Goal: Task Accomplishment & Management: Manage account settings

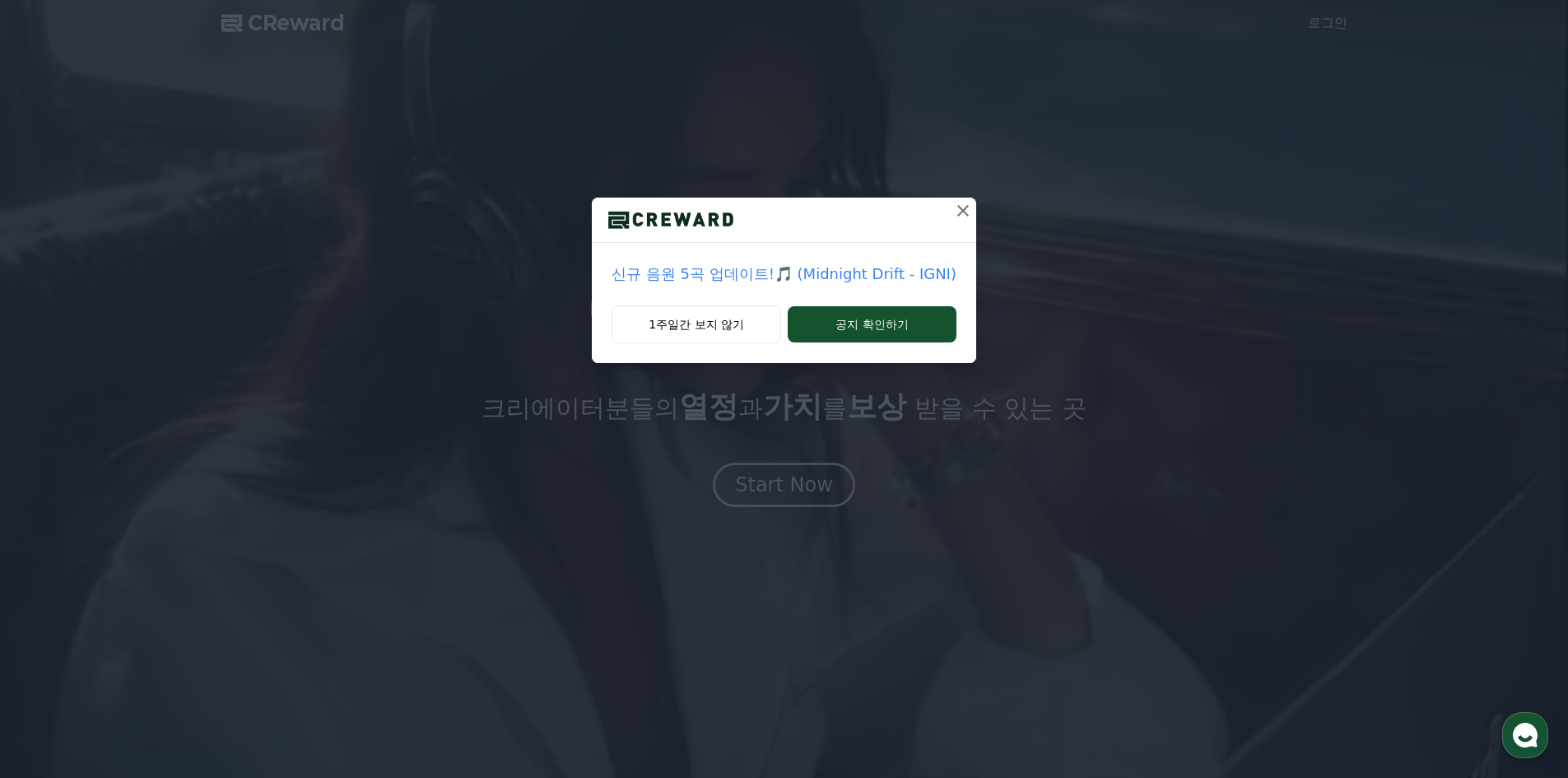
click at [959, 206] on icon at bounding box center [963, 211] width 20 height 20
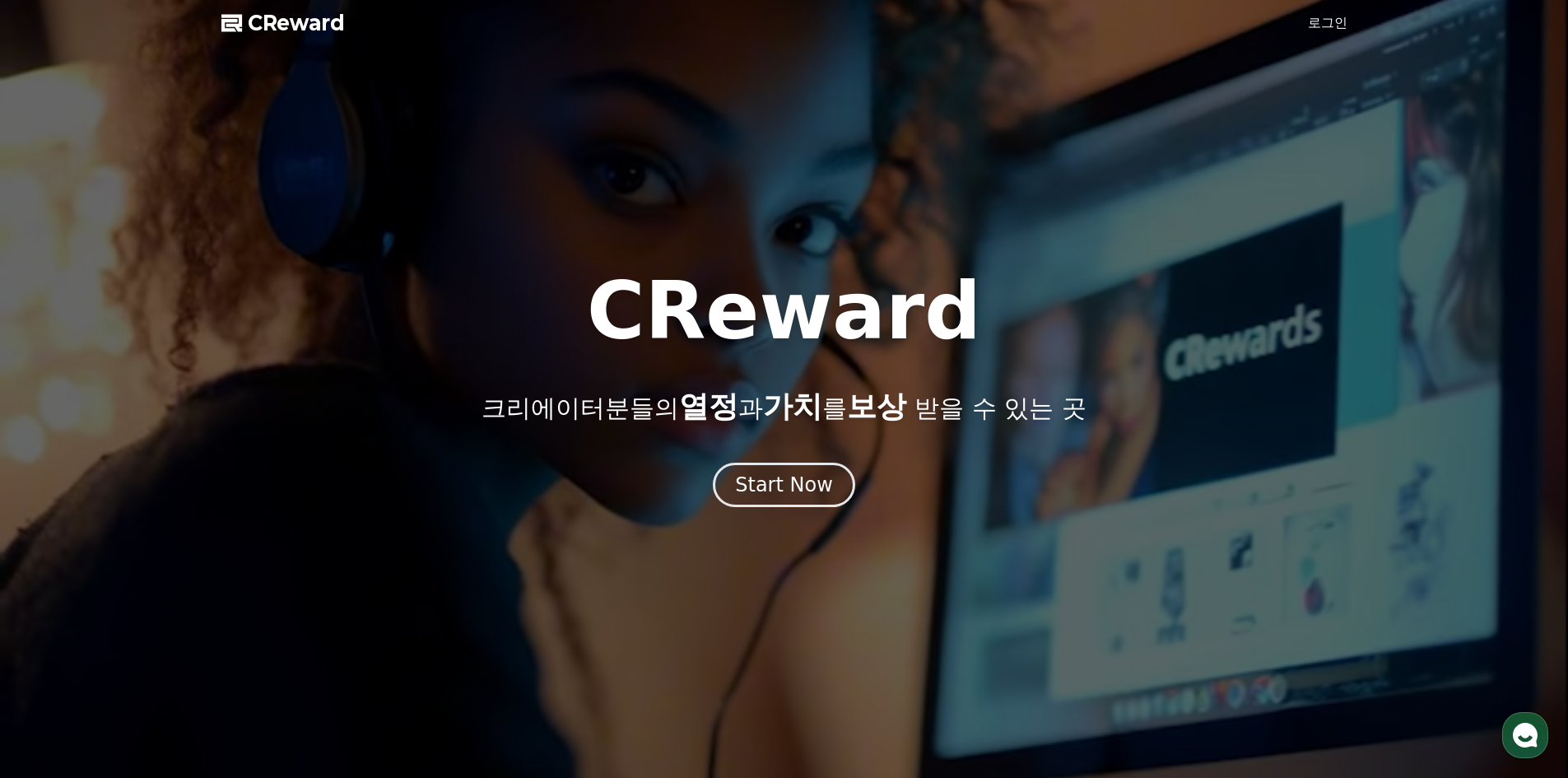
click at [1313, 23] on link "로그인" at bounding box center [1327, 23] width 40 height 20
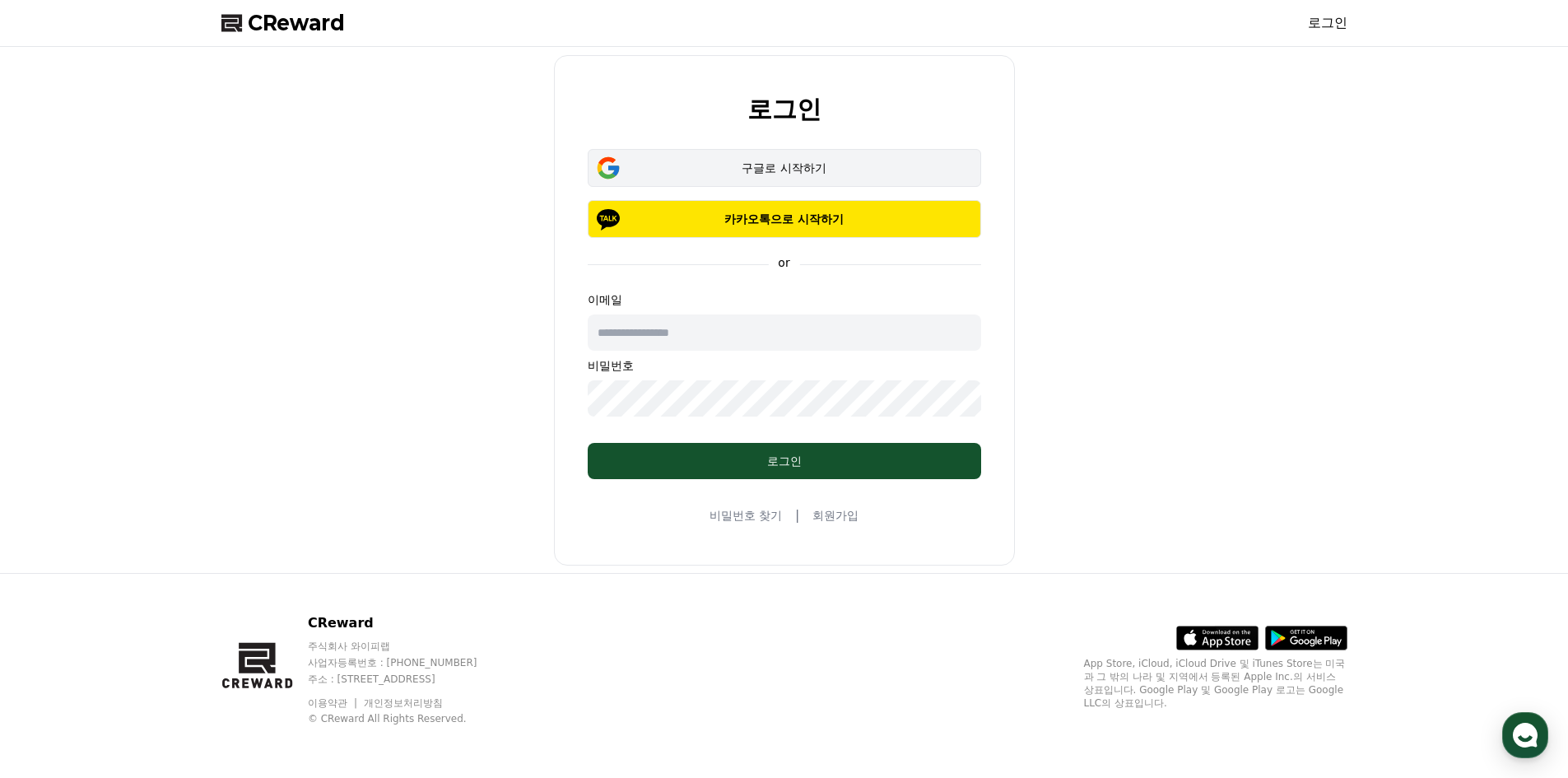
click at [716, 170] on div "구글로 시작하기" at bounding box center [785, 168] width 346 height 16
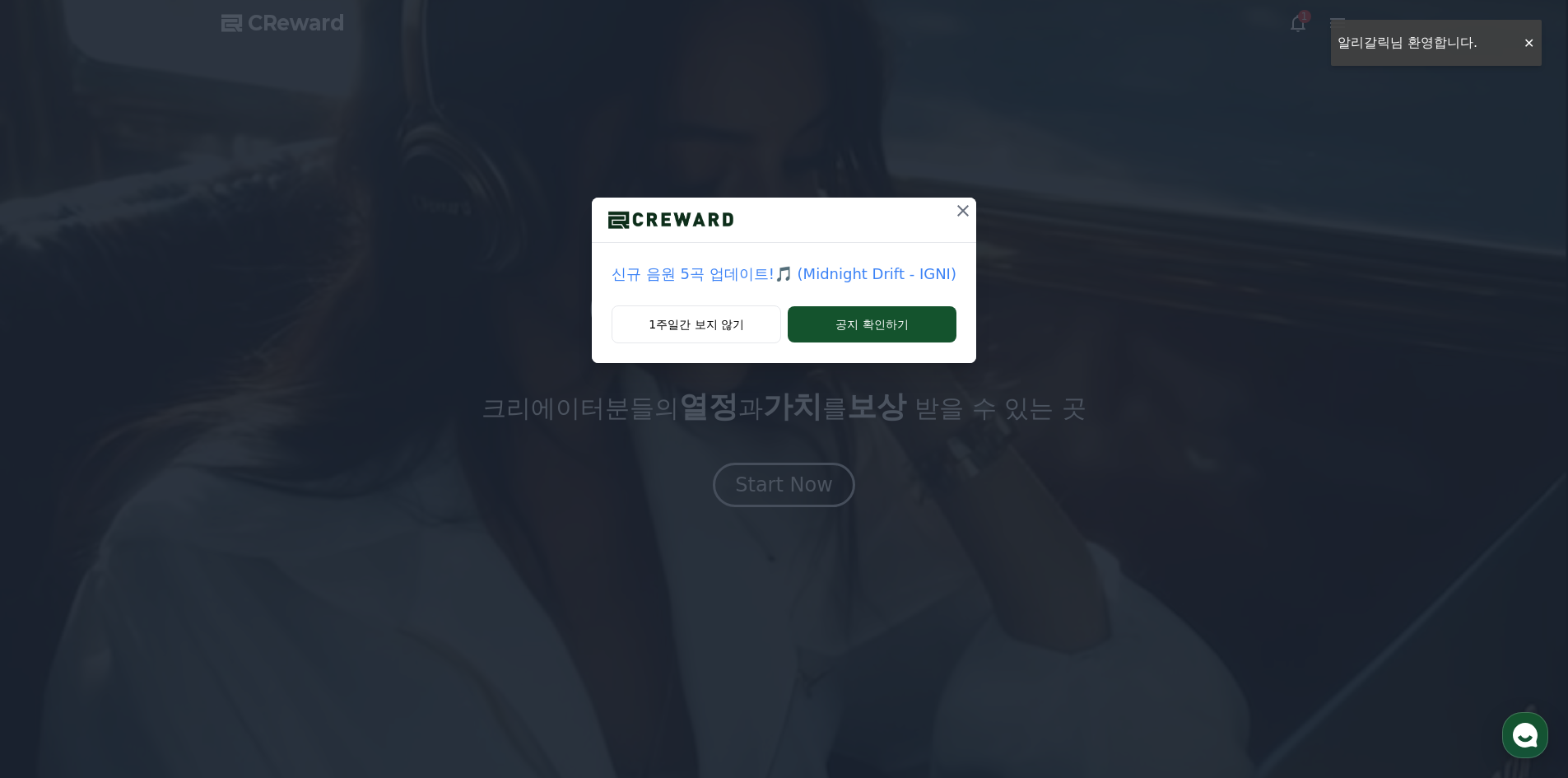
click at [1528, 41] on div "신규 음원 5곡 업데이트!🎵 (Midnight Drift - IGNI) 1주일간 보지 않기 공지 확인하기" at bounding box center [784, 195] width 1568 height 389
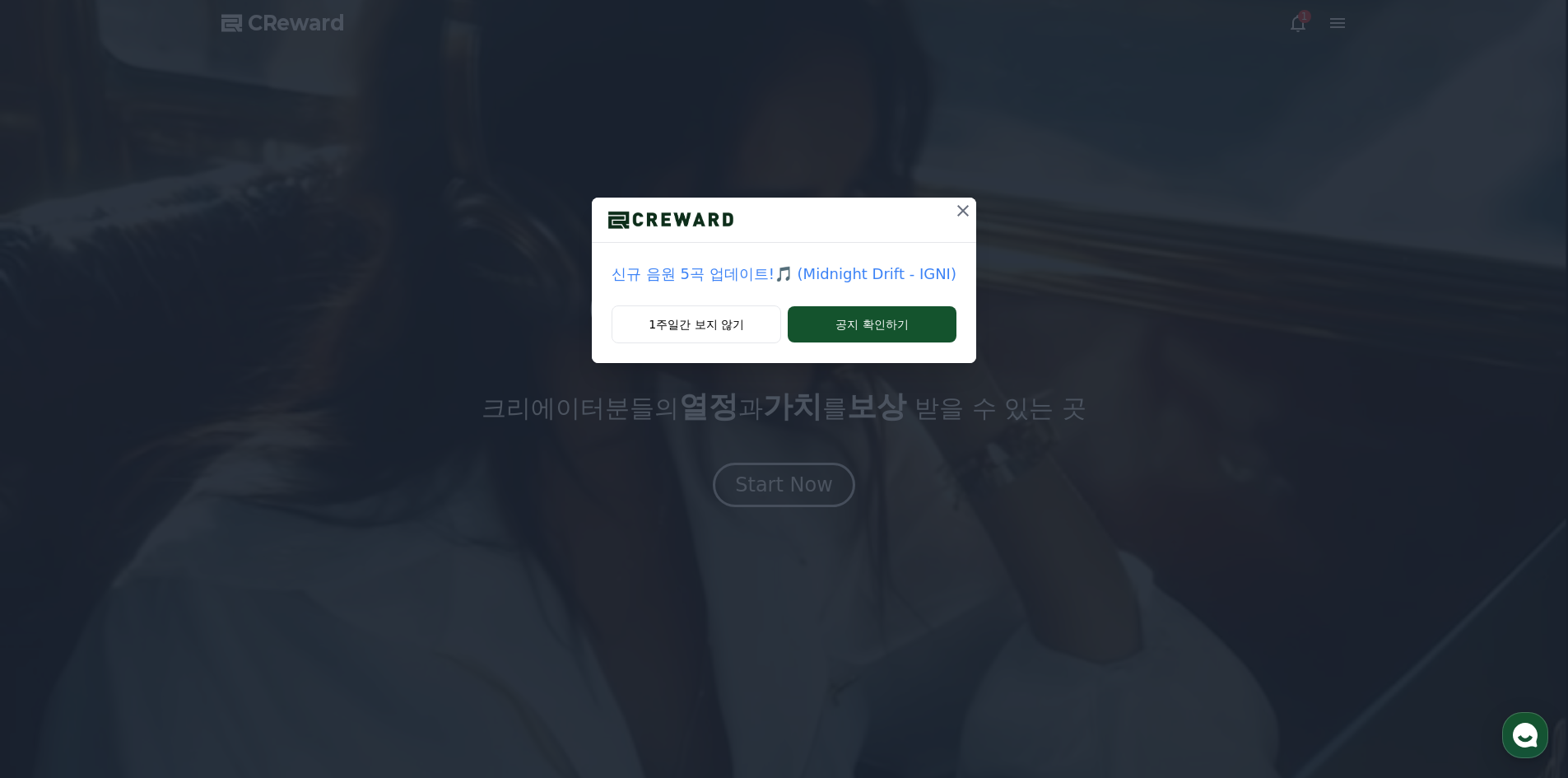
click at [1291, 22] on div "신규 음원 5곡 업데이트!🎵 (Midnight Drift - IGNI) 1주일간 보지 않기 공지 확인하기" at bounding box center [784, 195] width 1568 height 389
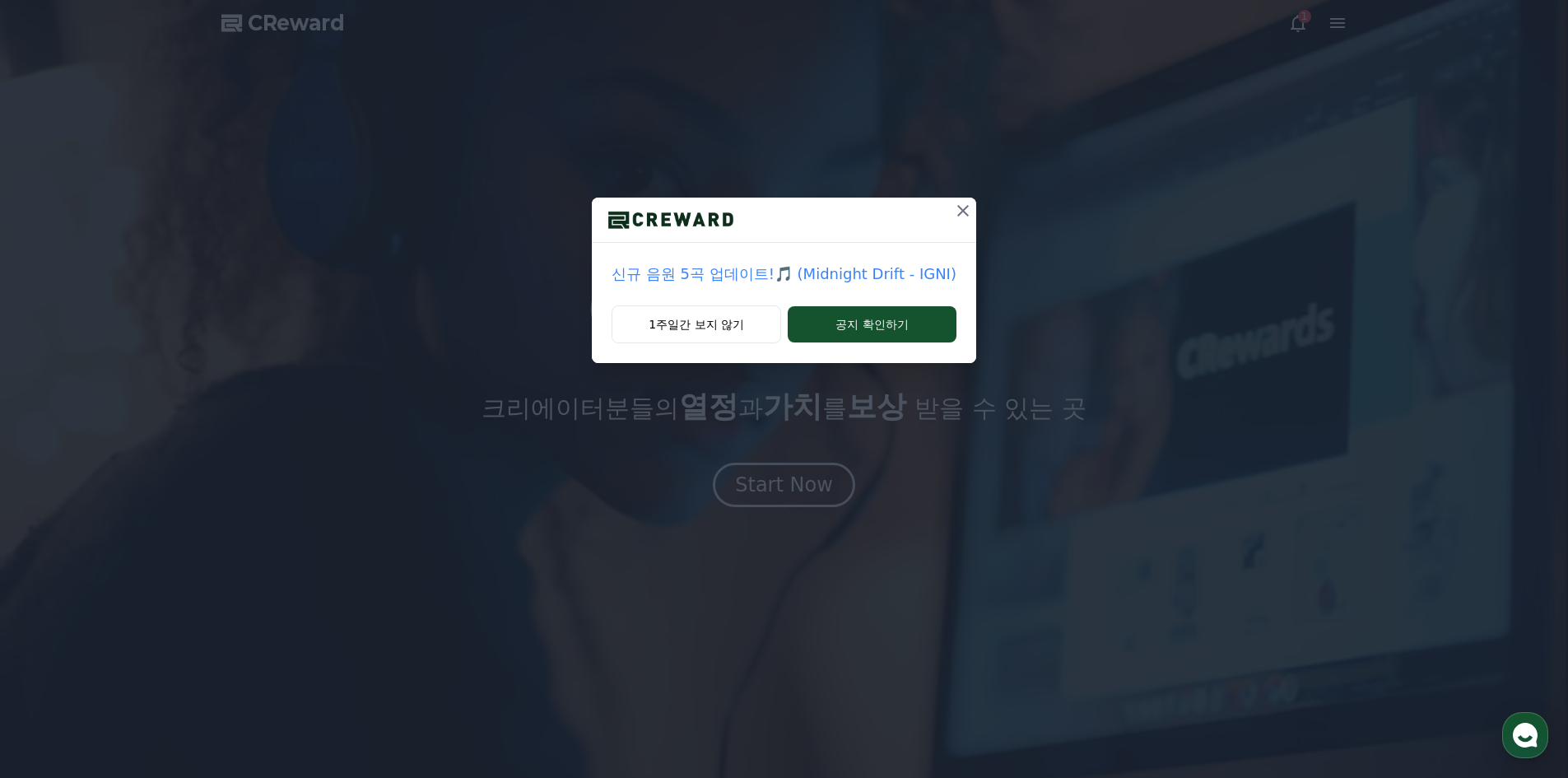
click at [950, 214] on button at bounding box center [962, 210] width 26 height 26
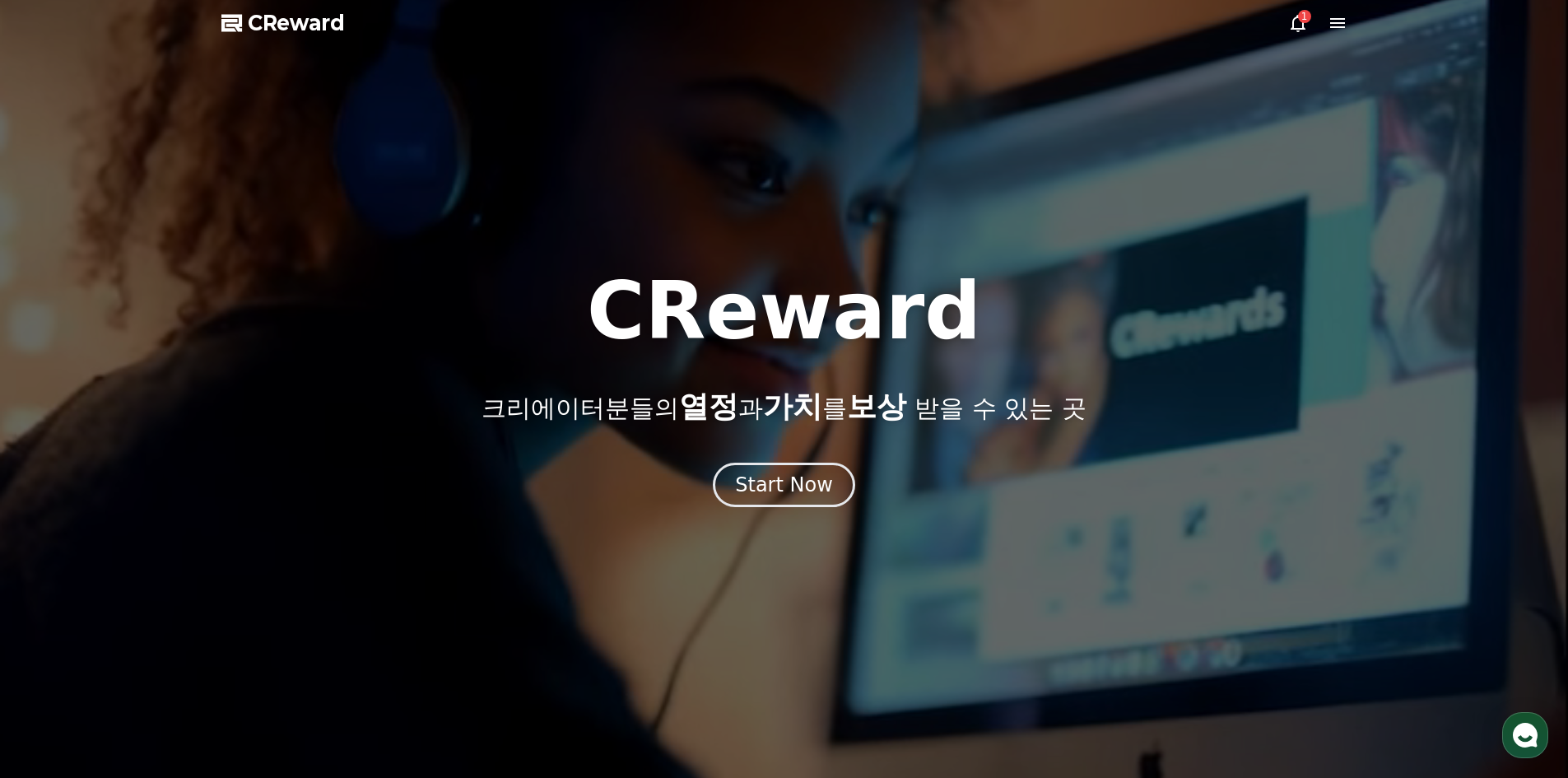
click at [1299, 23] on icon at bounding box center [1298, 23] width 20 height 20
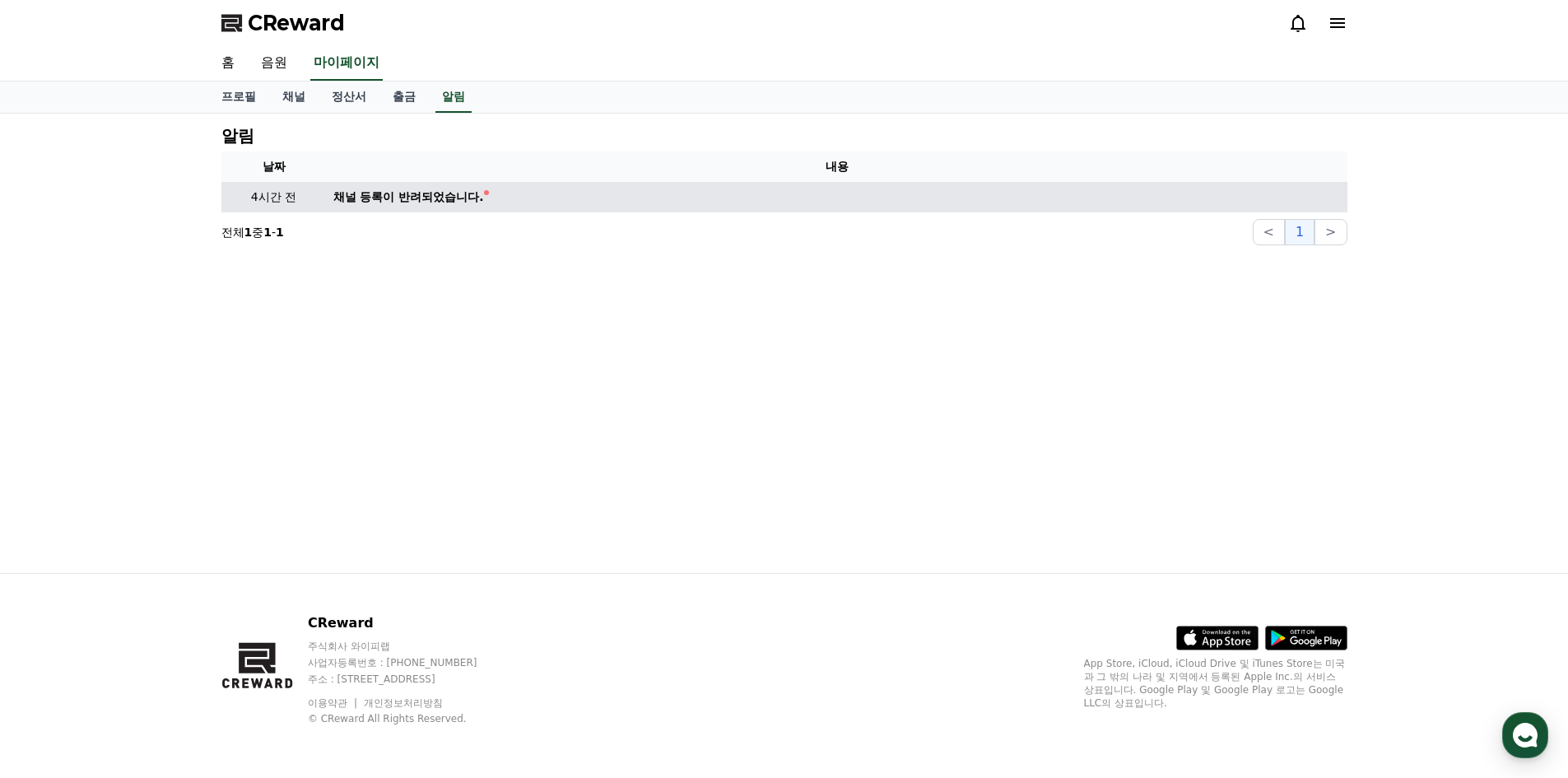
click at [394, 200] on div "채널 등록이 반려되었습니다." at bounding box center [408, 197] width 150 height 17
click at [490, 203] on td "채널 등록이 반려되었습니다." at bounding box center [837, 197] width 1020 height 31
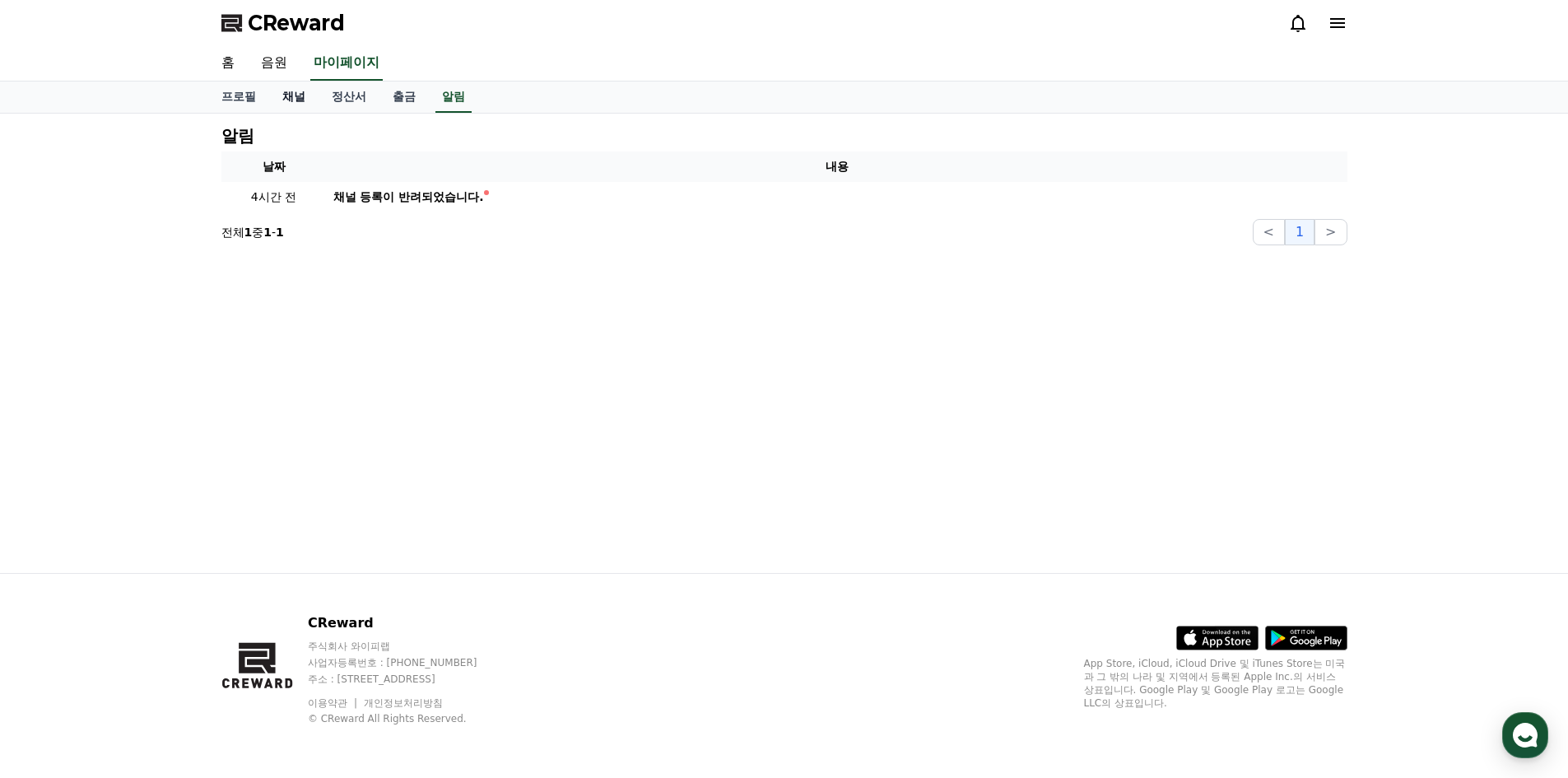
click at [296, 92] on link "채널" at bounding box center [294, 96] width 50 height 32
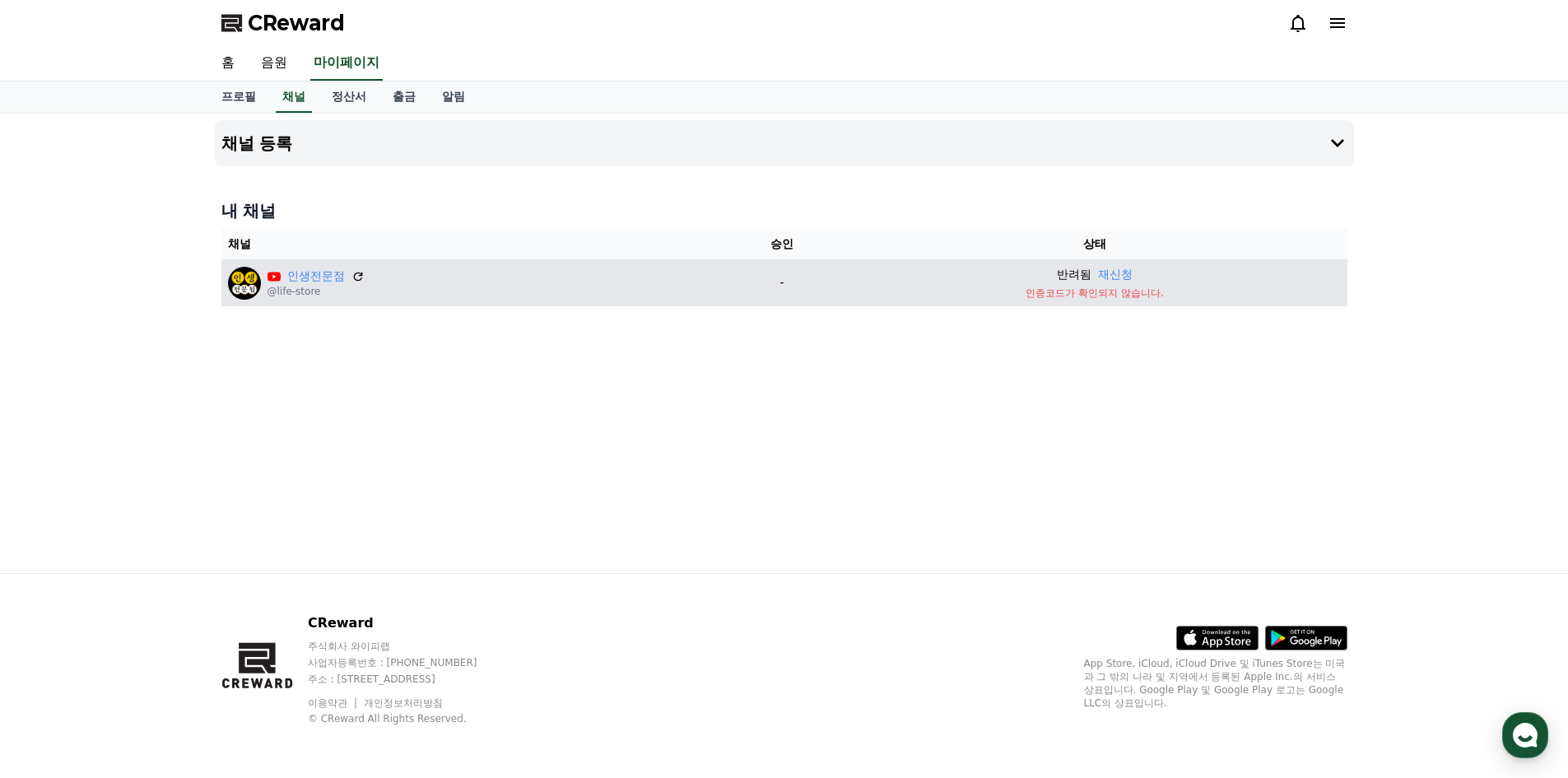
click at [1092, 301] on td "반려됨 재신청 인증코드가 확인되지 않습니다." at bounding box center [1095, 283] width 505 height 47
drag, startPoint x: 785, startPoint y: 286, endPoint x: 754, endPoint y: 288, distance: 31.1
click at [754, 288] on p "-" at bounding box center [782, 282] width 108 height 17
click at [355, 273] on icon at bounding box center [358, 276] width 10 height 10
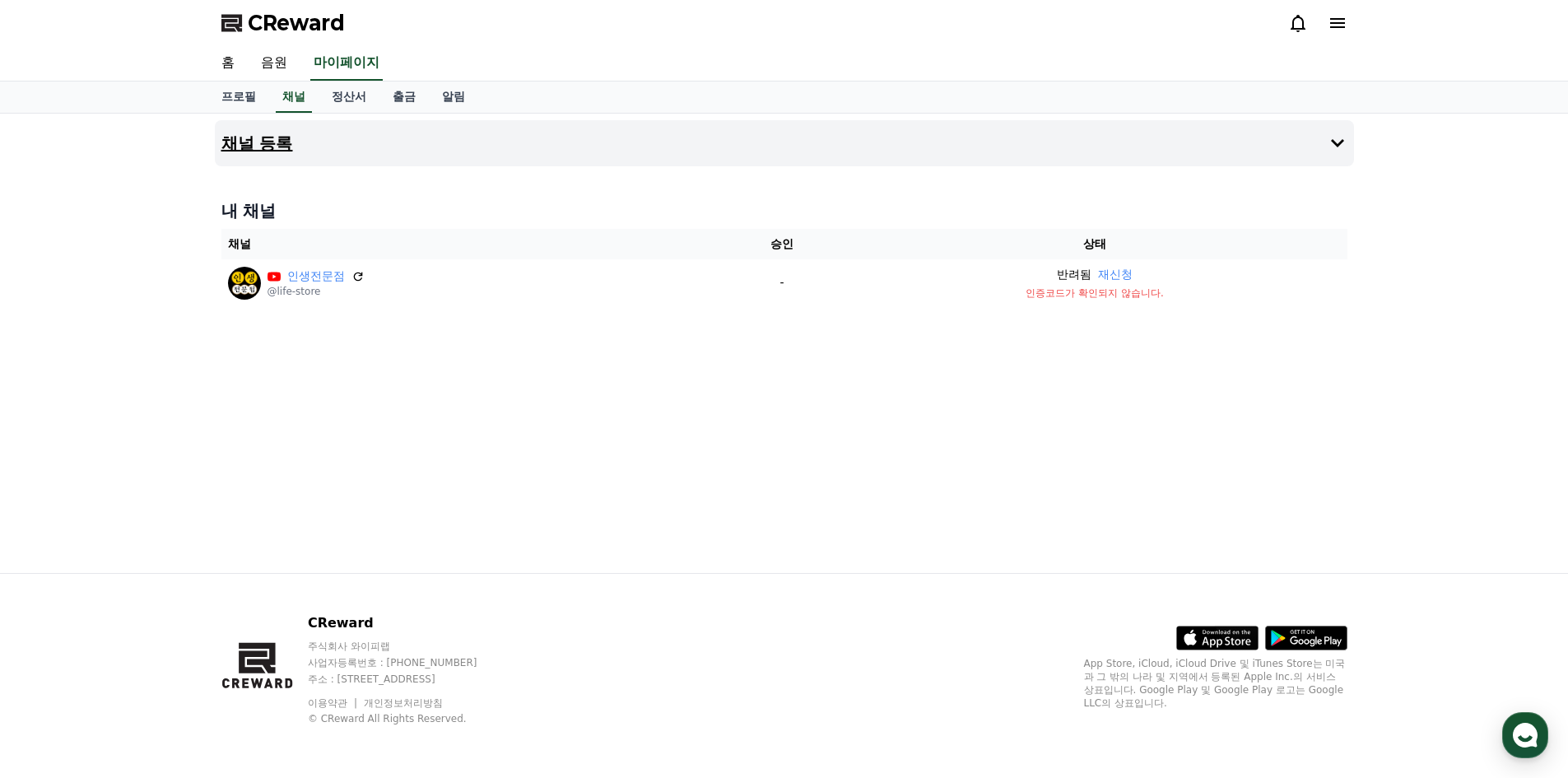
click at [279, 151] on h4 "채널 등록" at bounding box center [257, 143] width 71 height 18
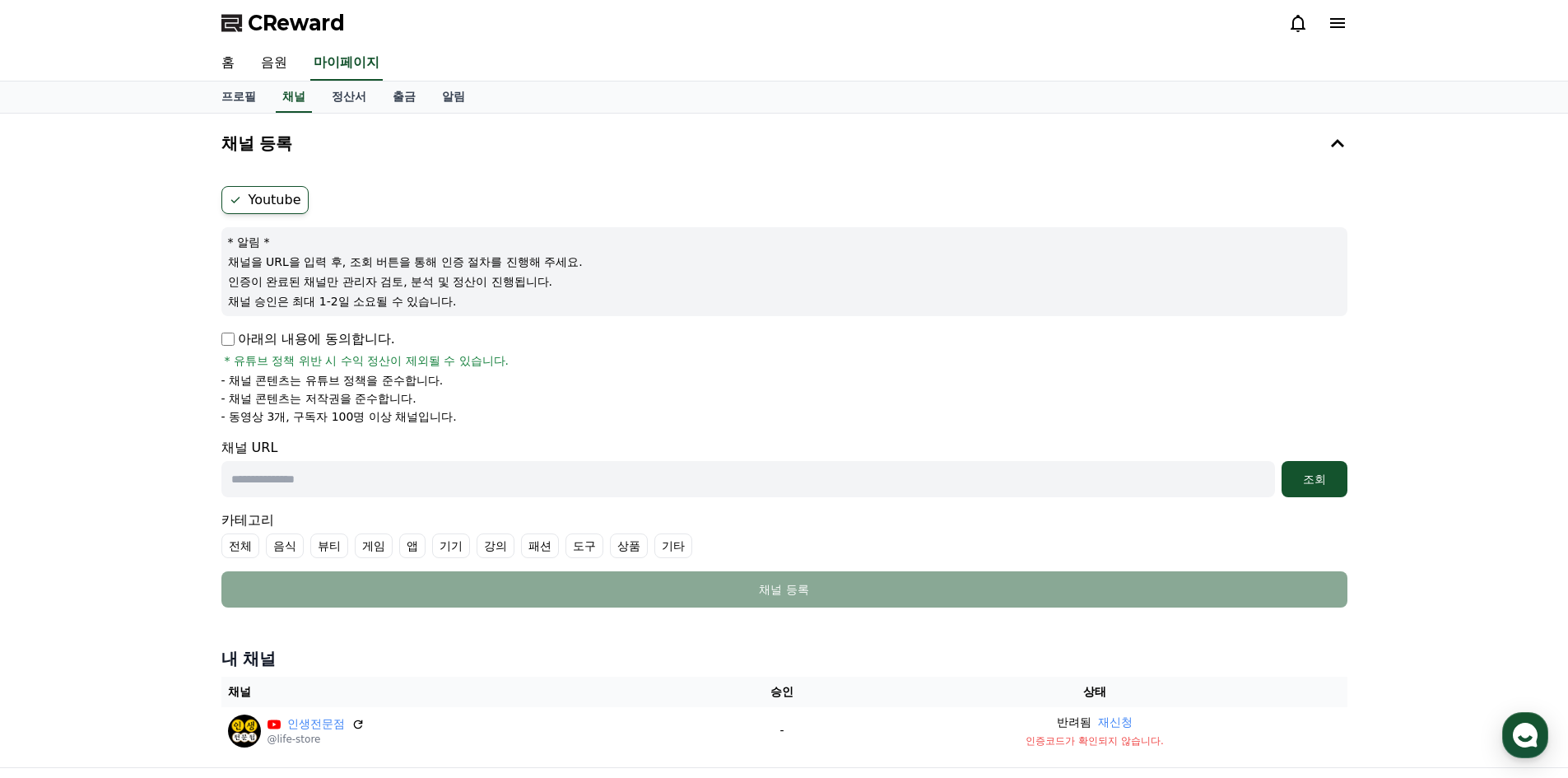
scroll to position [82, 0]
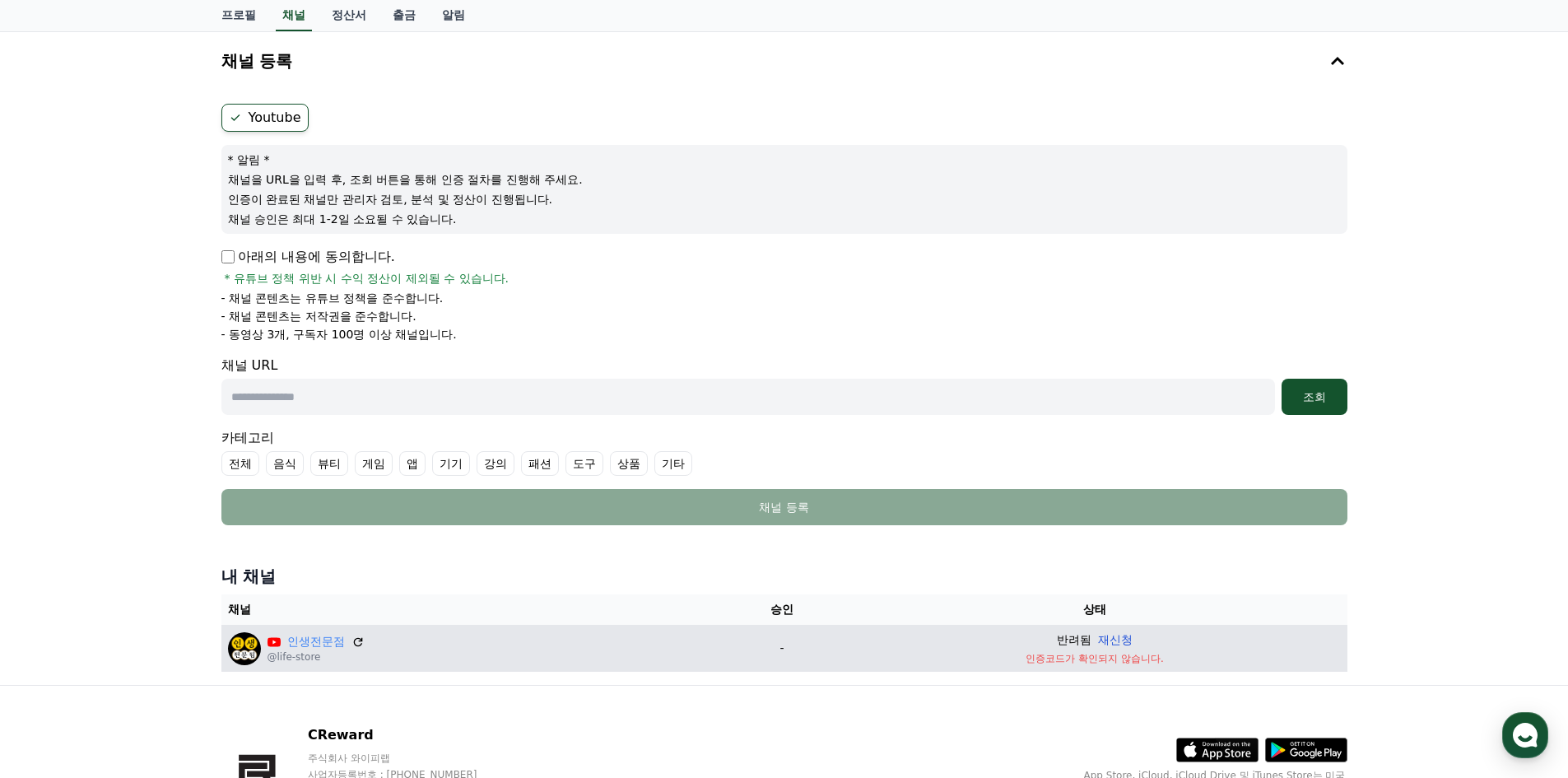
click at [1114, 640] on button "재신청" at bounding box center [1115, 639] width 34 height 17
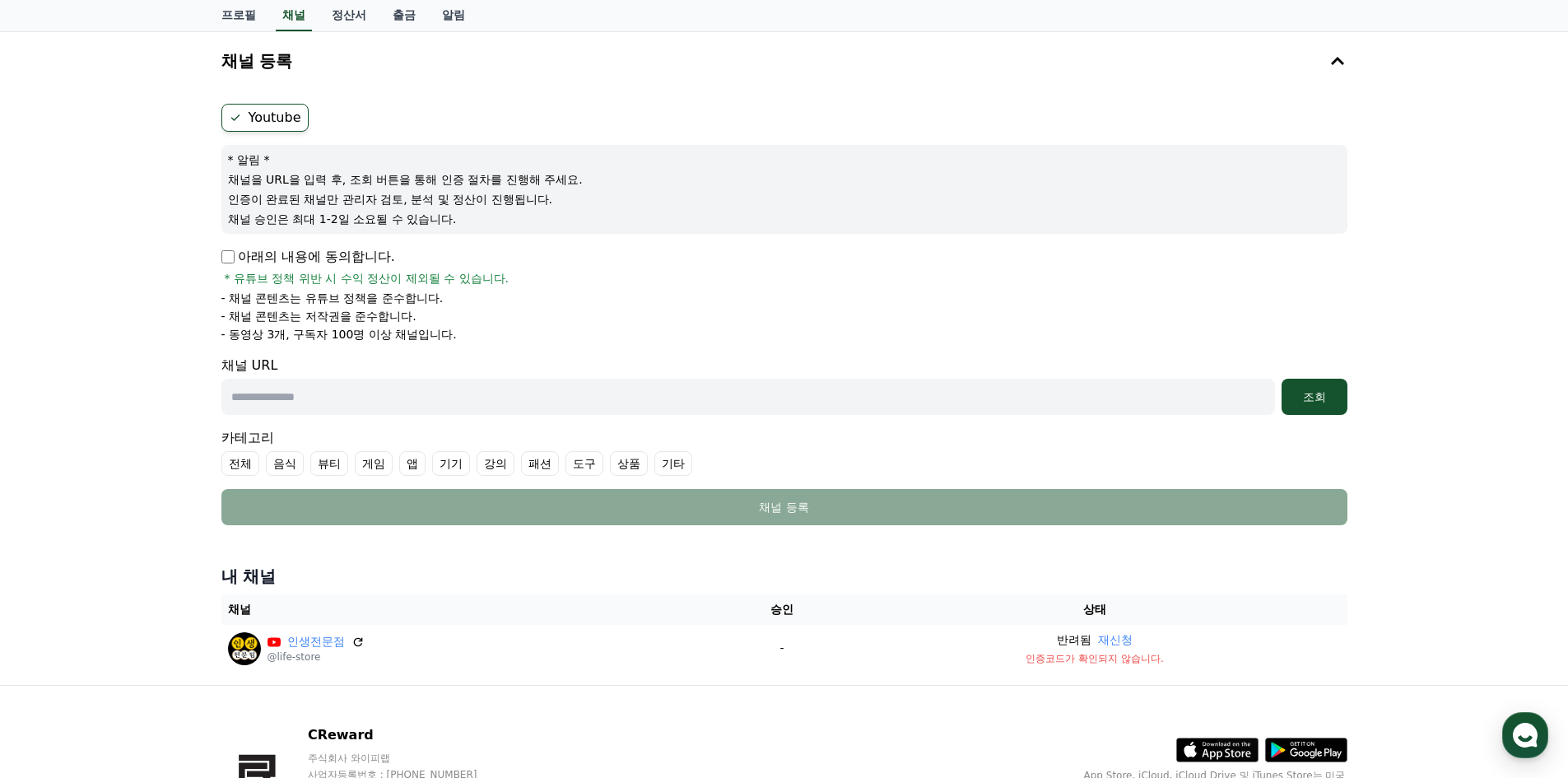
click at [291, 396] on input "text" at bounding box center [748, 397] width 1053 height 36
click at [479, 405] on input "text" at bounding box center [748, 397] width 1053 height 36
paste input "**********"
type input "**********"
click at [1320, 394] on div "조회" at bounding box center [1314, 397] width 52 height 16
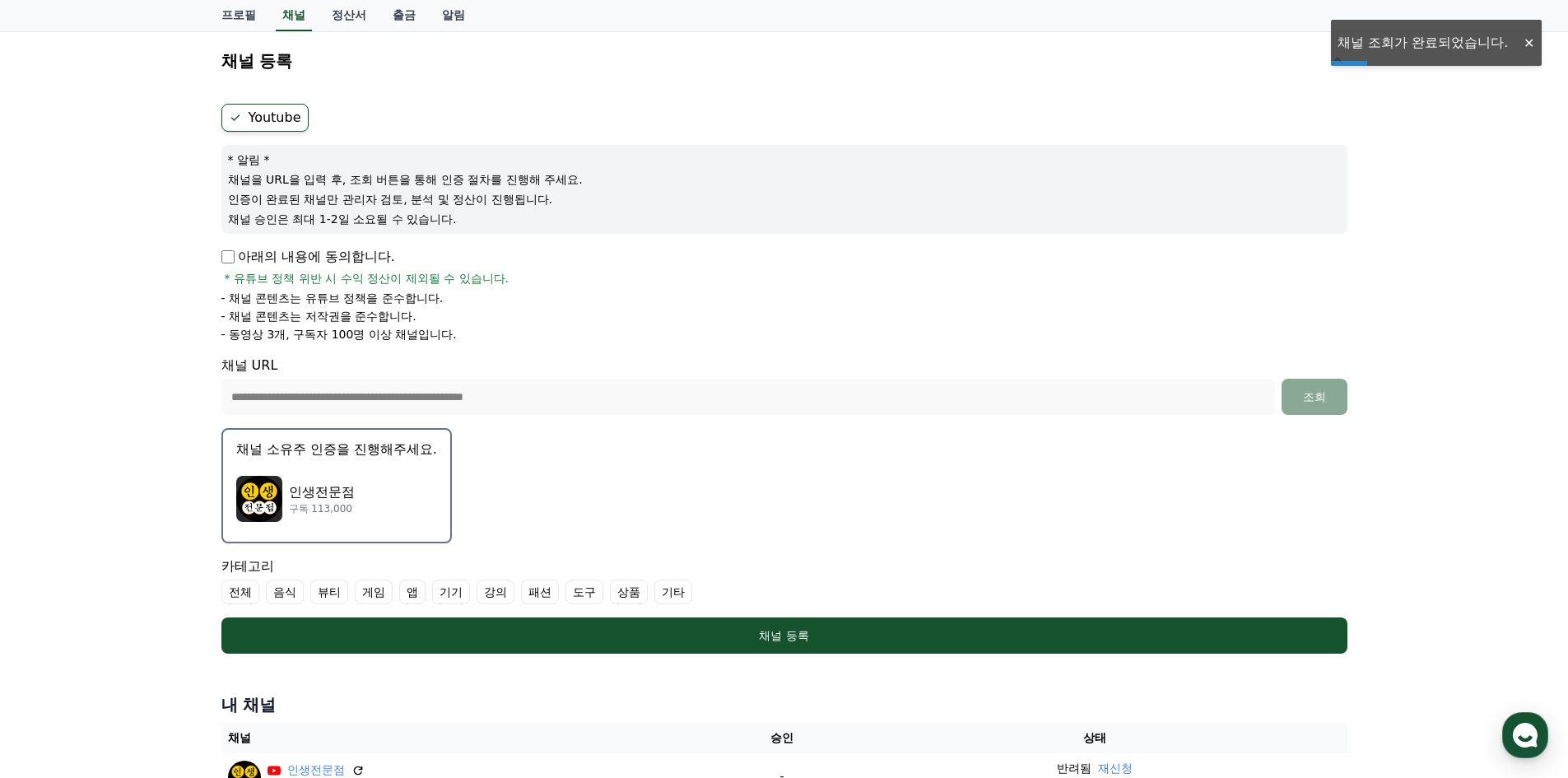
click at [224, 245] on form "**********" at bounding box center [784, 379] width 1126 height 550
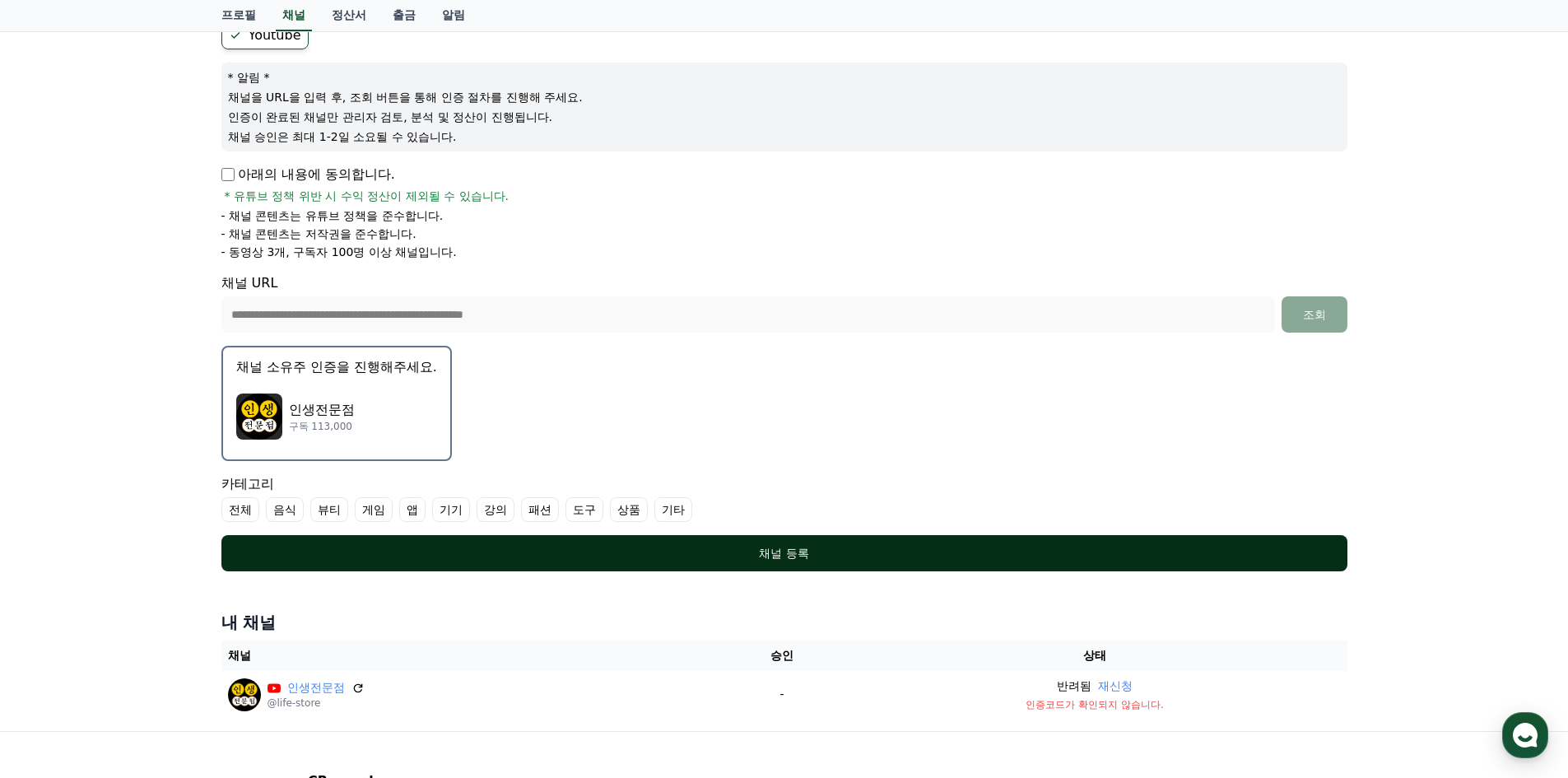
click at [775, 557] on div "채널 등록" at bounding box center [784, 554] width 1060 height 16
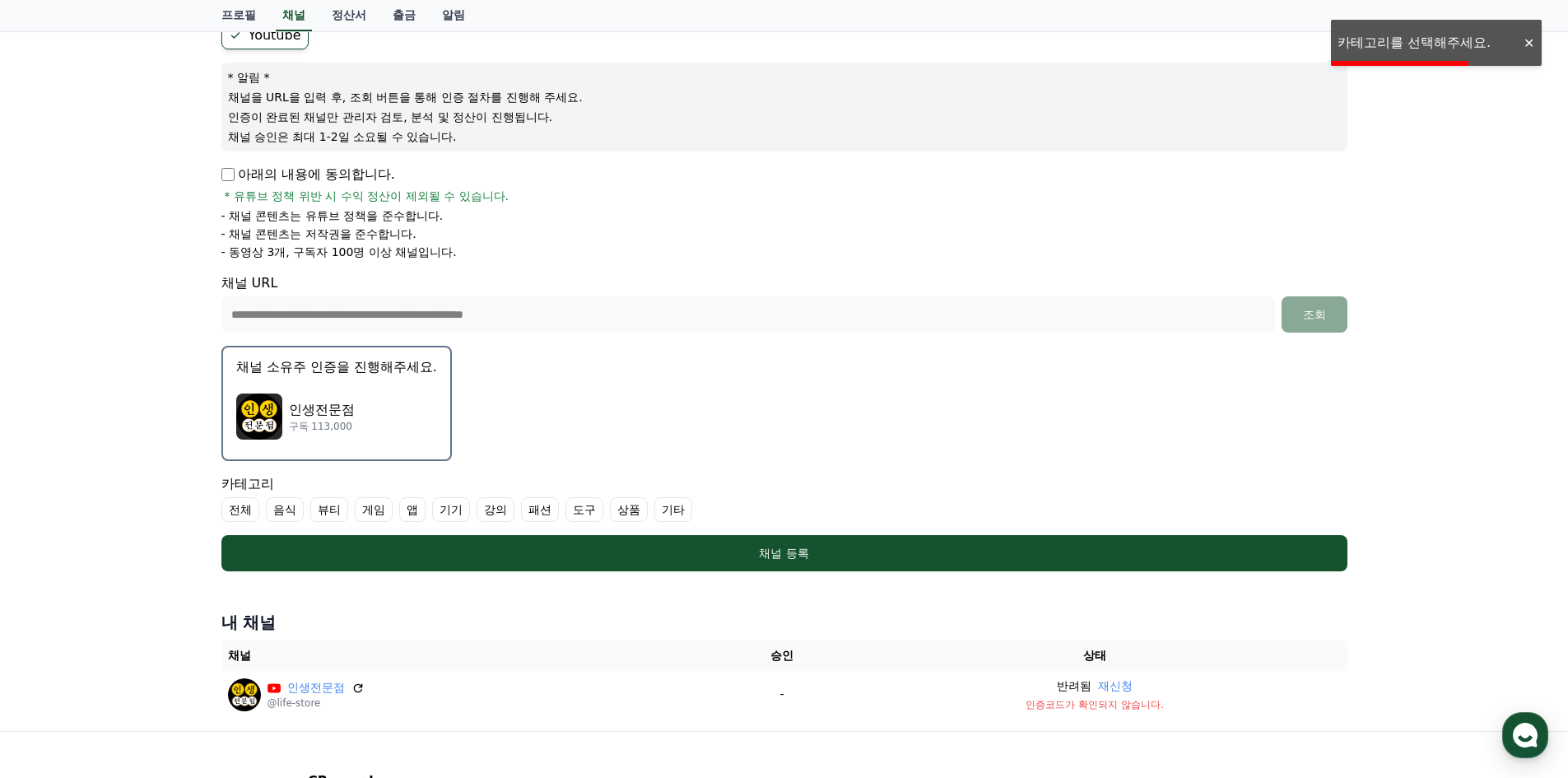
click at [674, 505] on label "기타" at bounding box center [673, 509] width 38 height 24
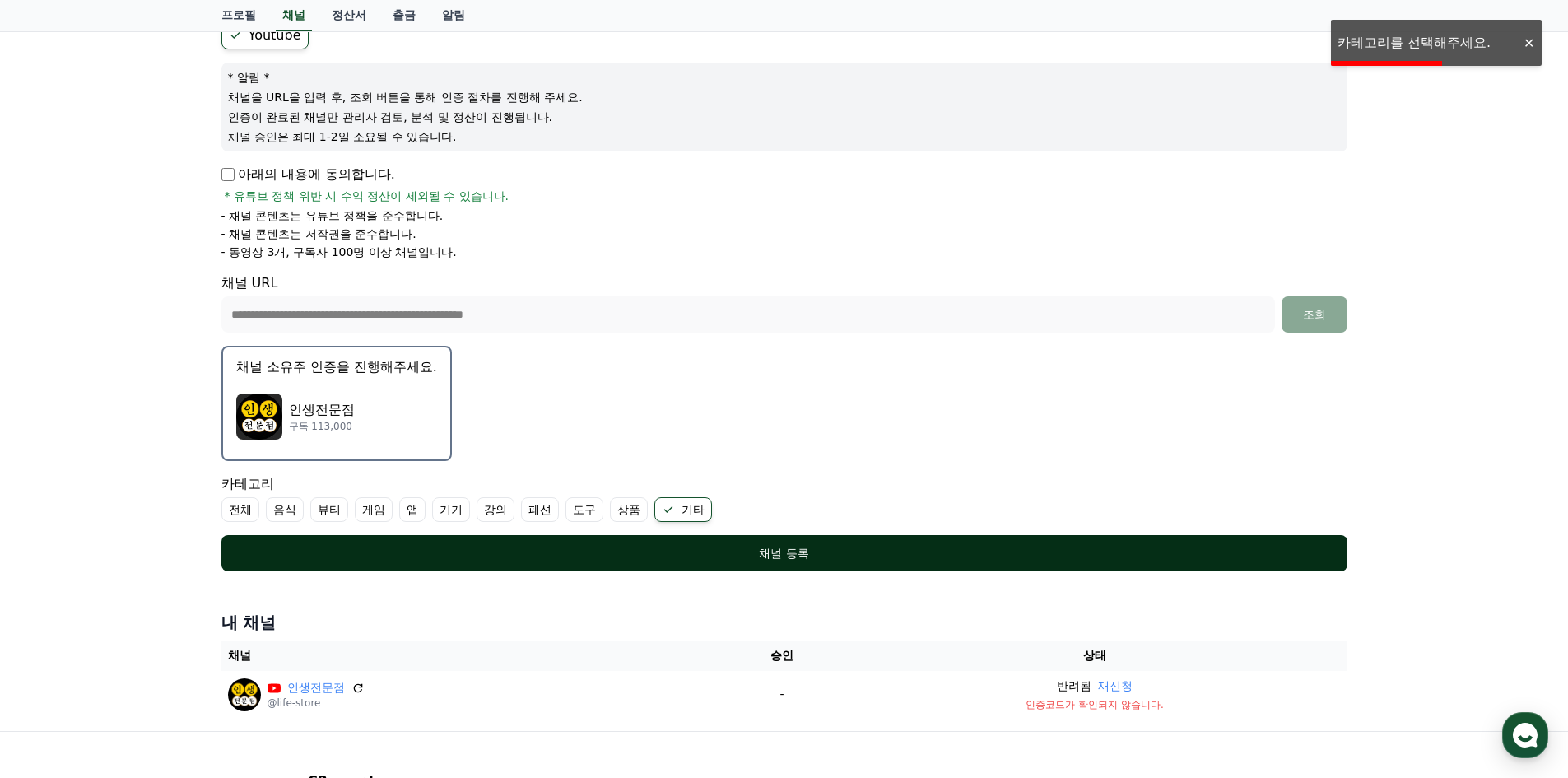
click at [725, 554] on div "채널 등록" at bounding box center [784, 554] width 1060 height 16
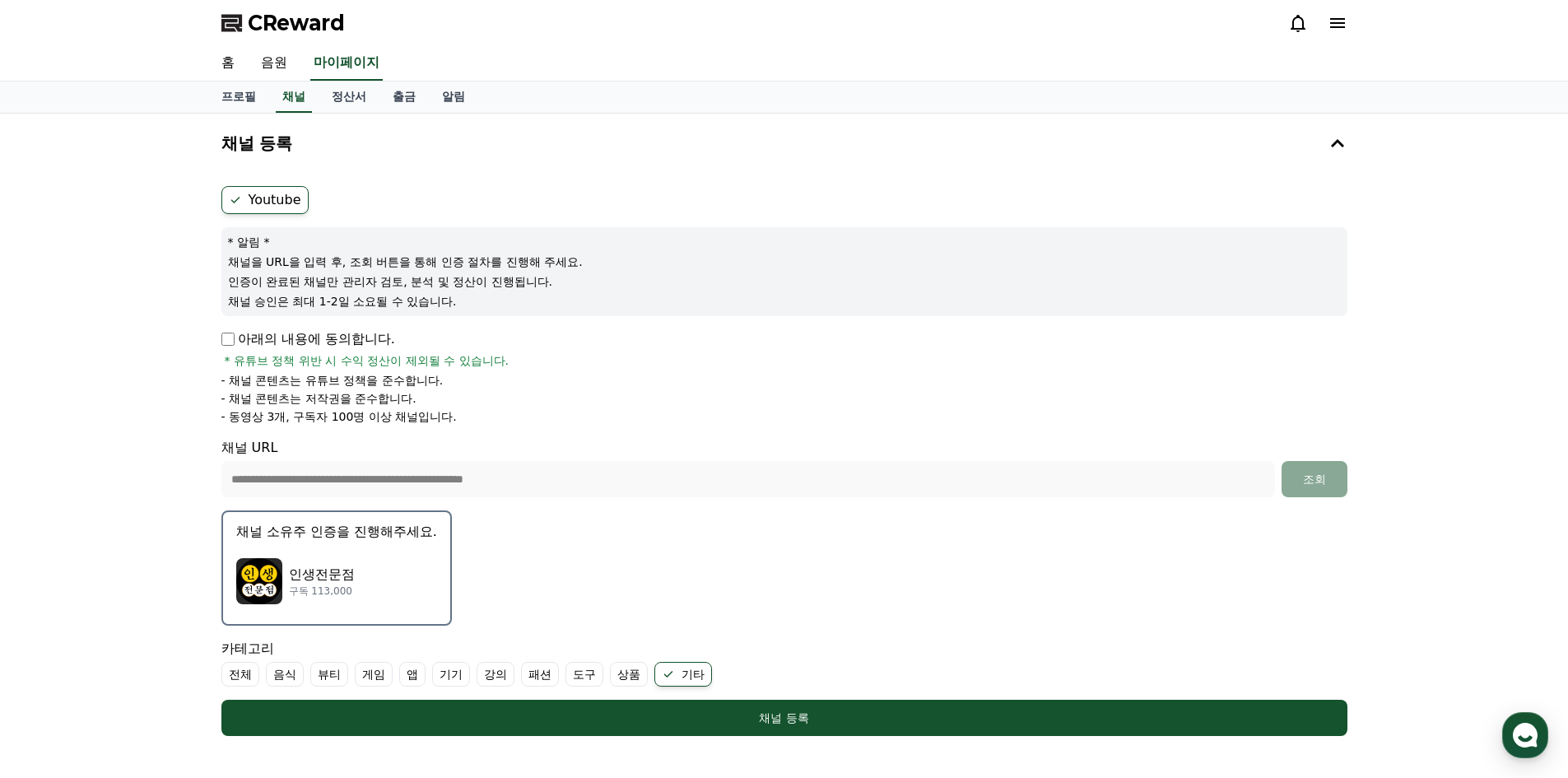
scroll to position [323, 0]
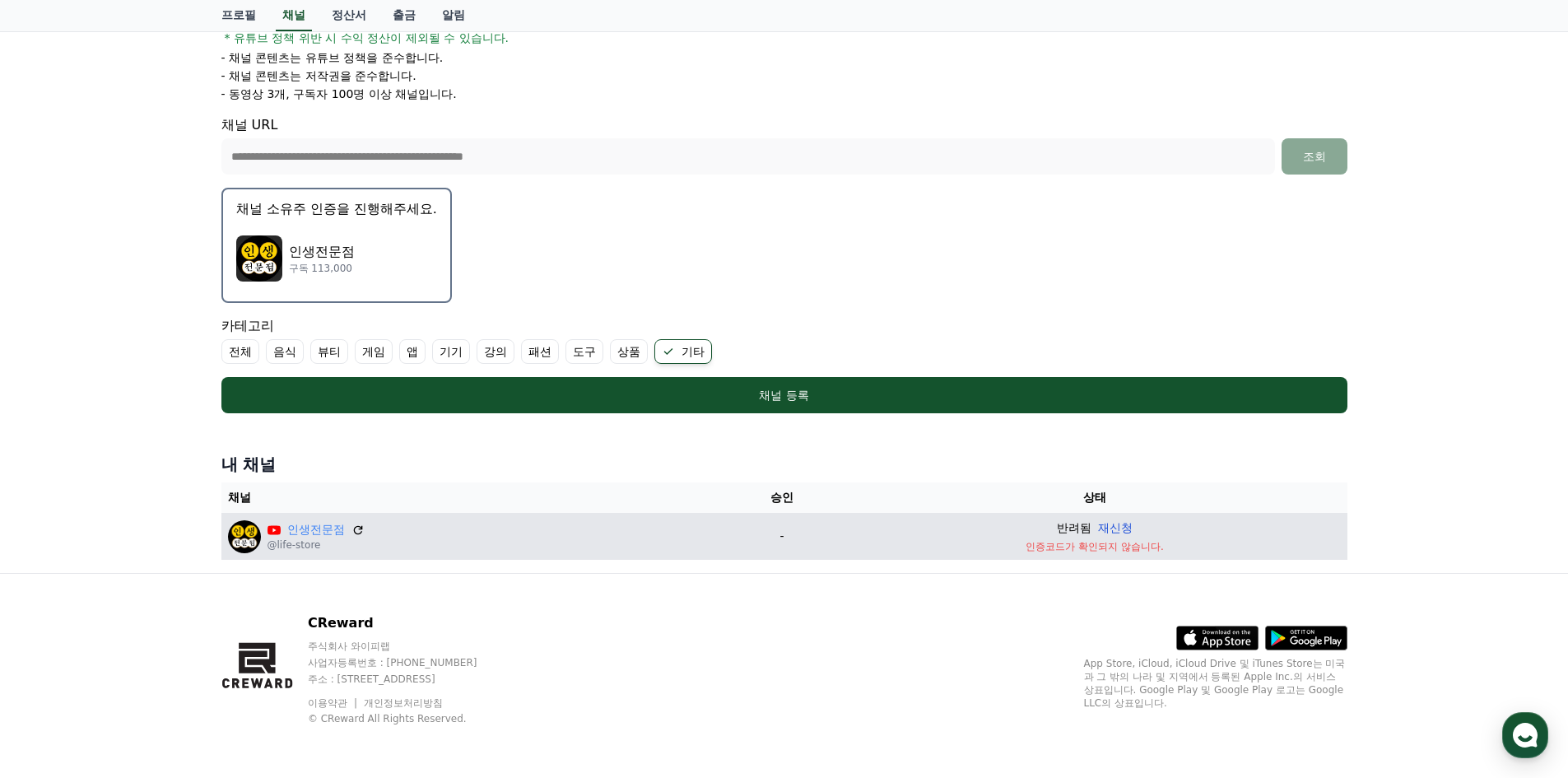
click at [1119, 526] on button "재신청" at bounding box center [1115, 527] width 34 height 17
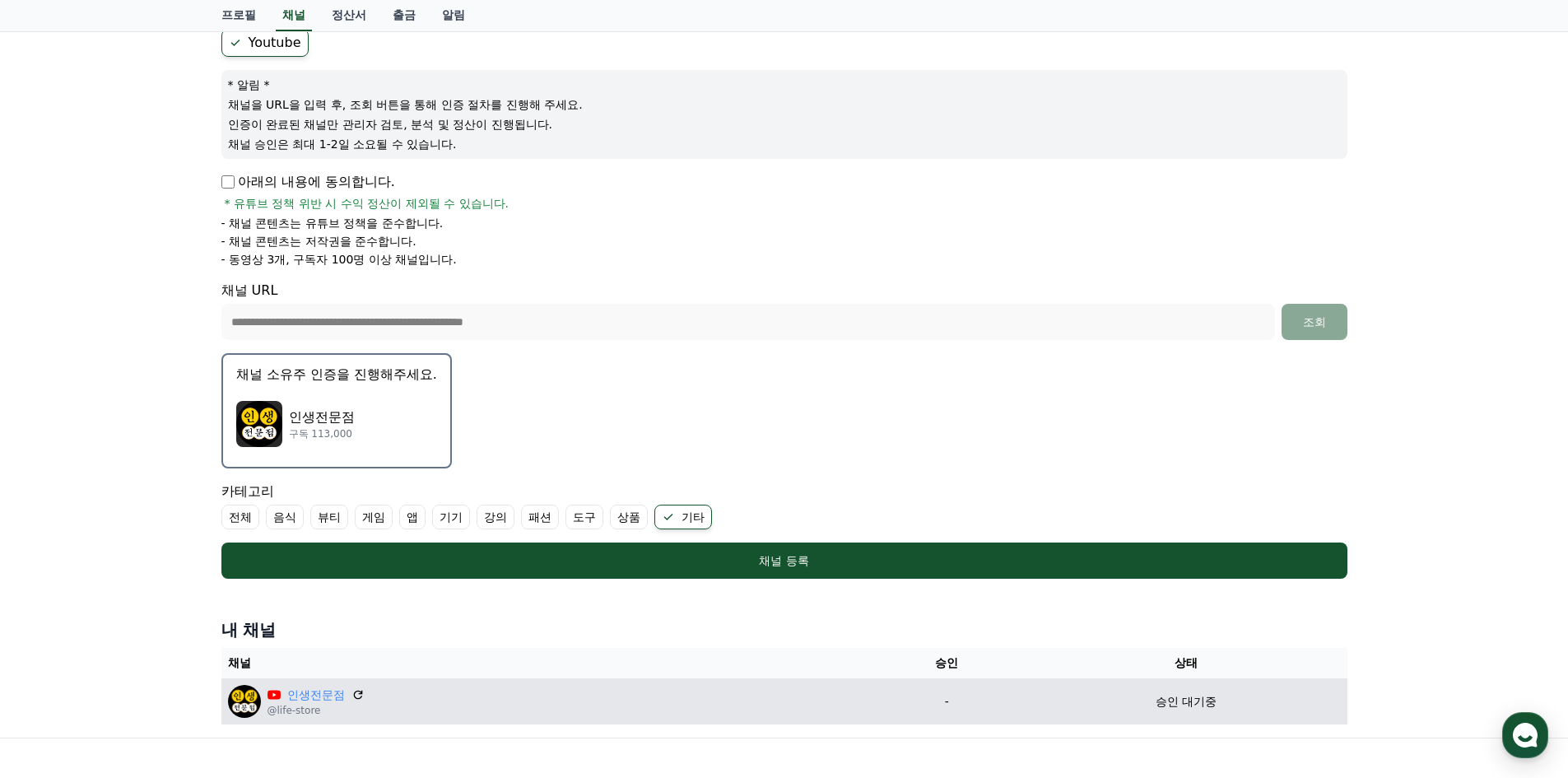
scroll to position [0, 0]
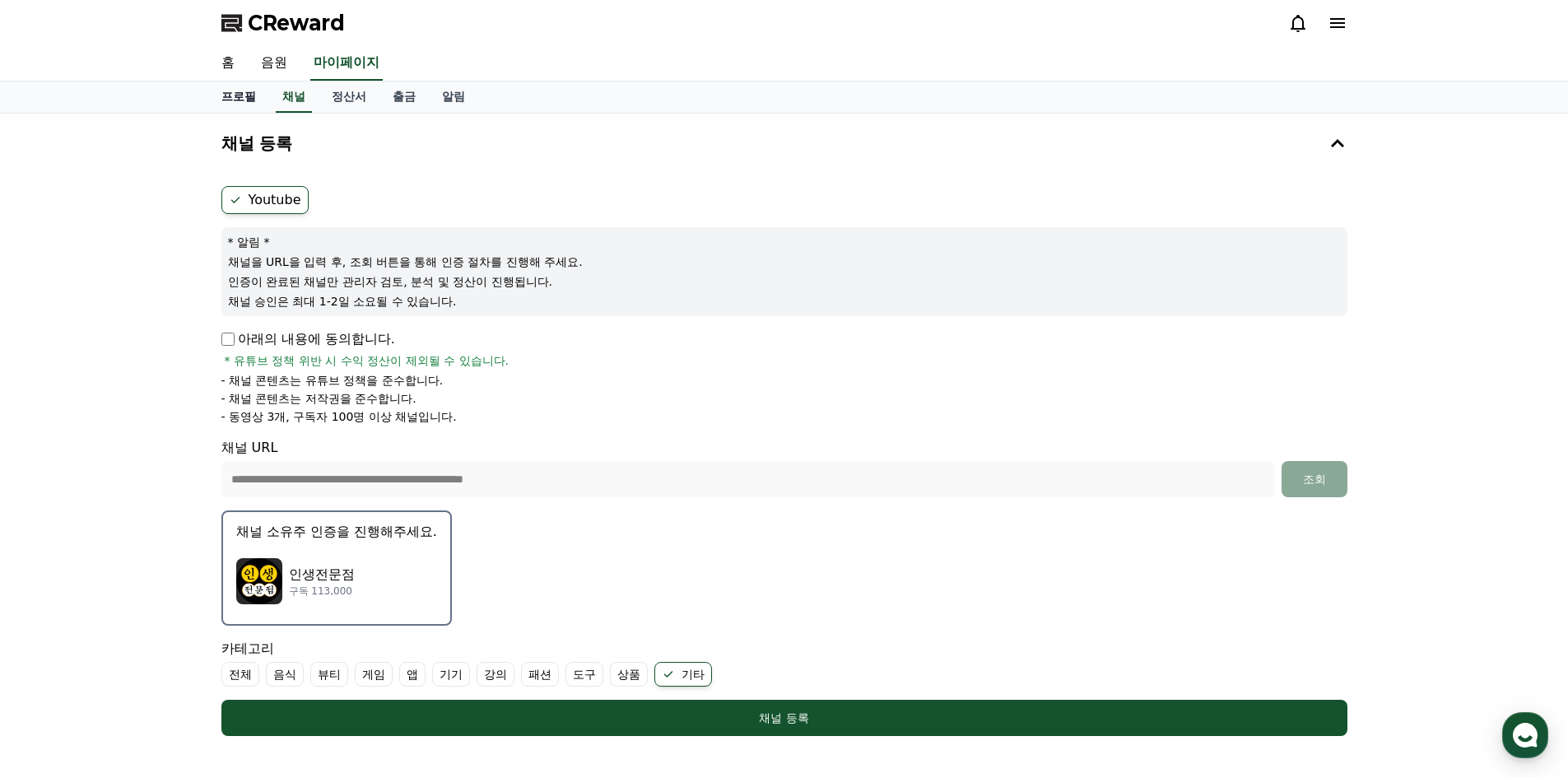
click at [260, 94] on link "프로필" at bounding box center [239, 96] width 61 height 32
select select "**********"
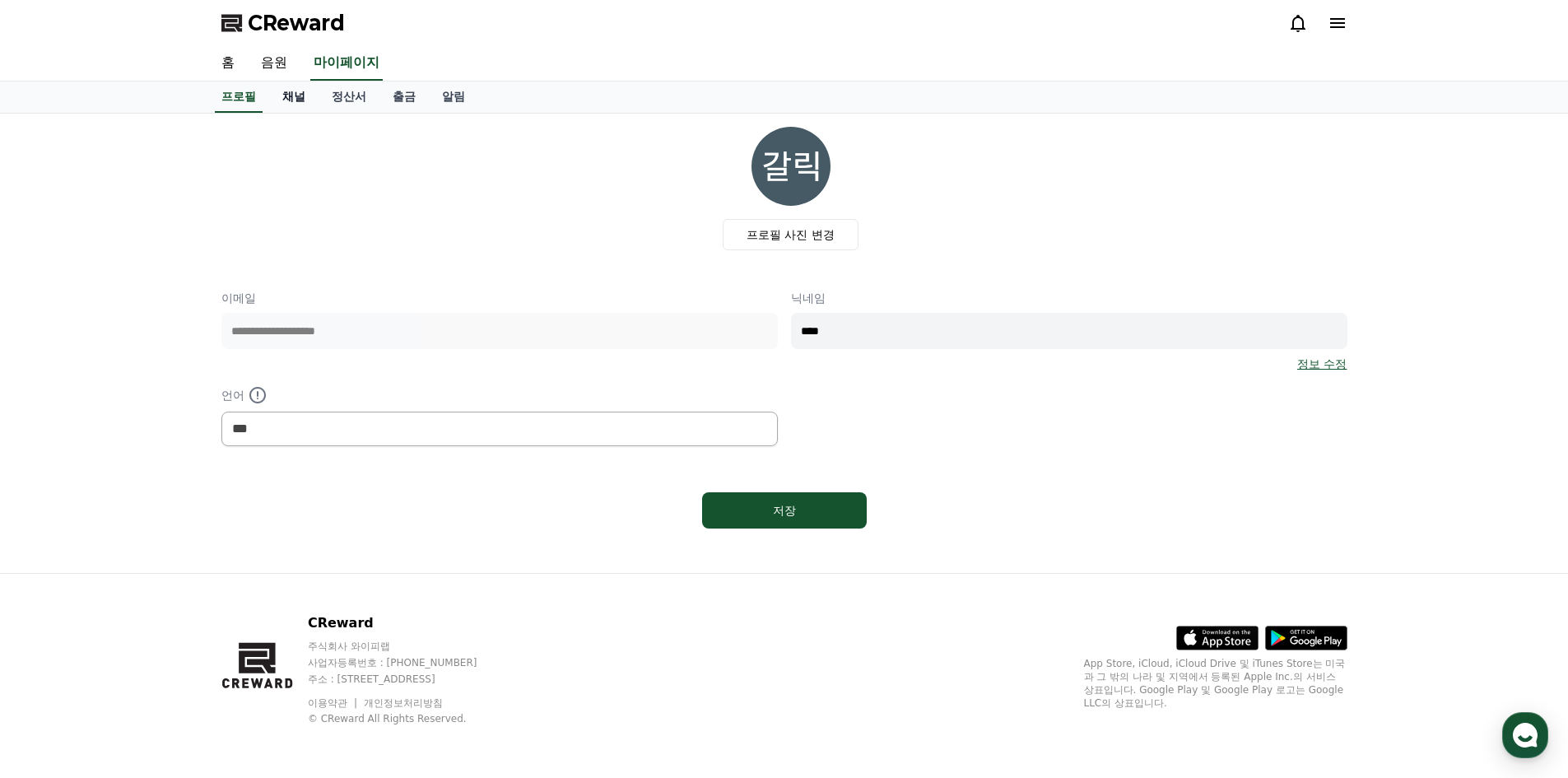
click at [292, 94] on link "채널" at bounding box center [294, 96] width 50 height 32
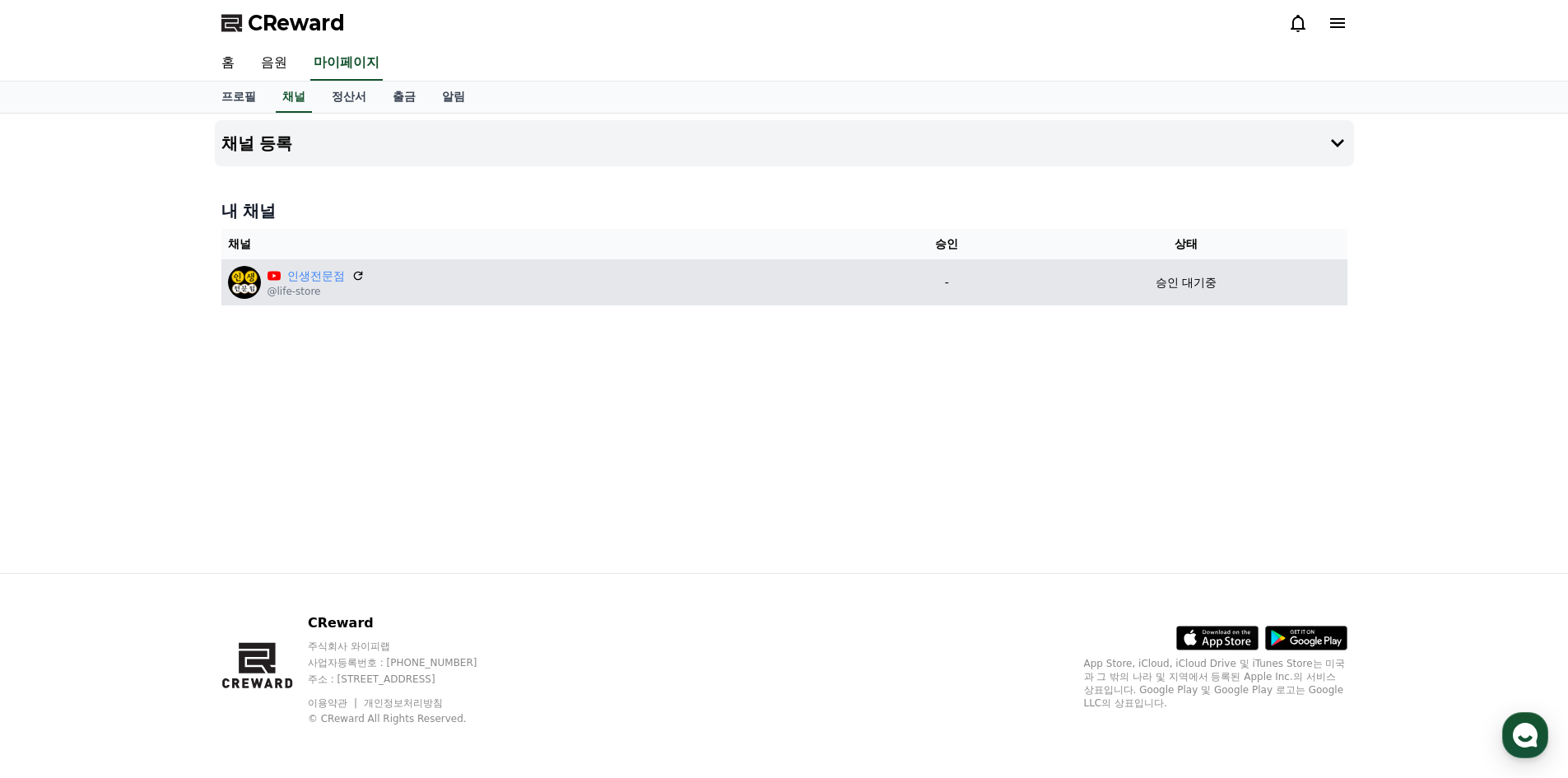
click at [367, 279] on div "인생전문점 @life-store" at bounding box center [545, 282] width 634 height 33
click at [362, 272] on icon at bounding box center [358, 275] width 10 height 10
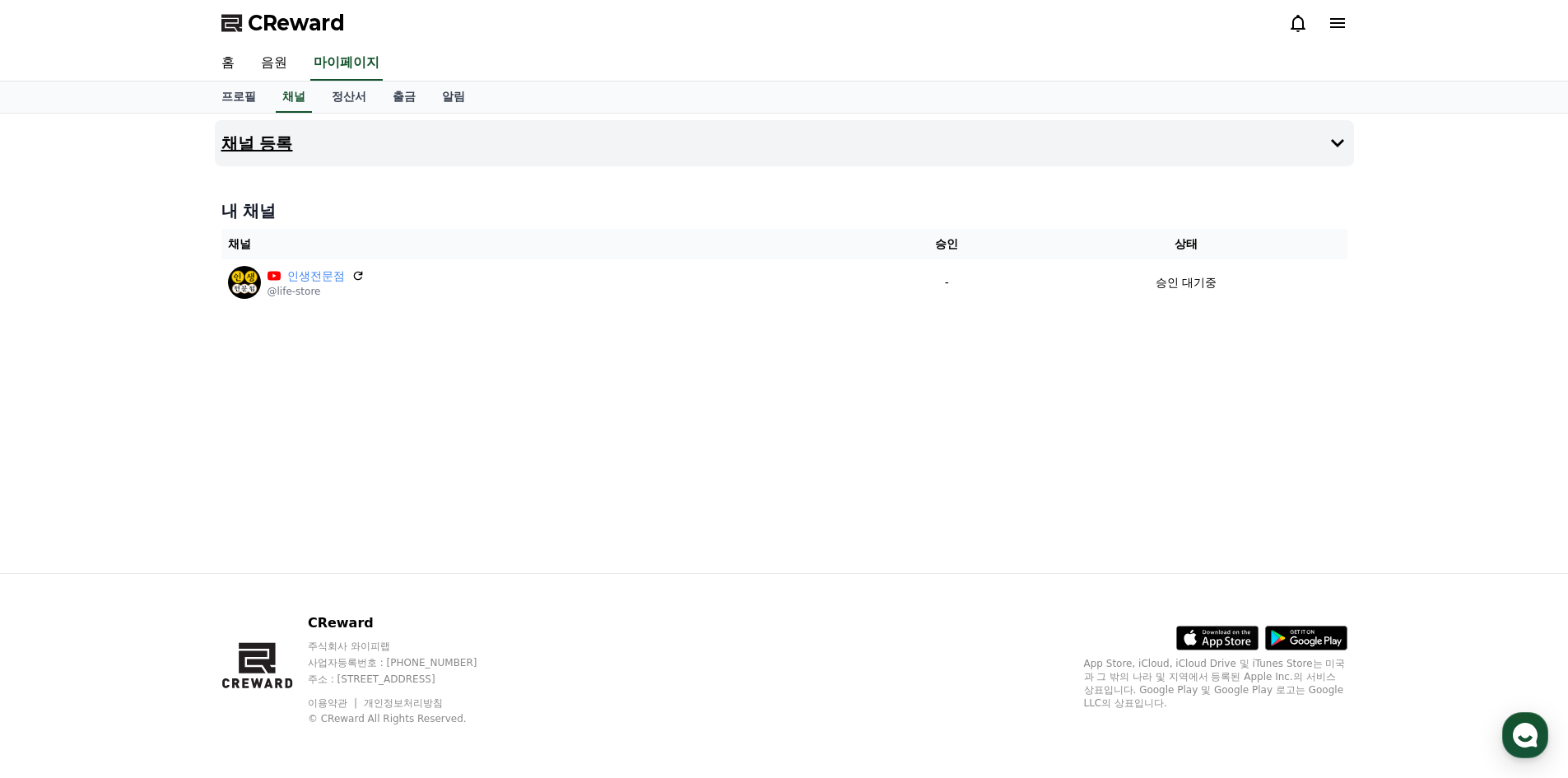
click at [1332, 145] on icon at bounding box center [1337, 143] width 20 height 20
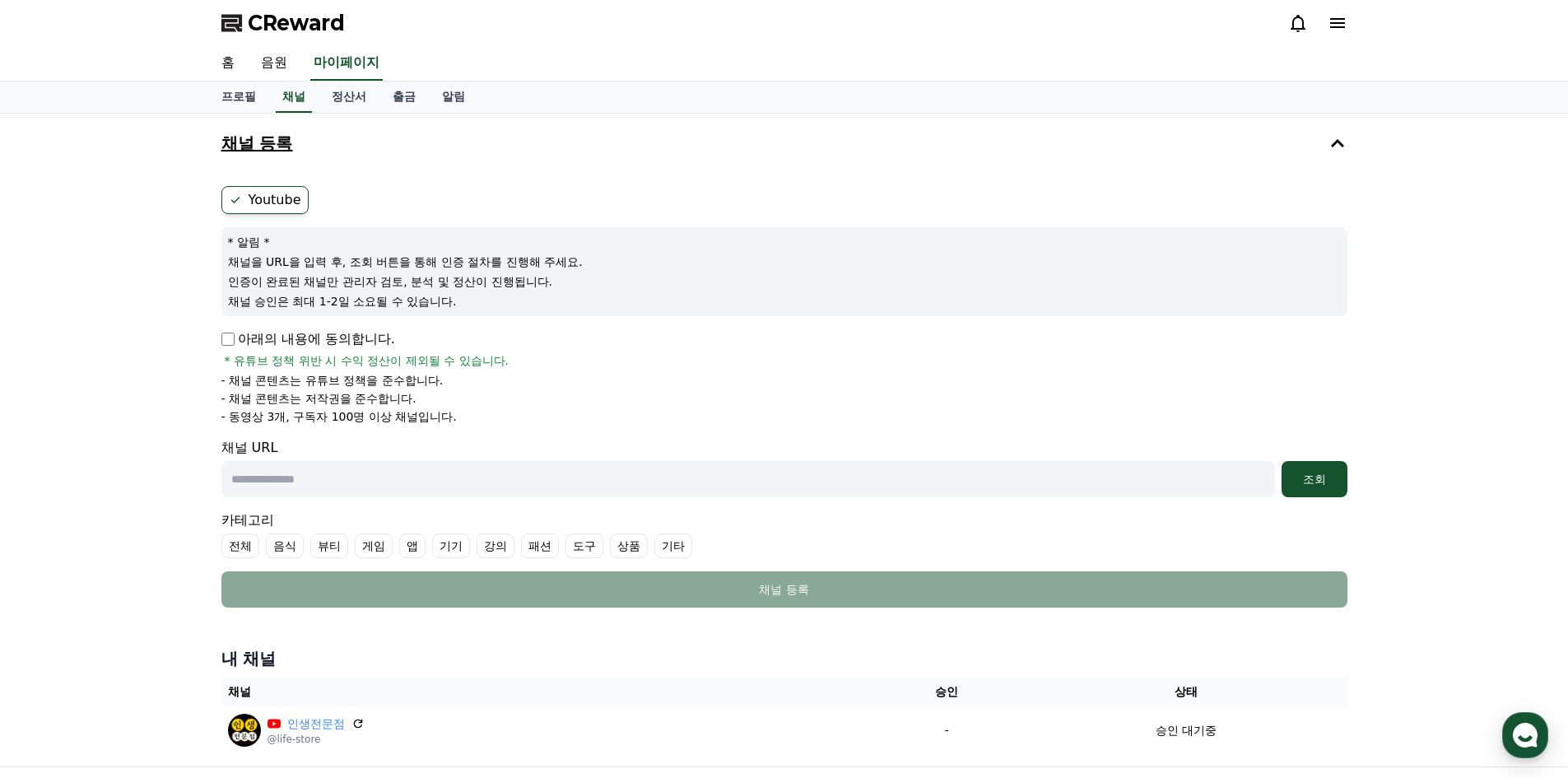
click at [251, 196] on label "Youtube" at bounding box center [265, 199] width 87 height 28
click at [253, 335] on p "아래의 내용에 동의합니다." at bounding box center [308, 339] width 174 height 20
click at [237, 335] on p "아래의 내용에 동의합니다." at bounding box center [308, 339] width 174 height 20
click at [361, 490] on input "text" at bounding box center [748, 479] width 1053 height 36
paste input "**********"
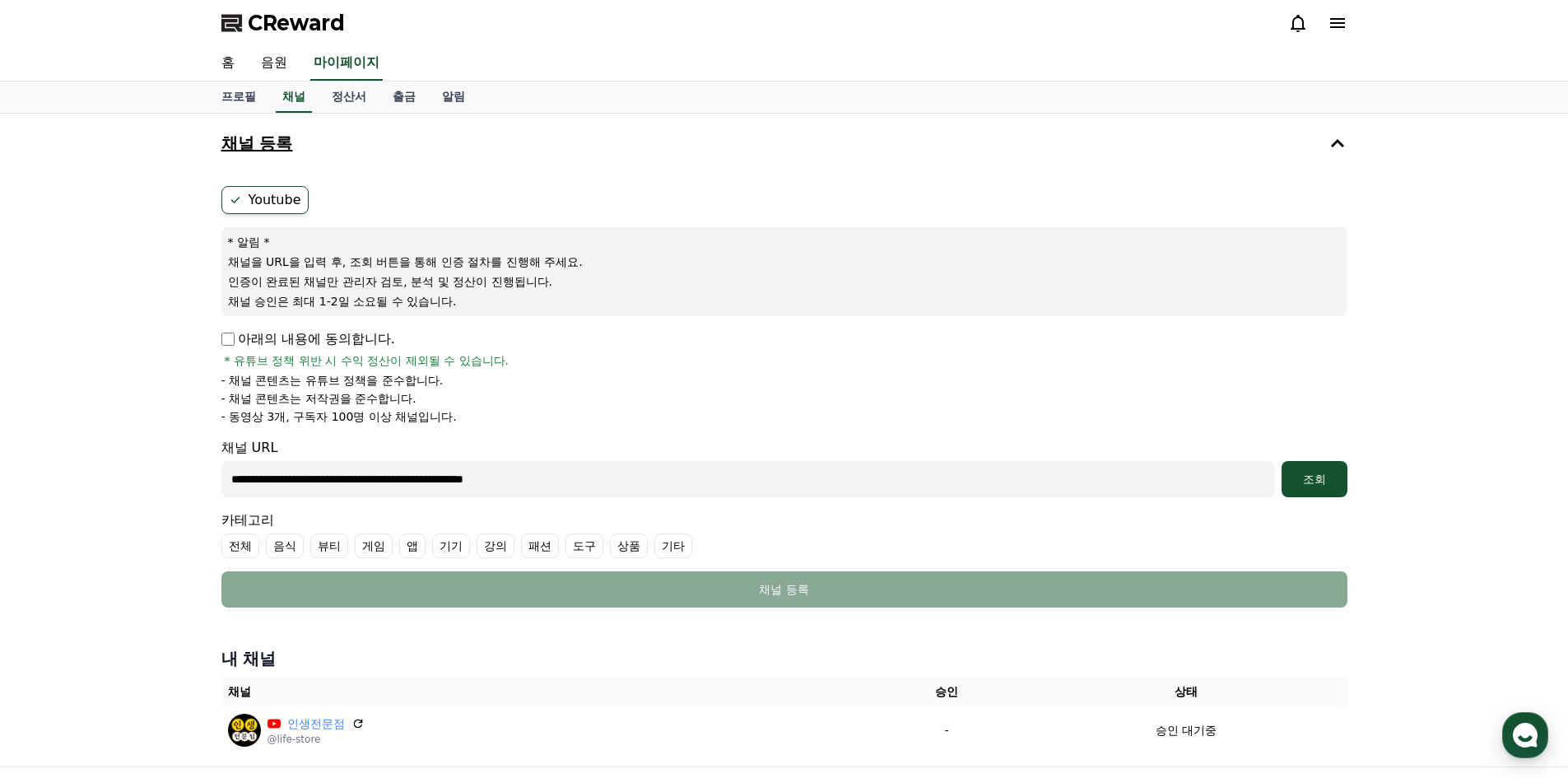
type input "**********"
click at [258, 197] on label "Youtube" at bounding box center [265, 199] width 87 height 28
click at [1326, 479] on div "조회" at bounding box center [1314, 479] width 52 height 16
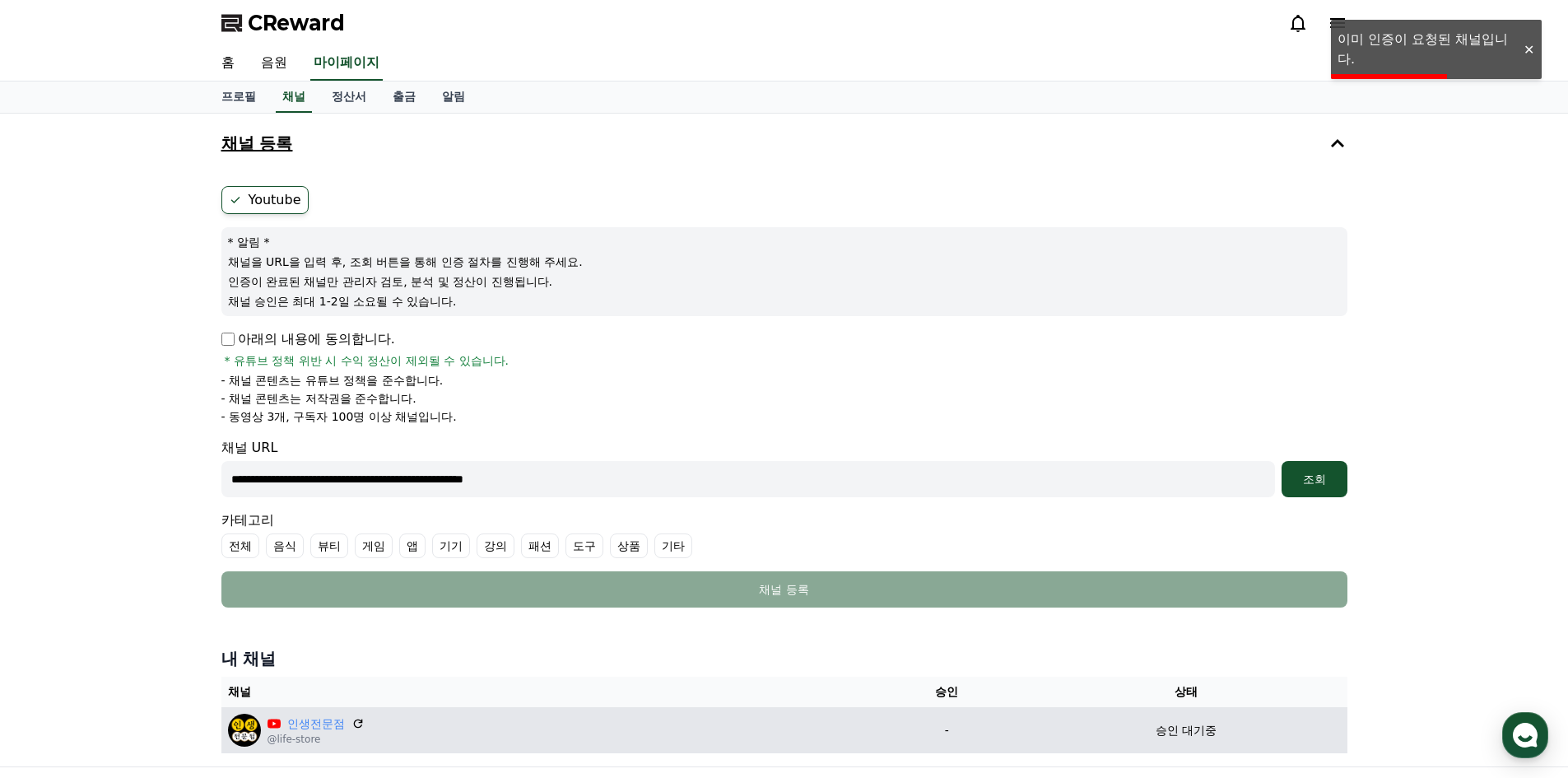
scroll to position [165, 0]
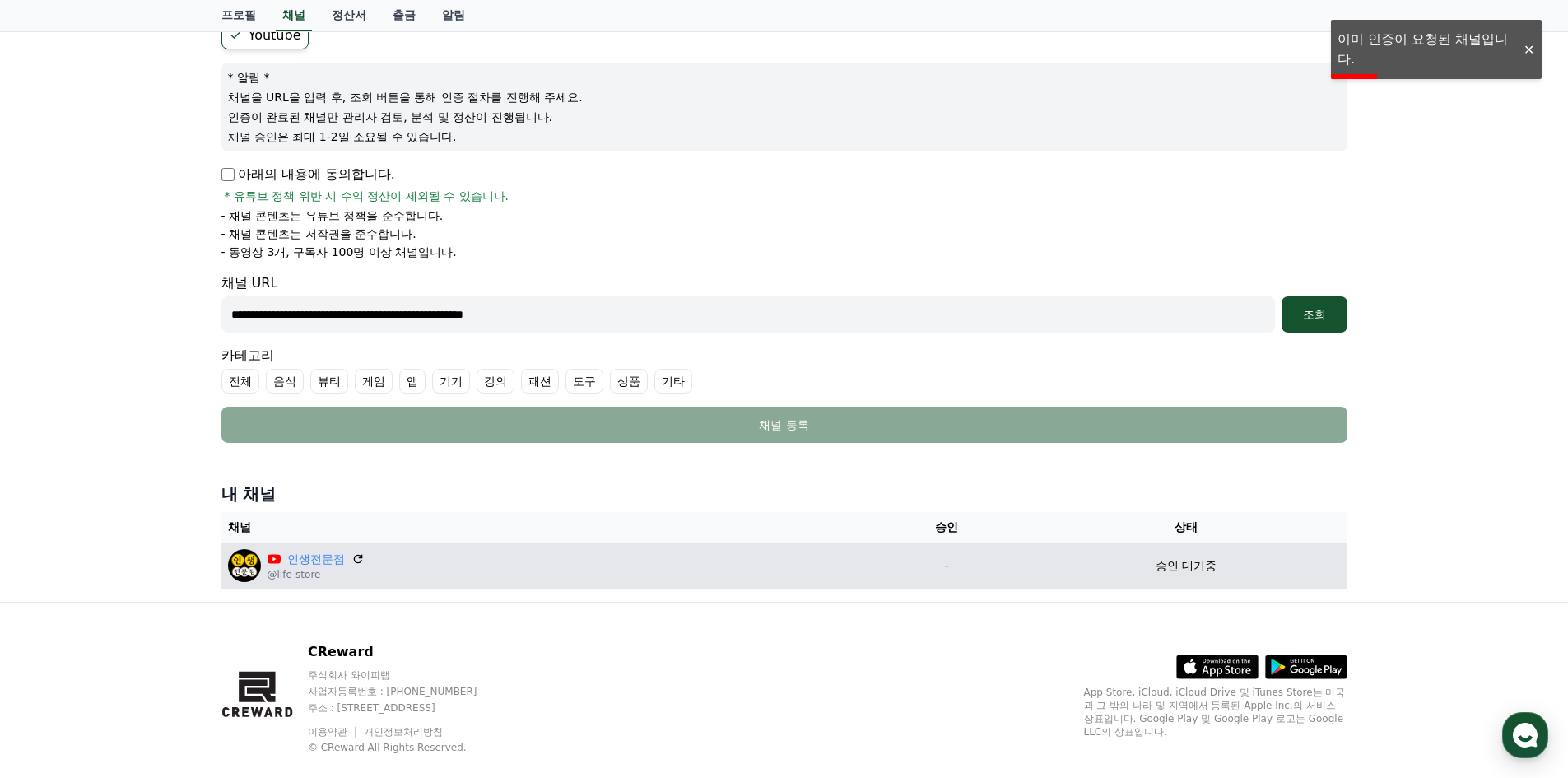
click at [237, 566] on img at bounding box center [244, 565] width 33 height 33
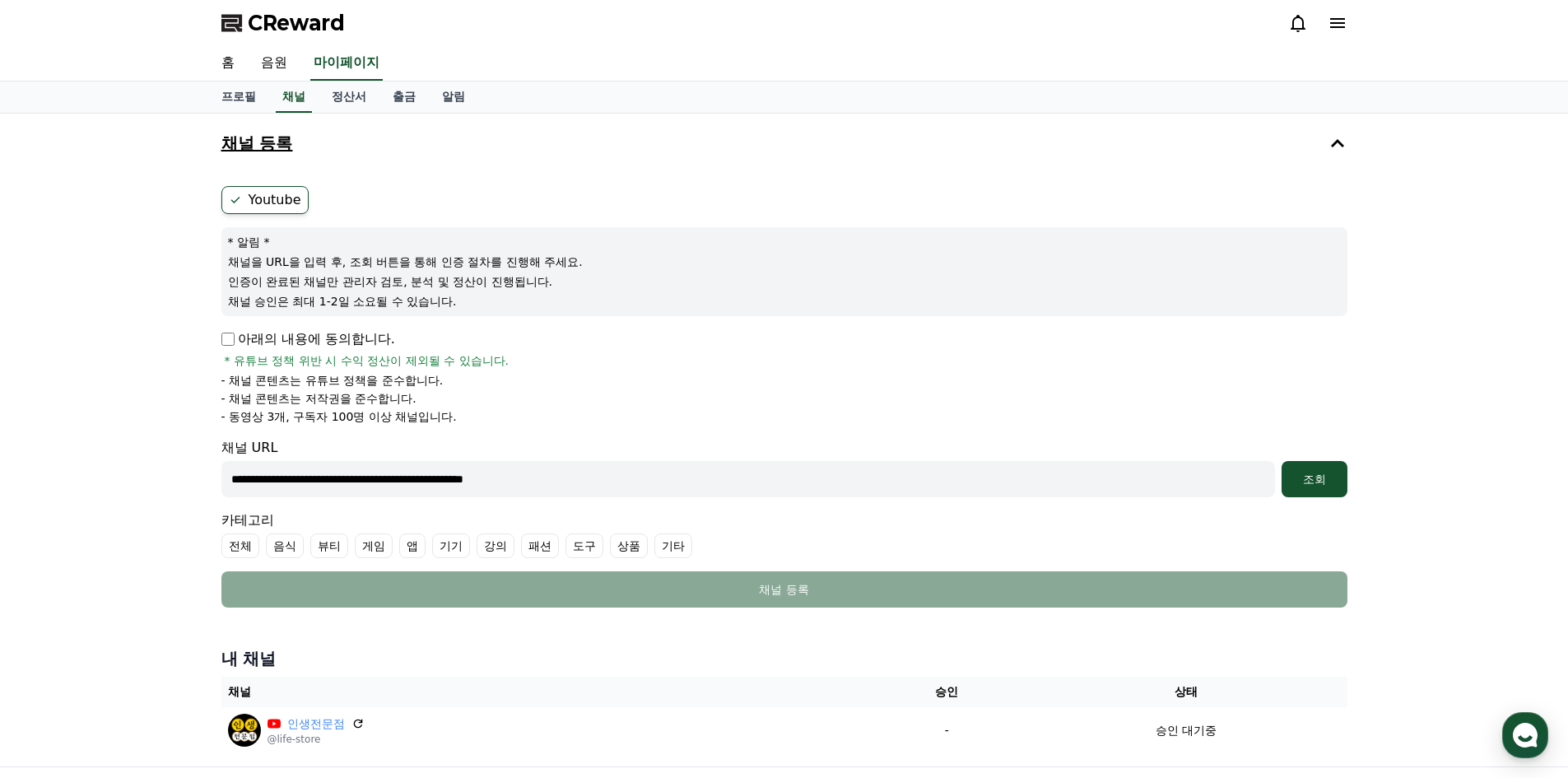
scroll to position [194, 0]
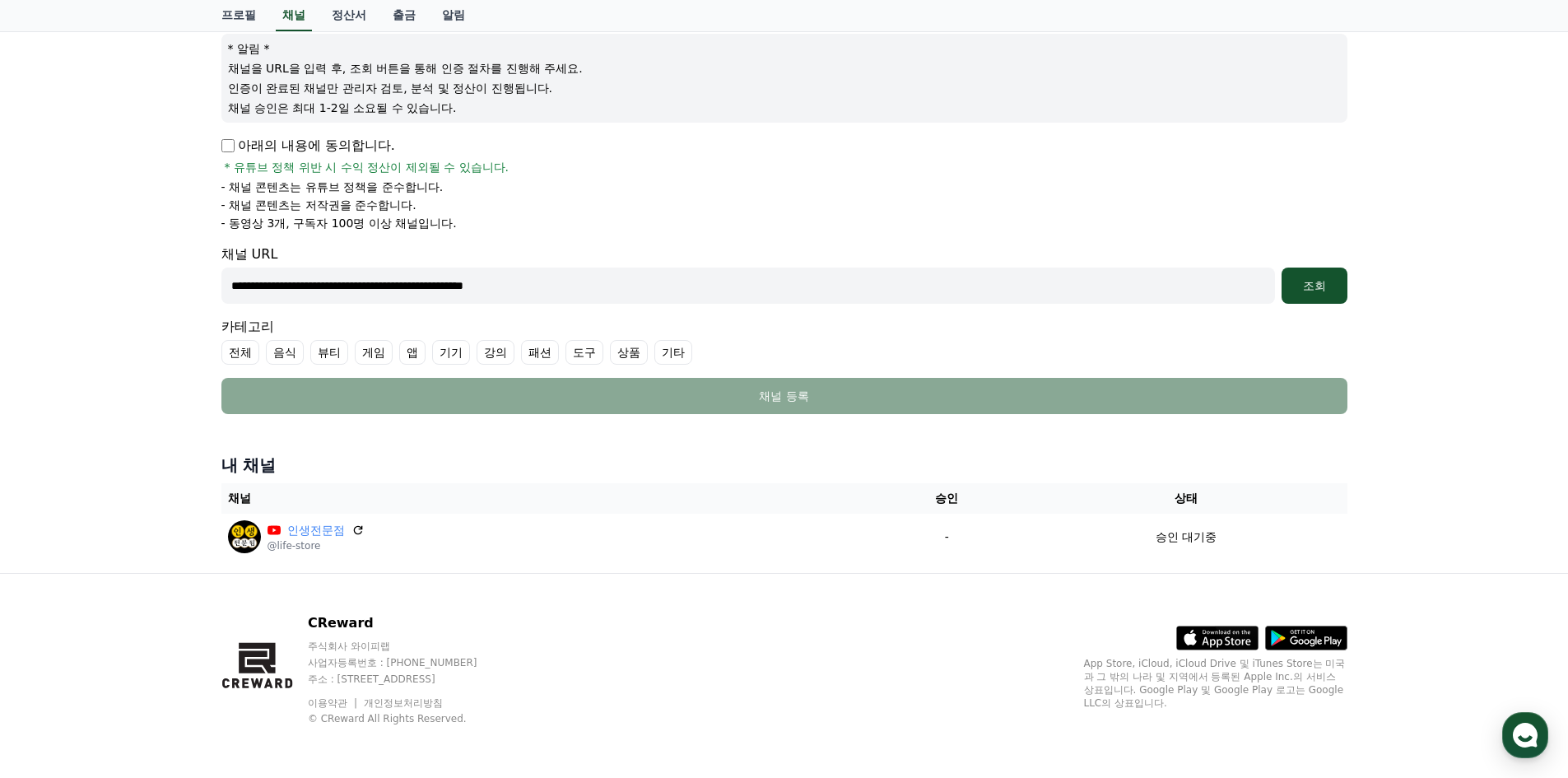
click at [241, 350] on label "전체" at bounding box center [241, 352] width 38 height 24
click at [289, 350] on label "음식" at bounding box center [305, 352] width 38 height 24
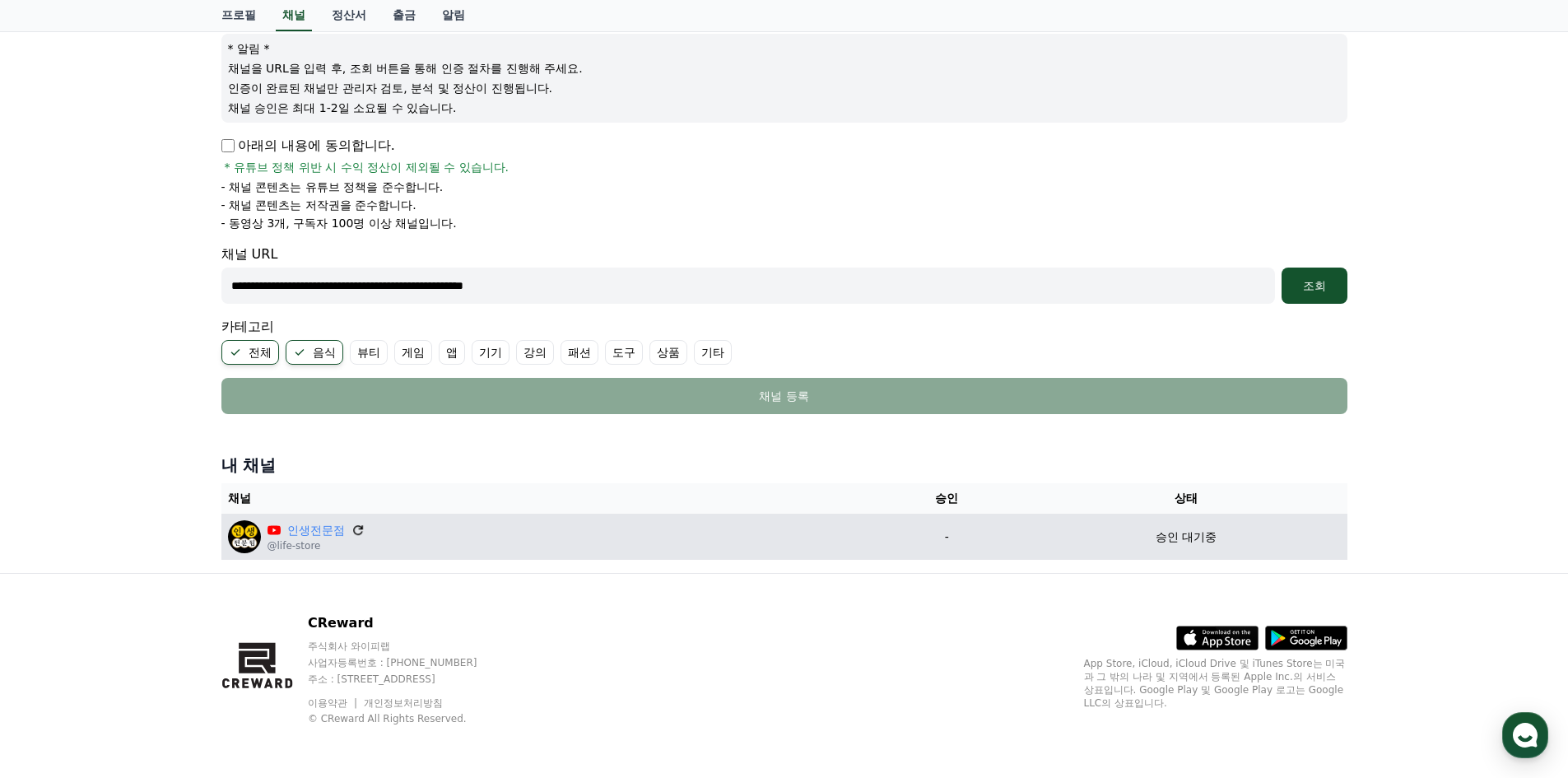
click at [356, 532] on icon at bounding box center [358, 530] width 14 height 14
click at [274, 527] on icon at bounding box center [274, 530] width 14 height 9
click at [284, 527] on div "인생전문점" at bounding box center [316, 530] width 97 height 17
click at [295, 527] on link "인생전문점" at bounding box center [316, 530] width 58 height 17
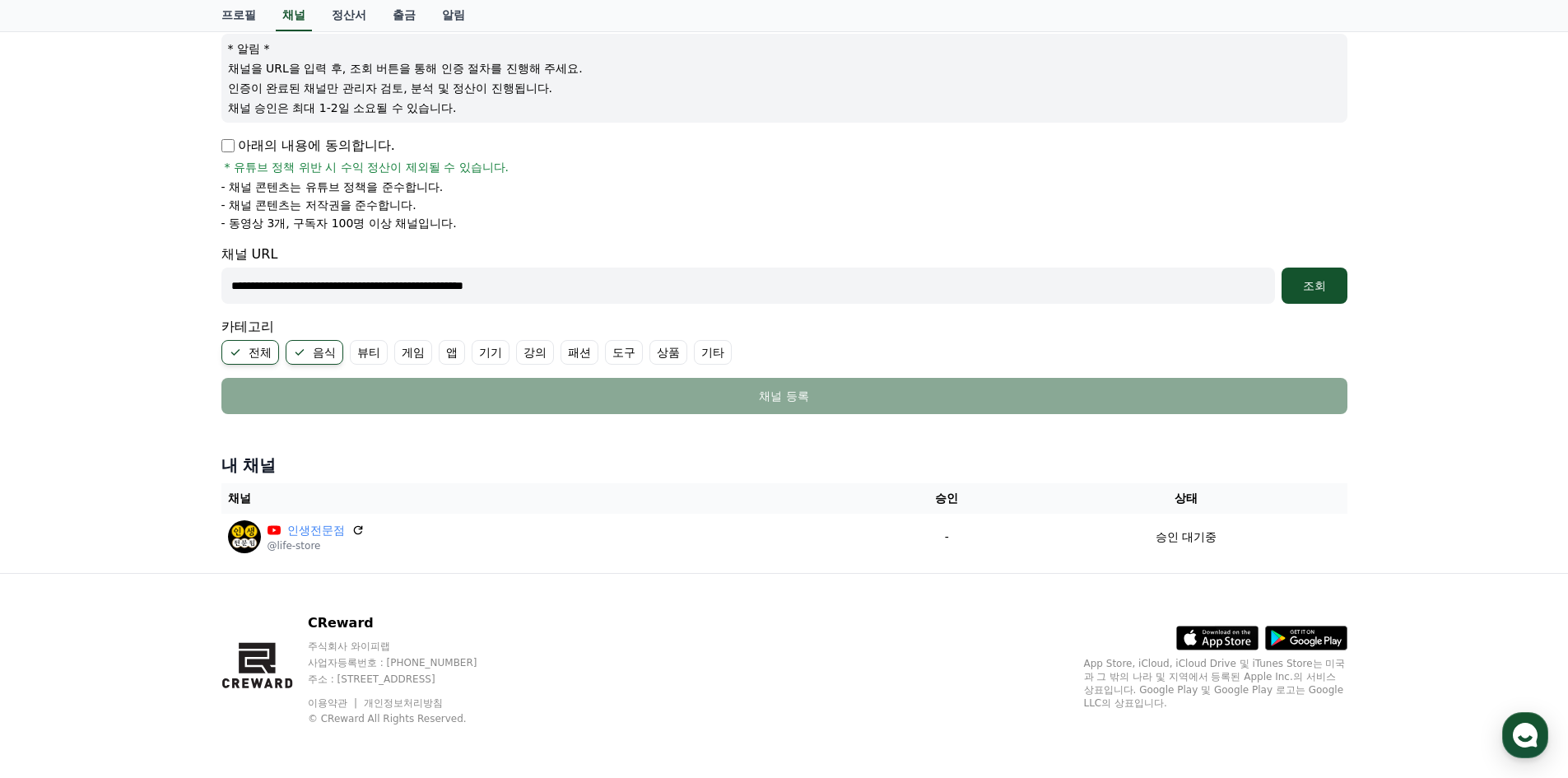
scroll to position [0, 0]
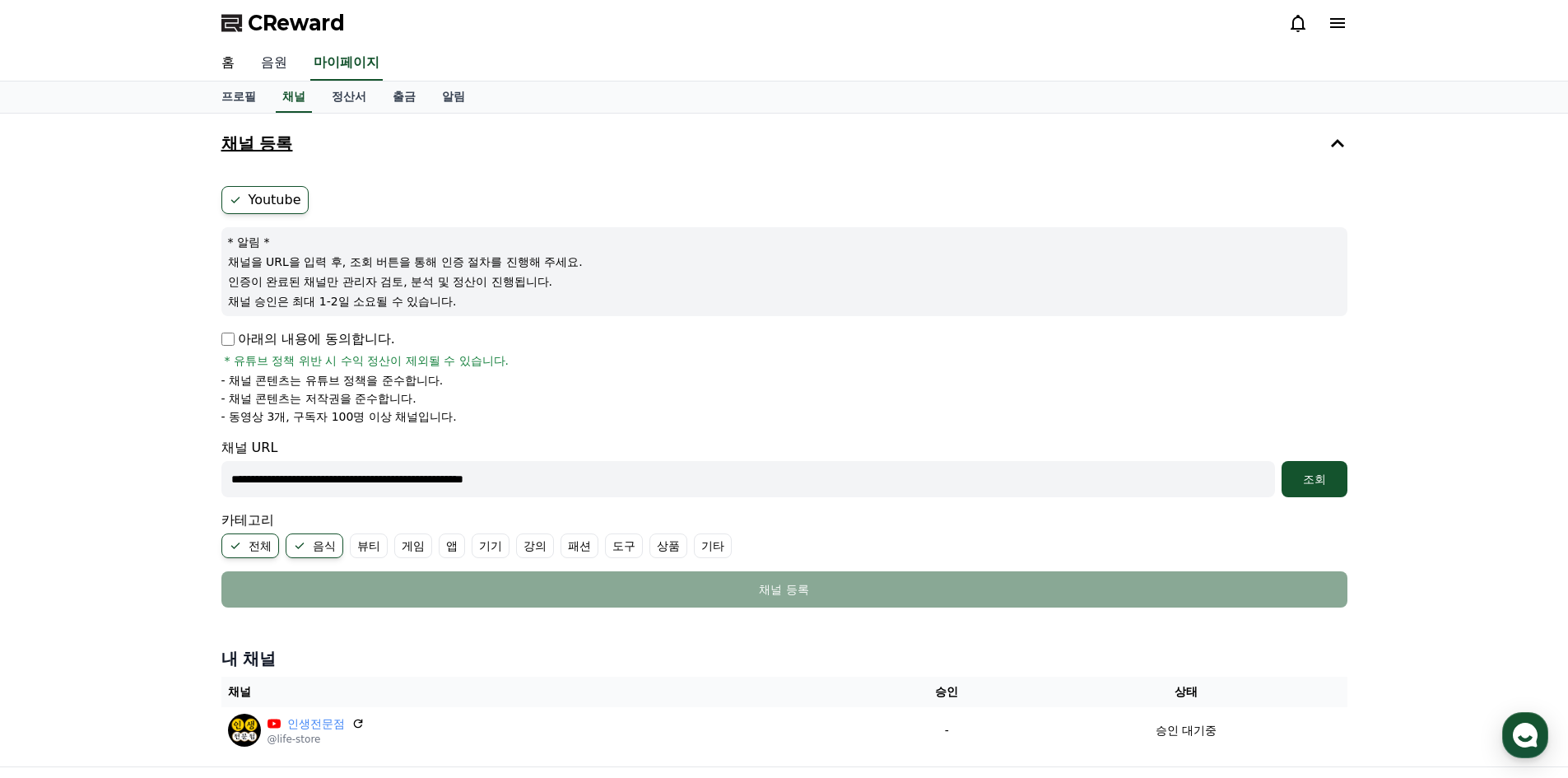
click at [275, 67] on link "음원" at bounding box center [274, 63] width 52 height 34
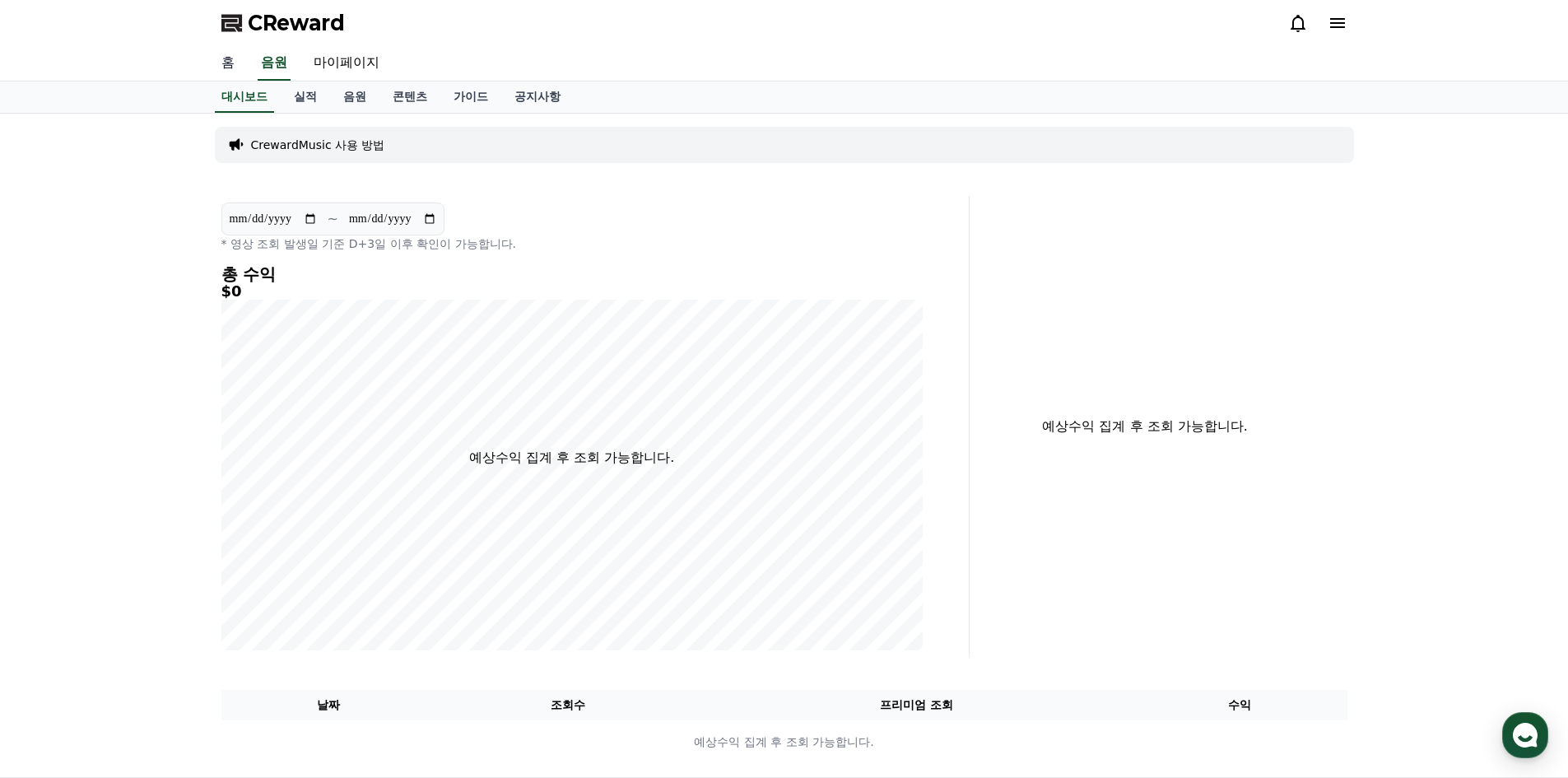
click at [221, 68] on link "홈" at bounding box center [228, 63] width 40 height 34
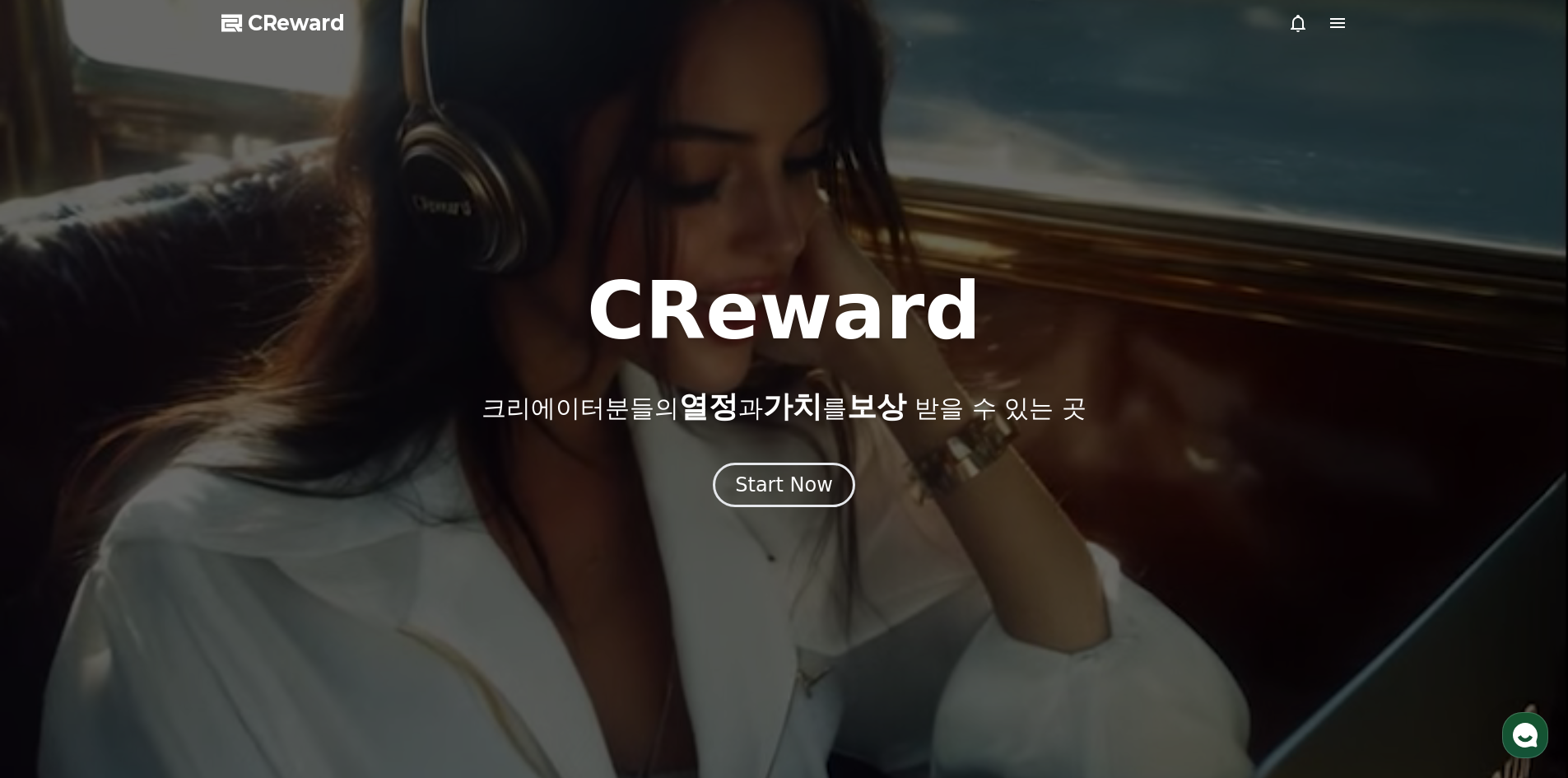
click at [768, 508] on div at bounding box center [784, 389] width 1568 height 778
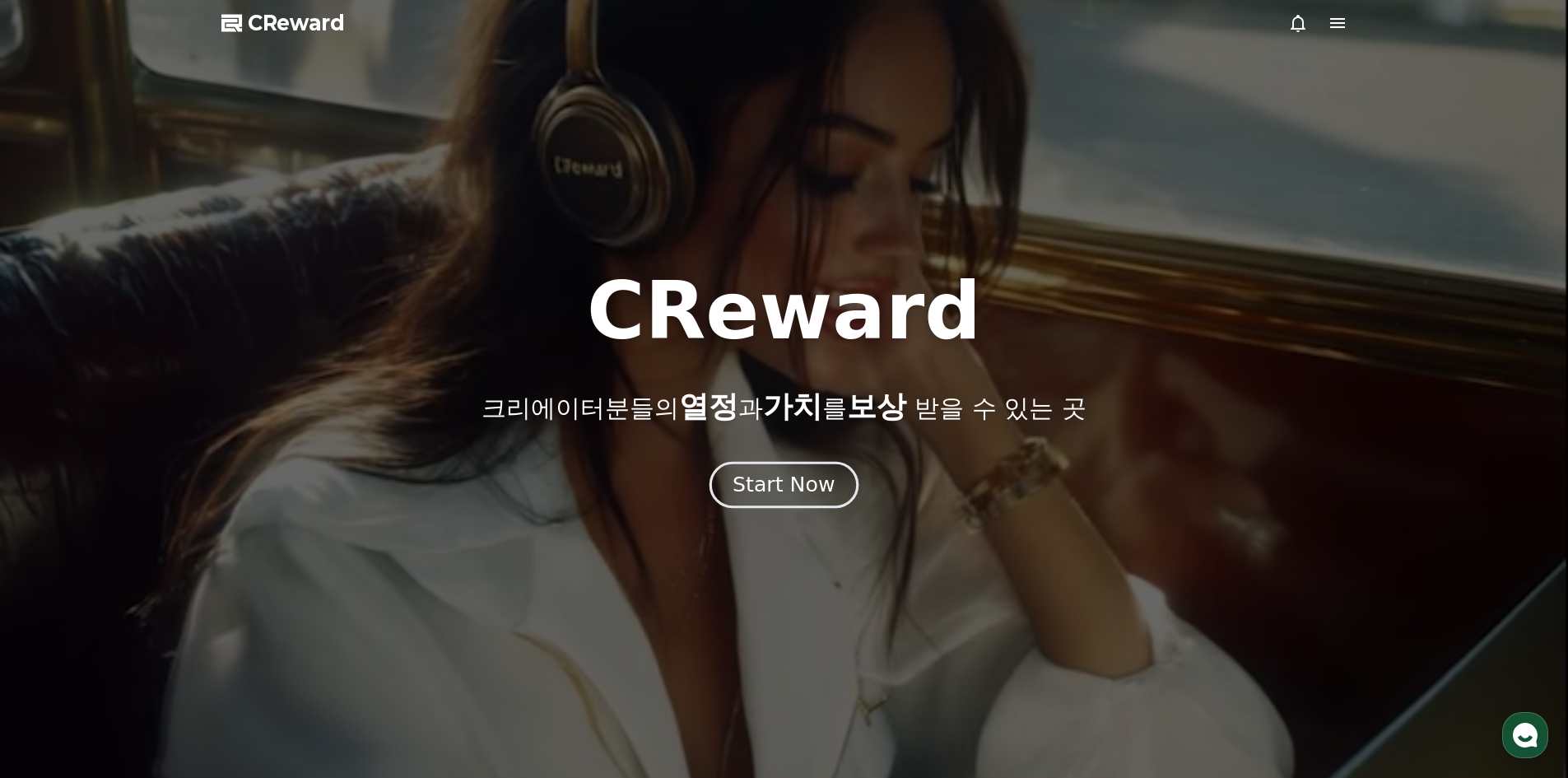
click at [771, 483] on div "Start Now" at bounding box center [783, 484] width 102 height 28
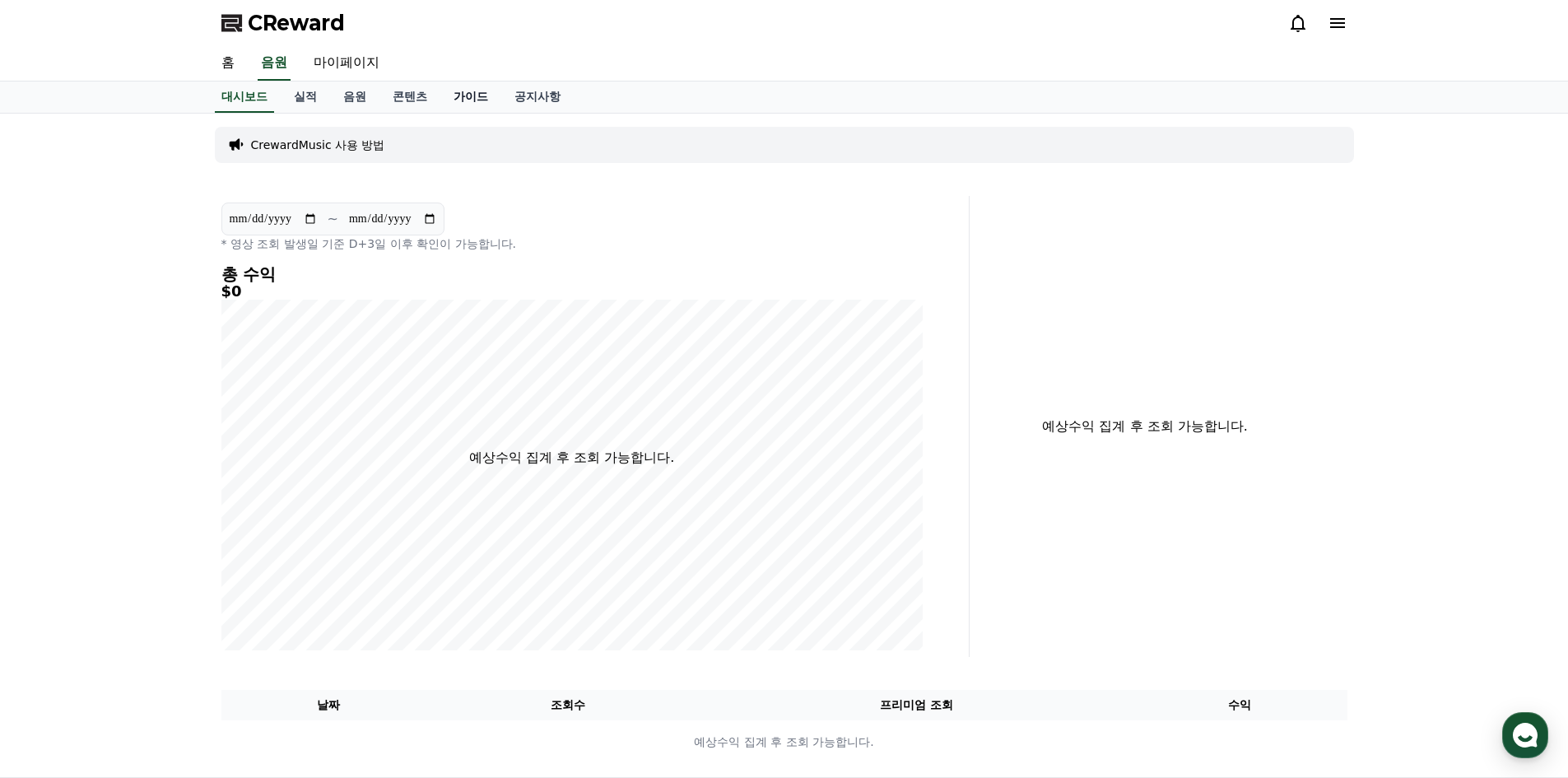
click at [460, 91] on link "가이드" at bounding box center [471, 96] width 61 height 32
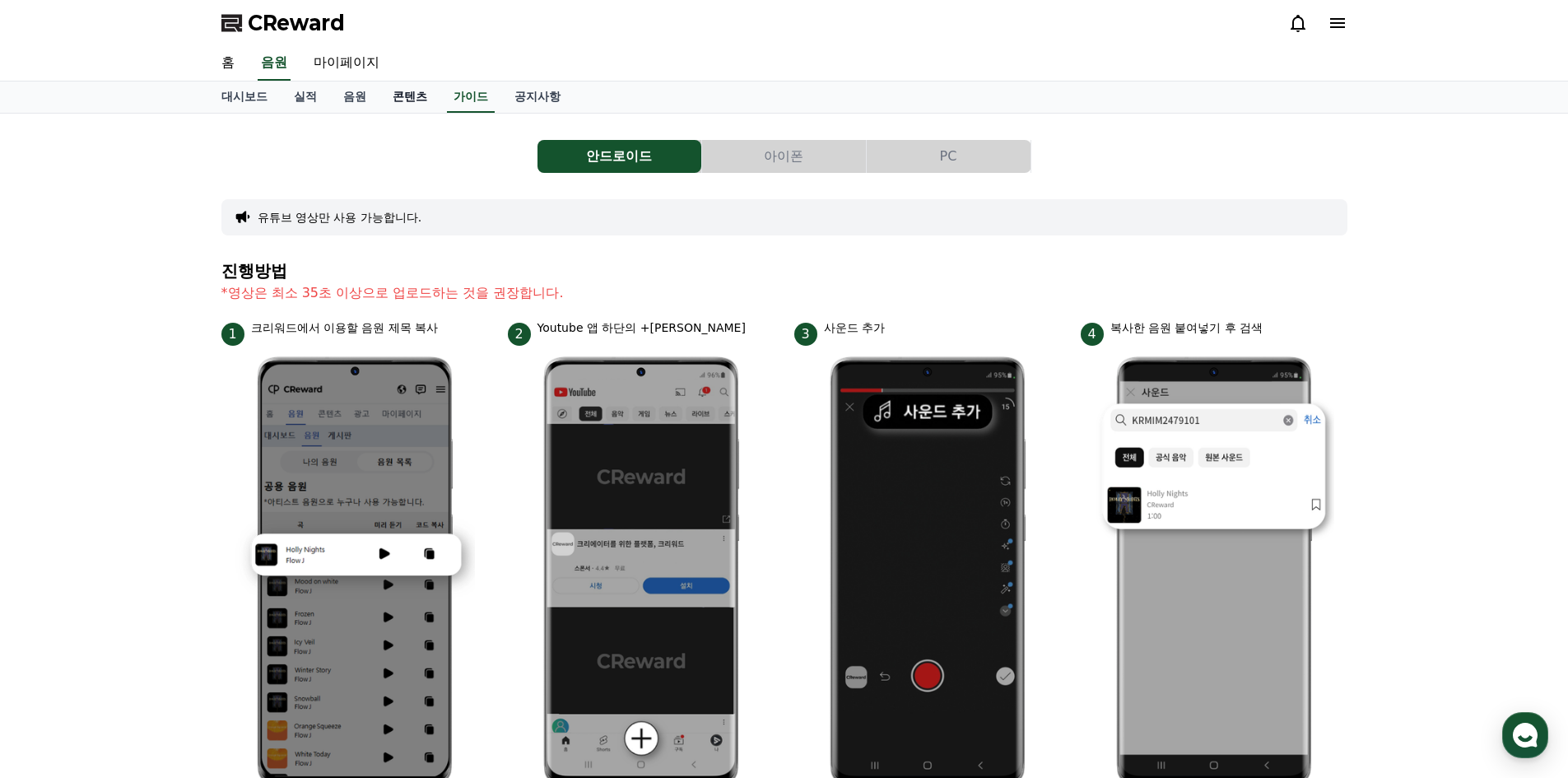
click at [413, 100] on link "콘텐츠" at bounding box center [410, 96] width 61 height 32
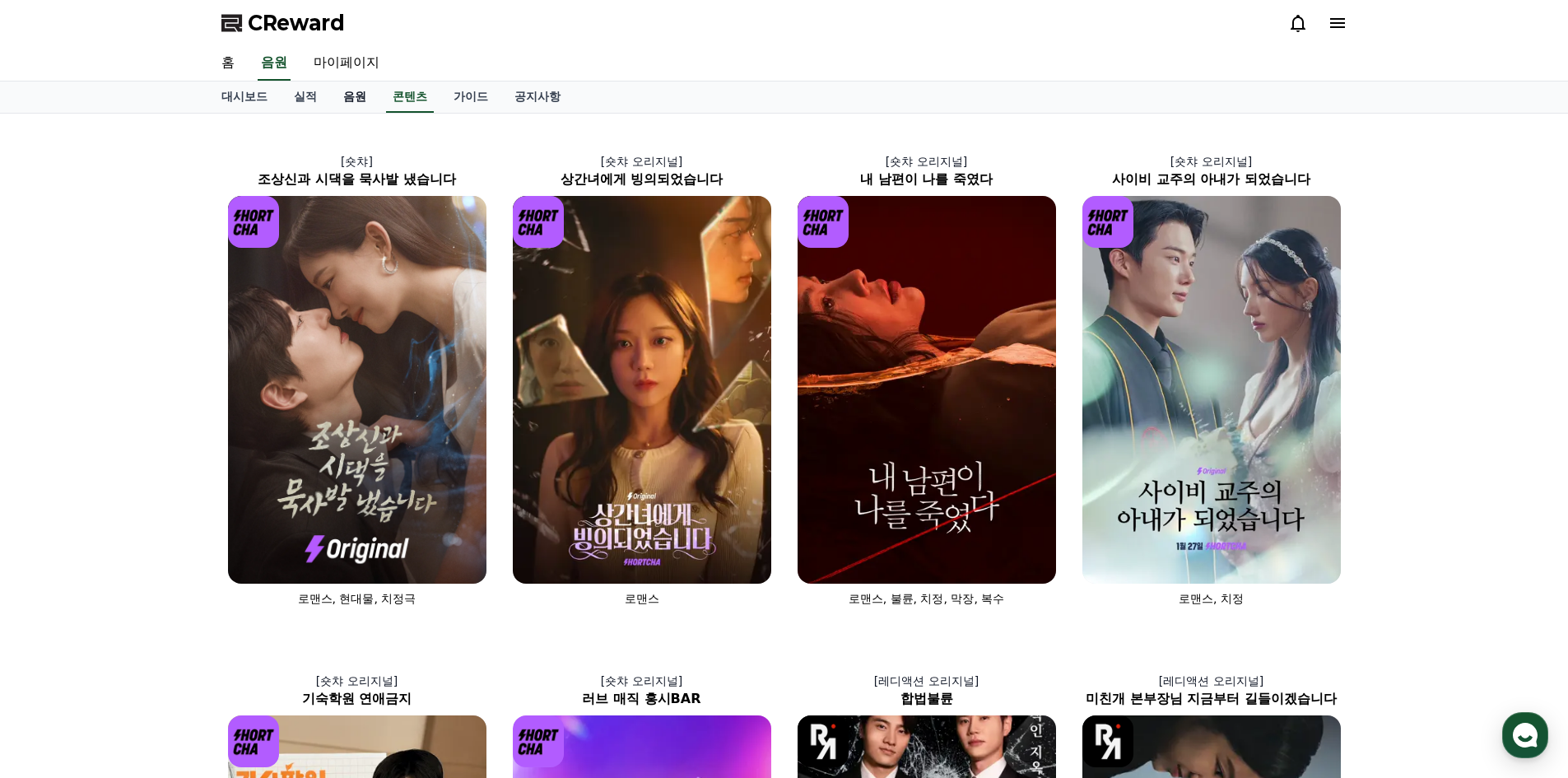
click at [361, 107] on link "음원" at bounding box center [354, 96] width 50 height 32
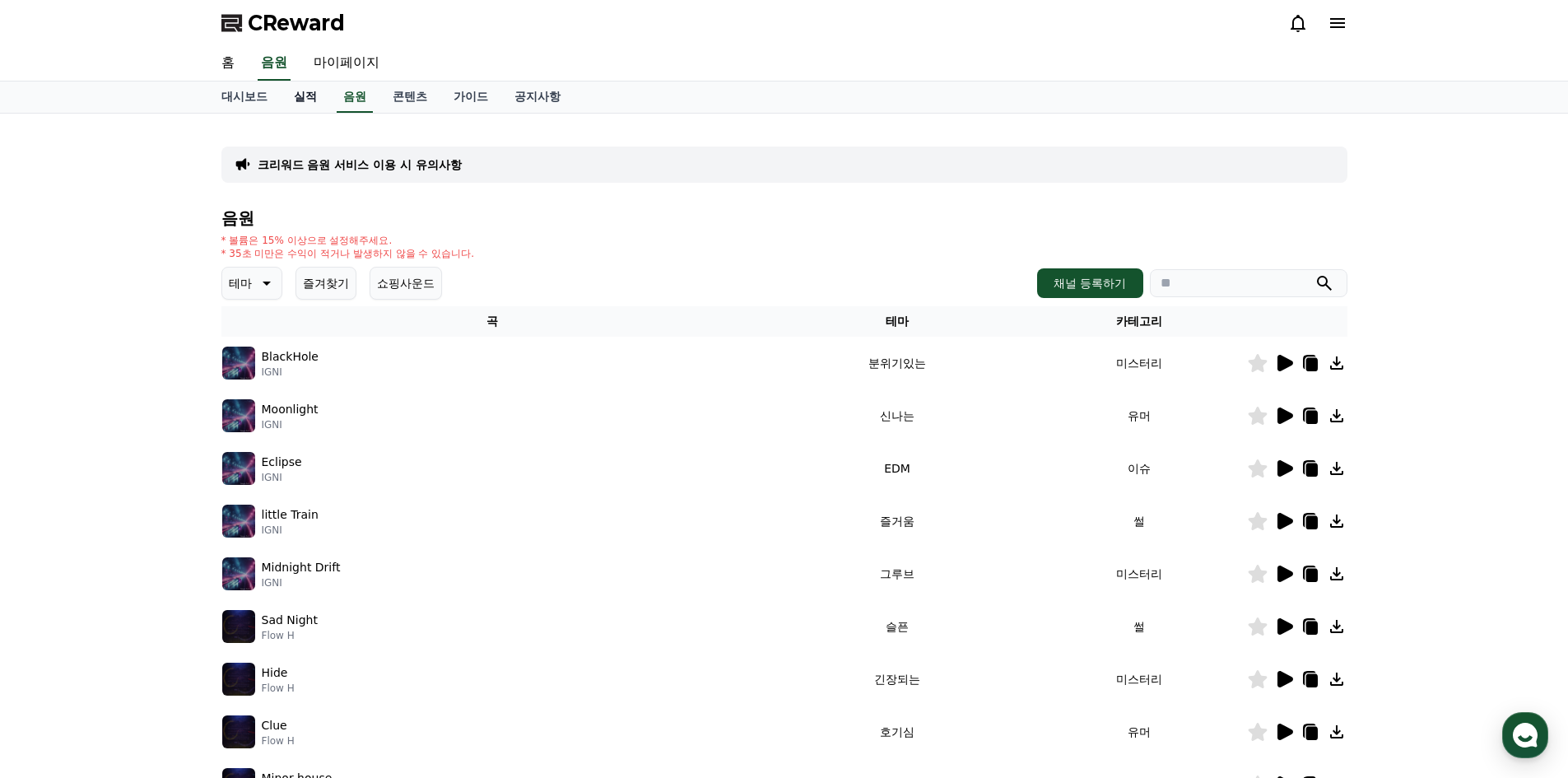
click at [319, 99] on link "실적" at bounding box center [305, 96] width 50 height 32
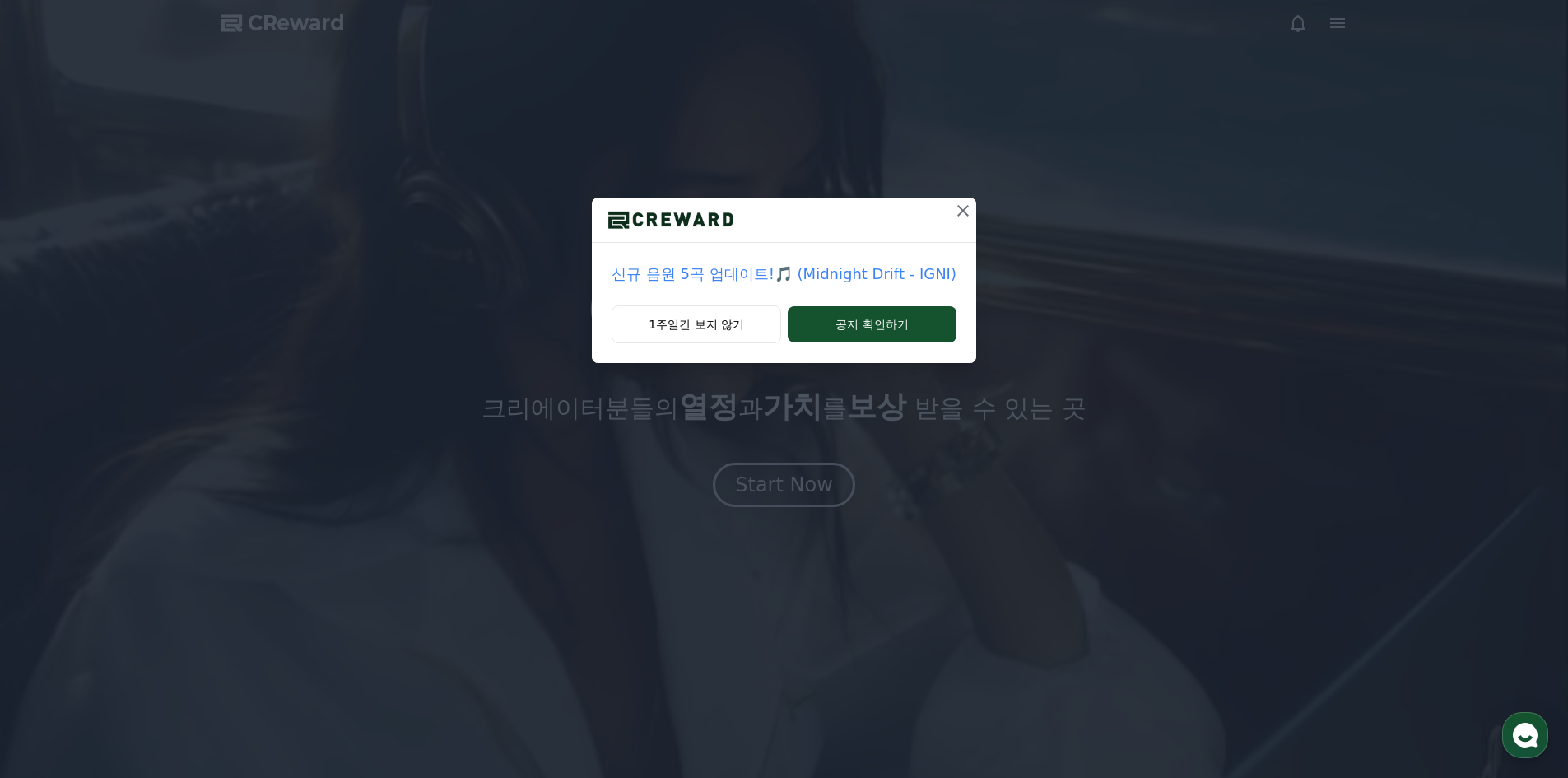
click at [957, 206] on icon at bounding box center [963, 211] width 20 height 20
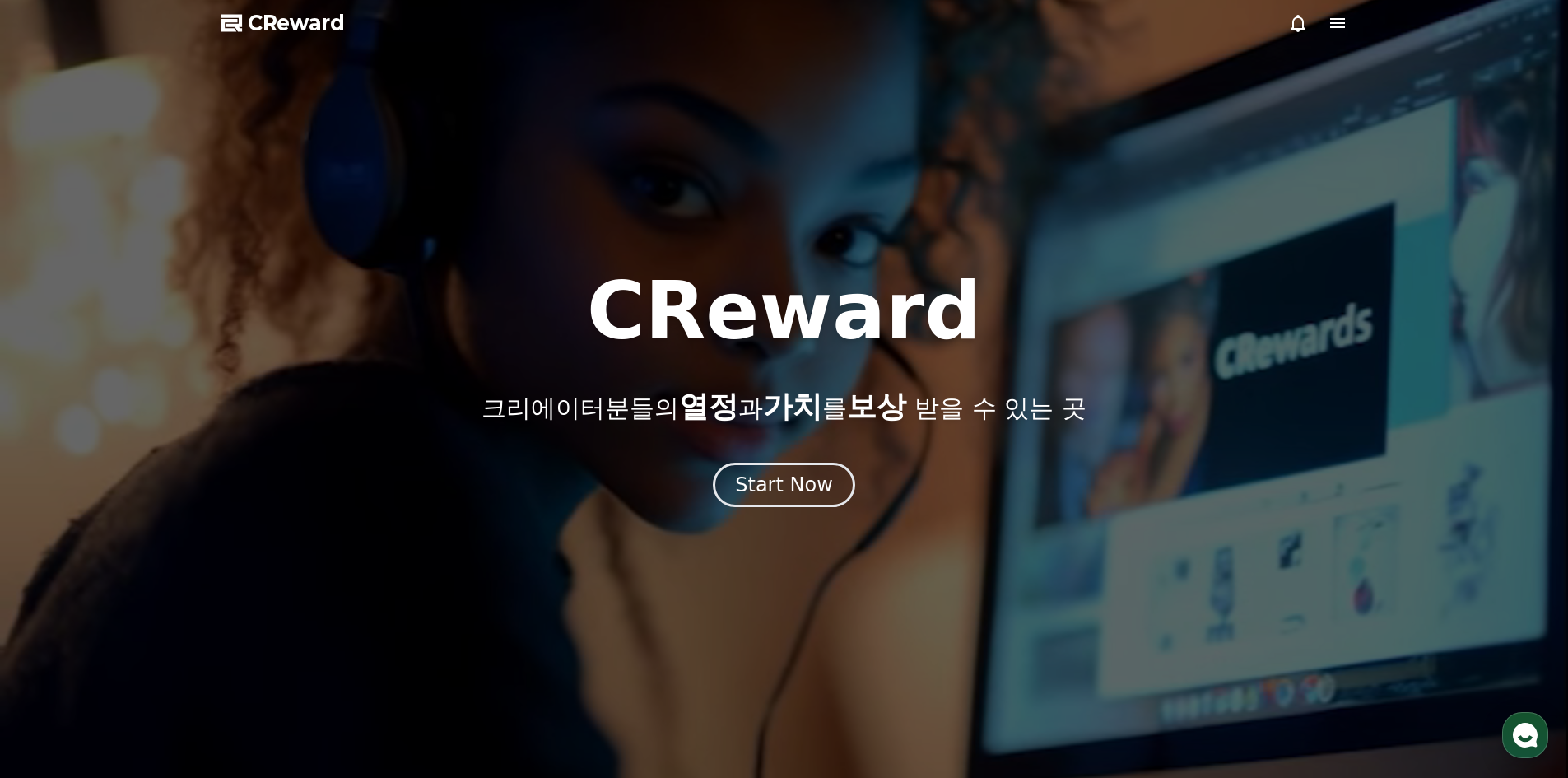
click at [1336, 16] on icon at bounding box center [1337, 23] width 20 height 20
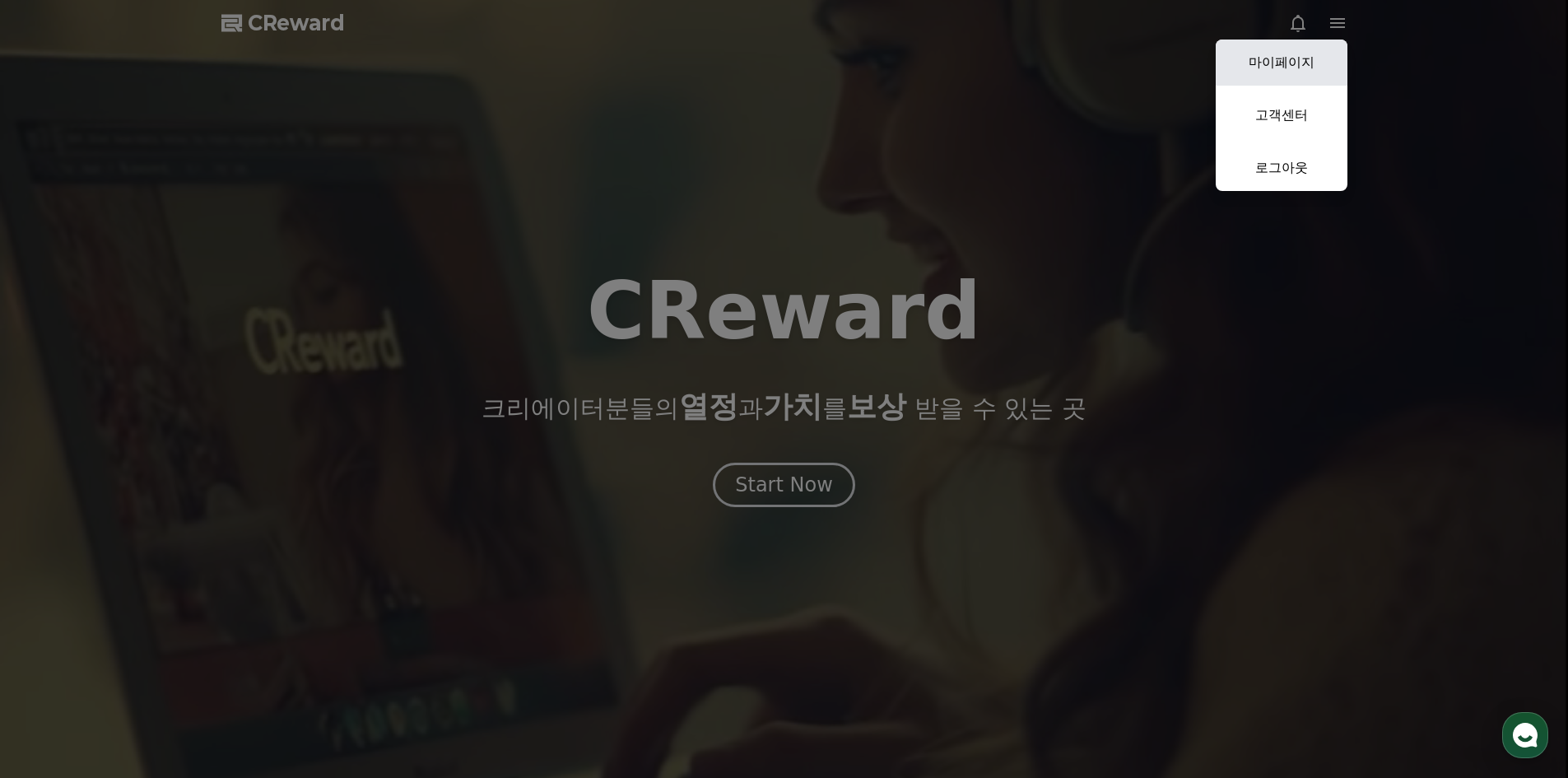
click at [1294, 69] on link "마이페이지" at bounding box center [1281, 62] width 132 height 46
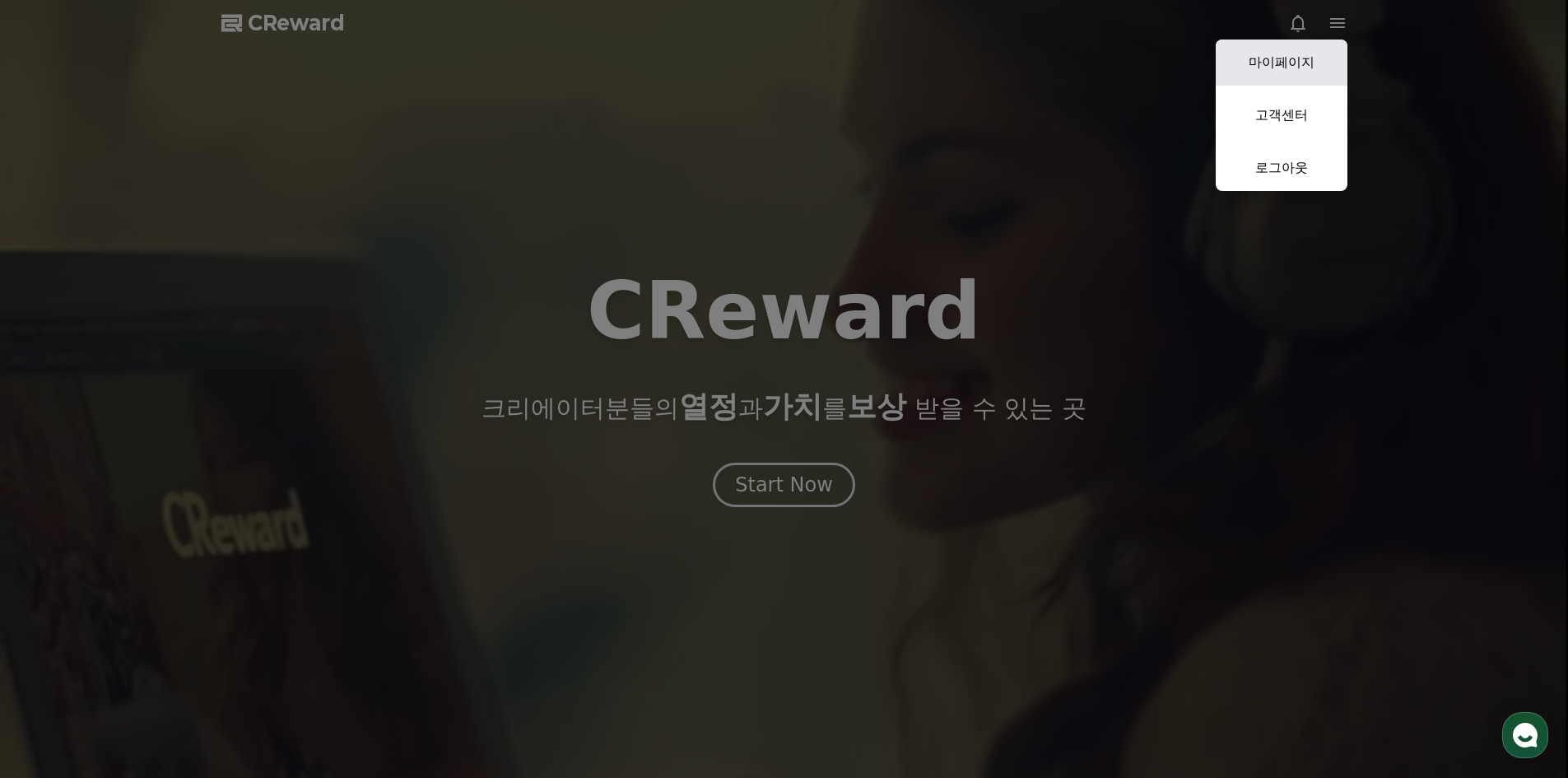
select select "**********"
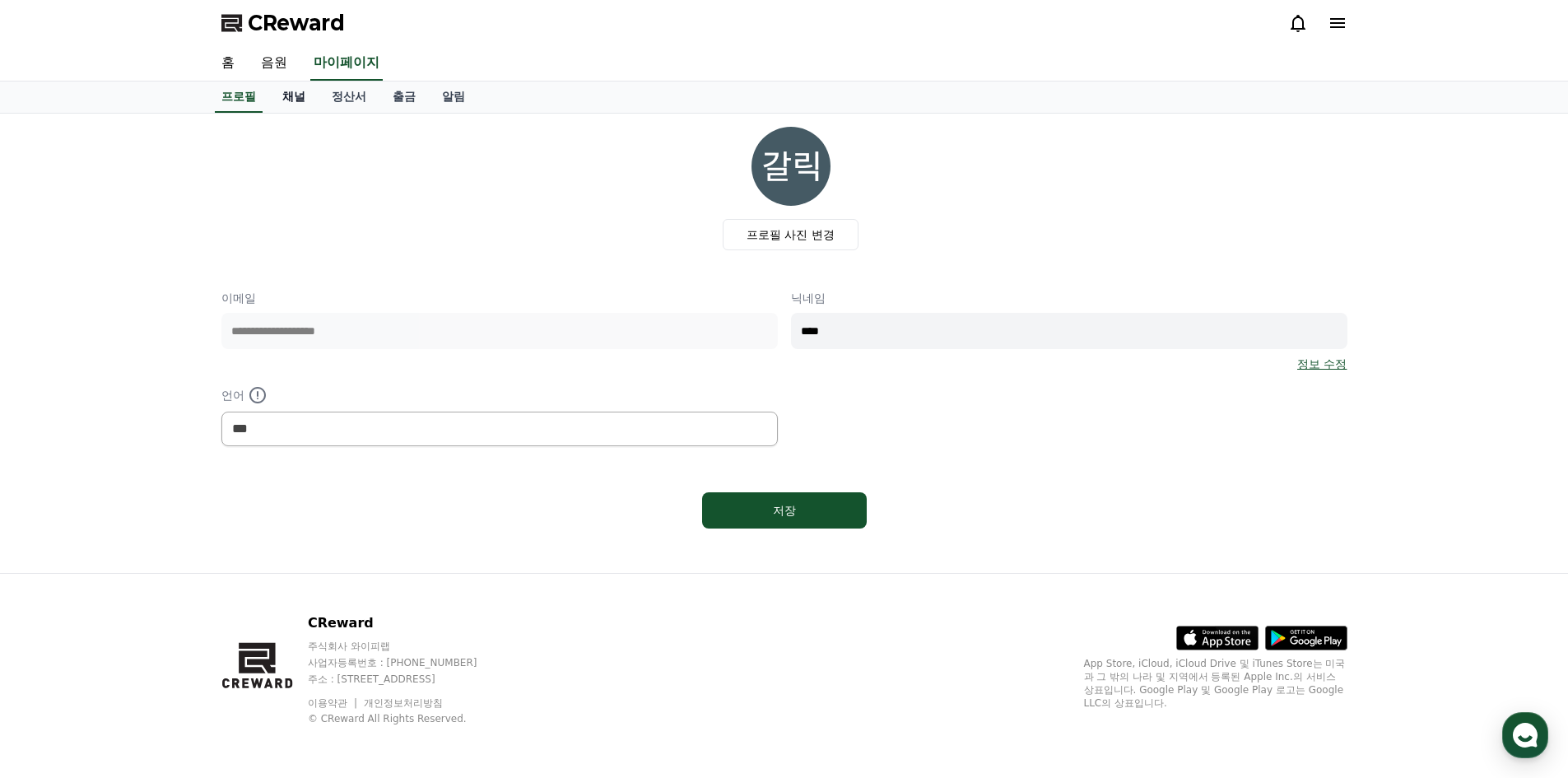
click at [289, 95] on link "채널" at bounding box center [294, 96] width 50 height 32
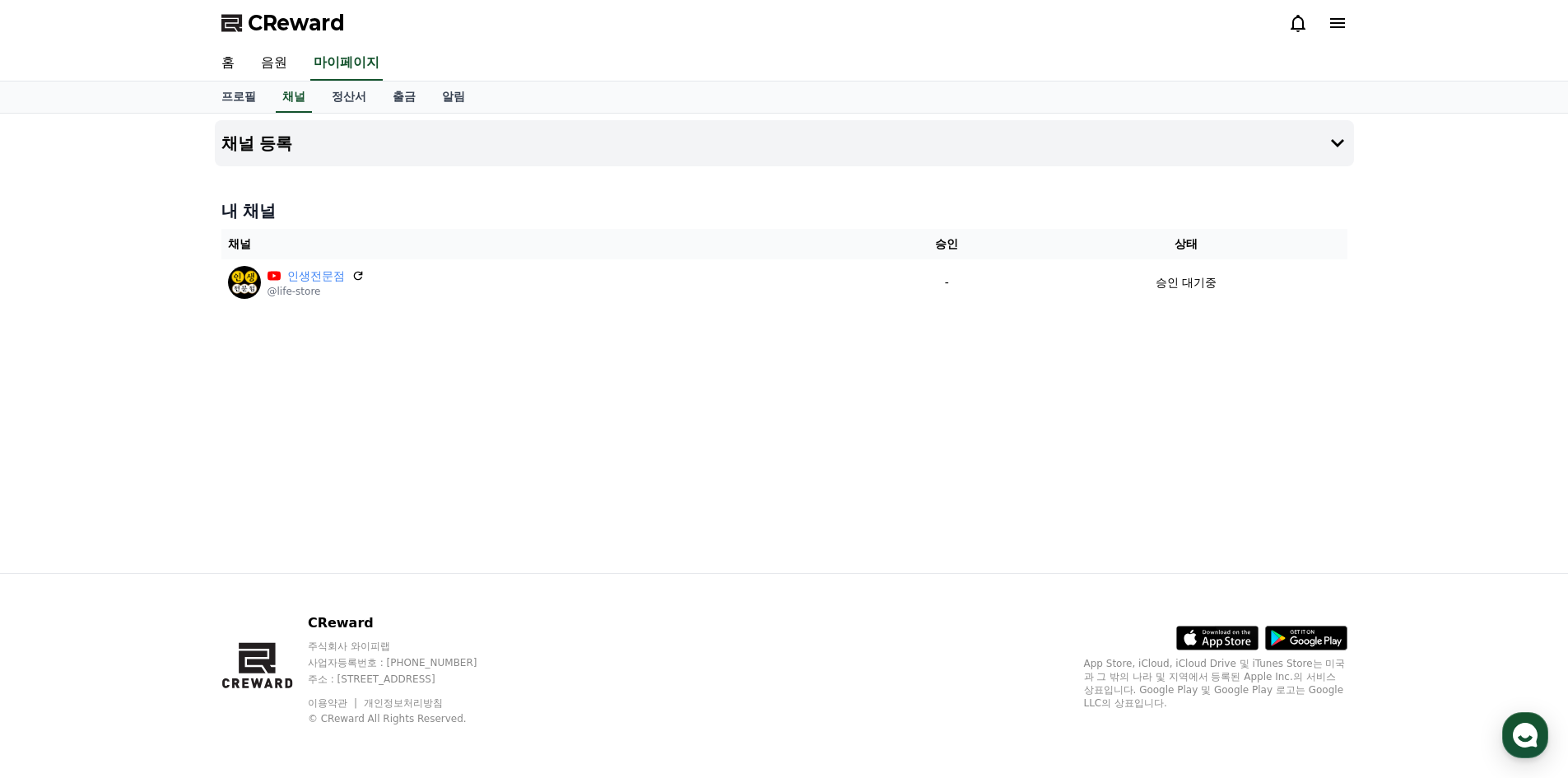
click at [299, 234] on th "채널" at bounding box center [545, 244] width 648 height 31
click at [1114, 174] on div "채널 등록 내 채널 채널 승인 상태 인생전문점 @life-store - 승인 대기중" at bounding box center [784, 343] width 1153 height 460
click at [1115, 151] on button "채널 등록" at bounding box center [784, 142] width 1139 height 46
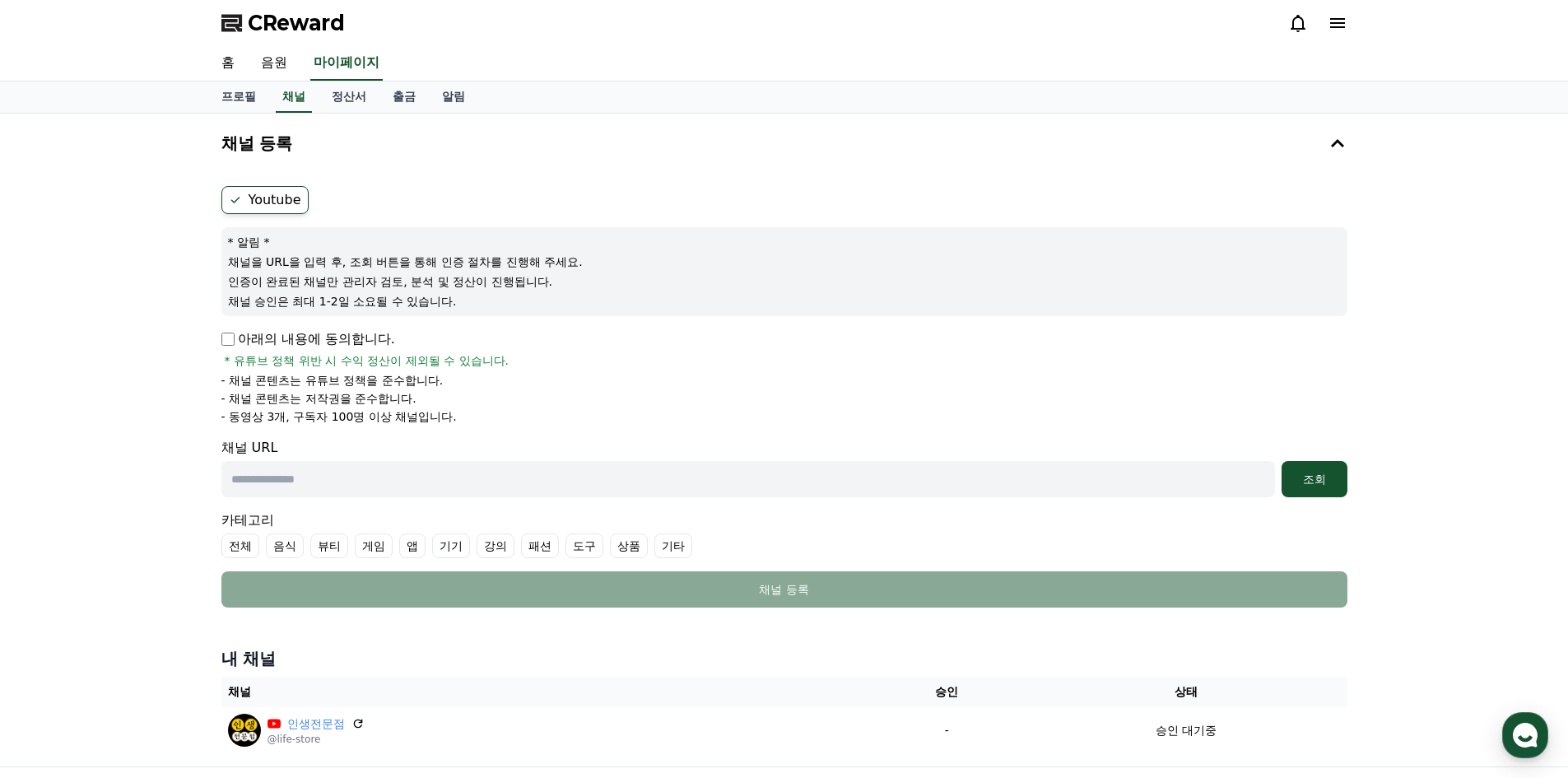
click at [335, 334] on p "아래의 내용에 동의합니다." at bounding box center [308, 339] width 174 height 20
click at [296, 341] on p "아래의 내용에 동의합니다." at bounding box center [308, 339] width 174 height 20
click at [301, 473] on input "text" at bounding box center [748, 479] width 1053 height 36
paste input "**********"
type input "**********"
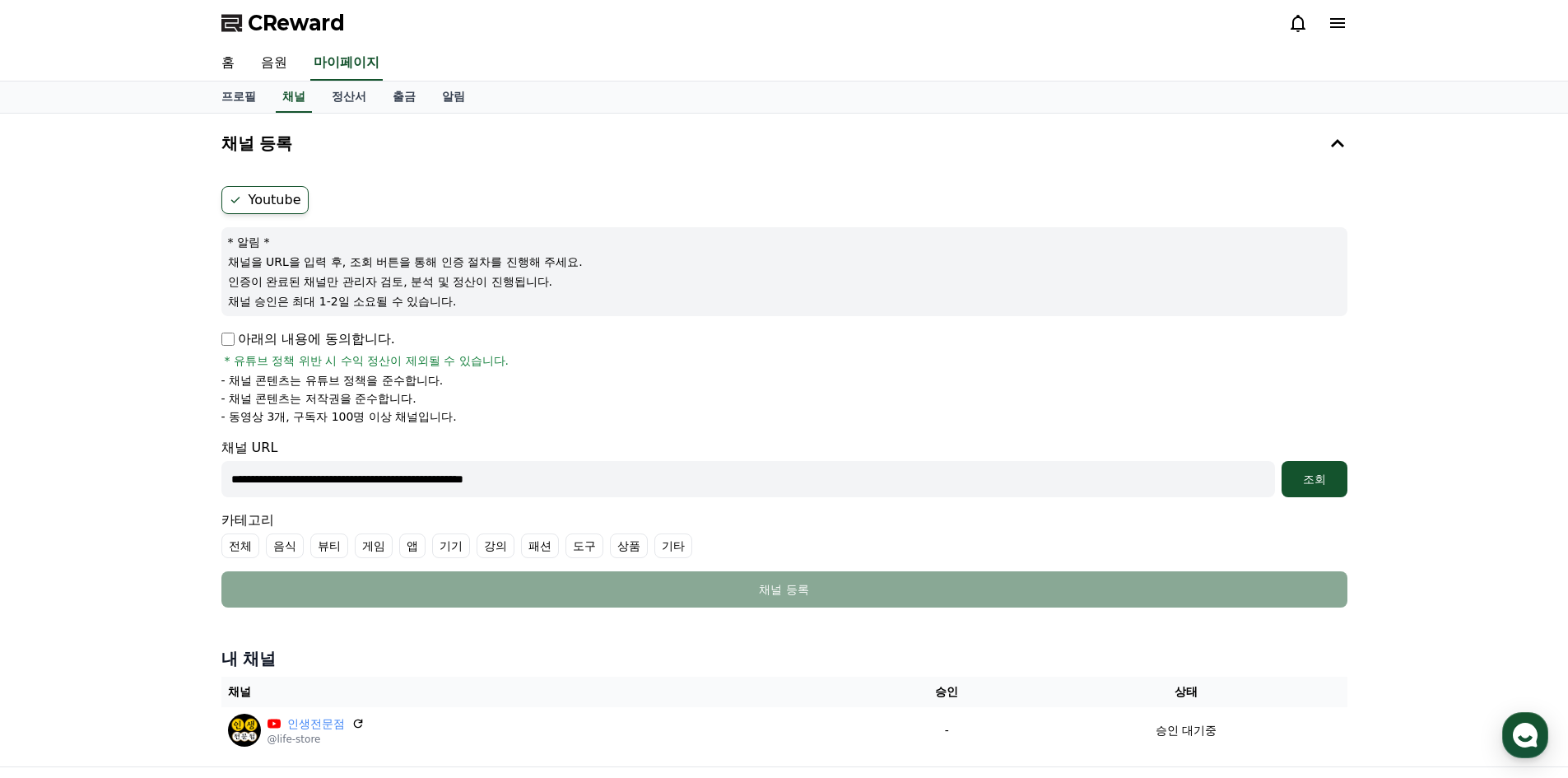
click at [1355, 470] on div "**********" at bounding box center [784, 440] width 1153 height 653
click at [1335, 482] on div "조회" at bounding box center [1314, 479] width 52 height 16
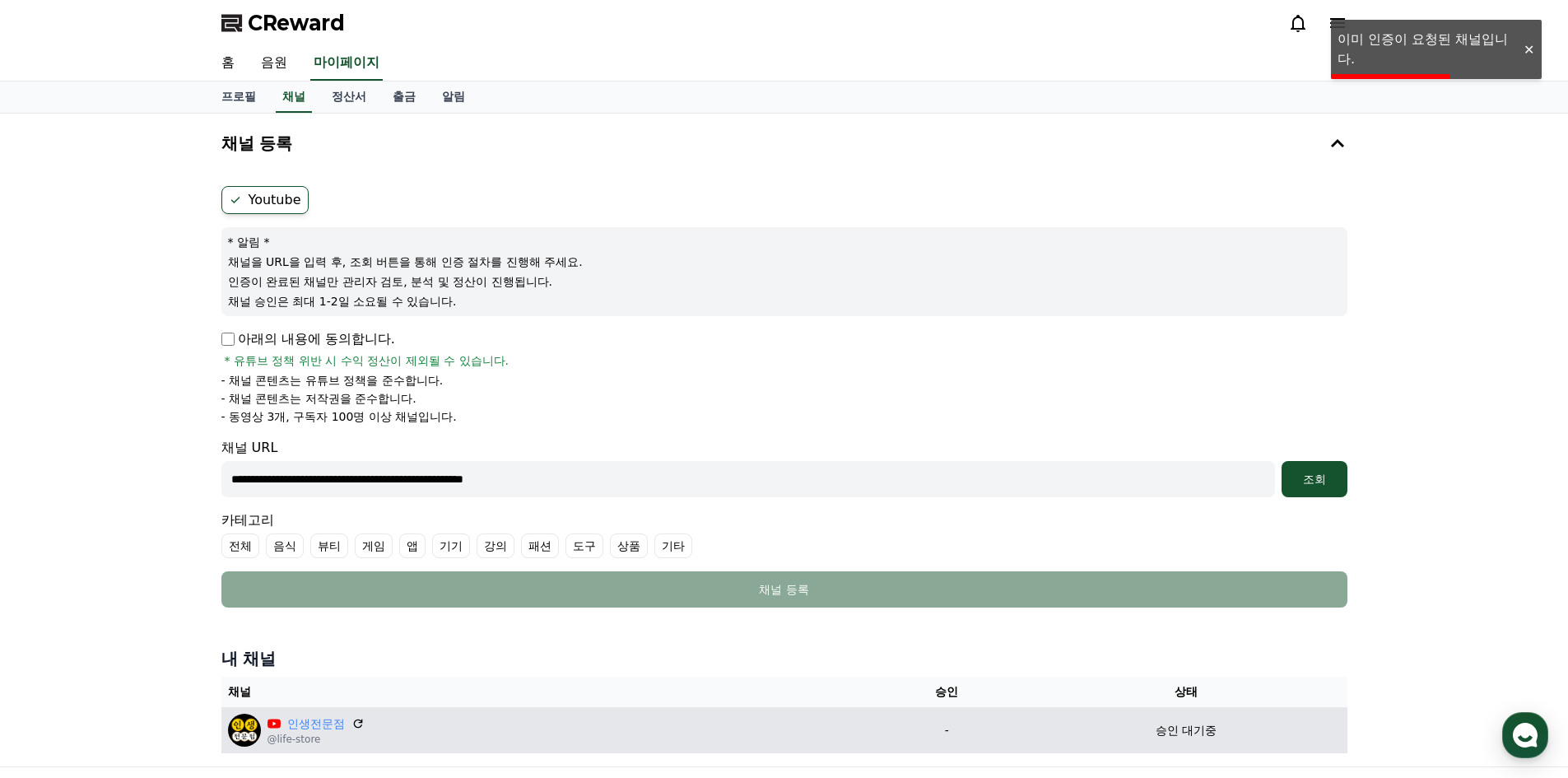
scroll to position [82, 0]
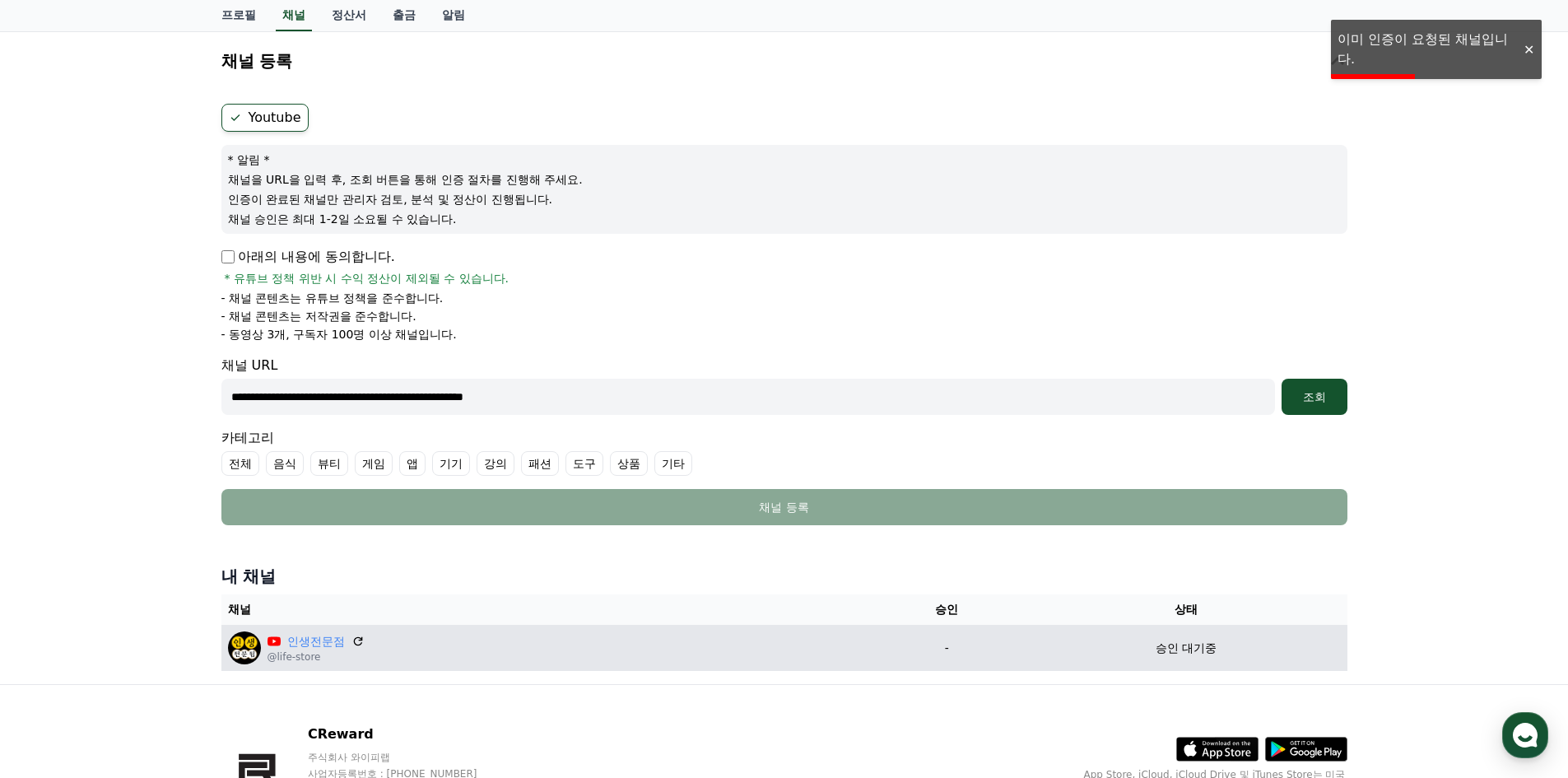
click at [710, 637] on div "인생전문점 @life-store" at bounding box center [545, 647] width 634 height 33
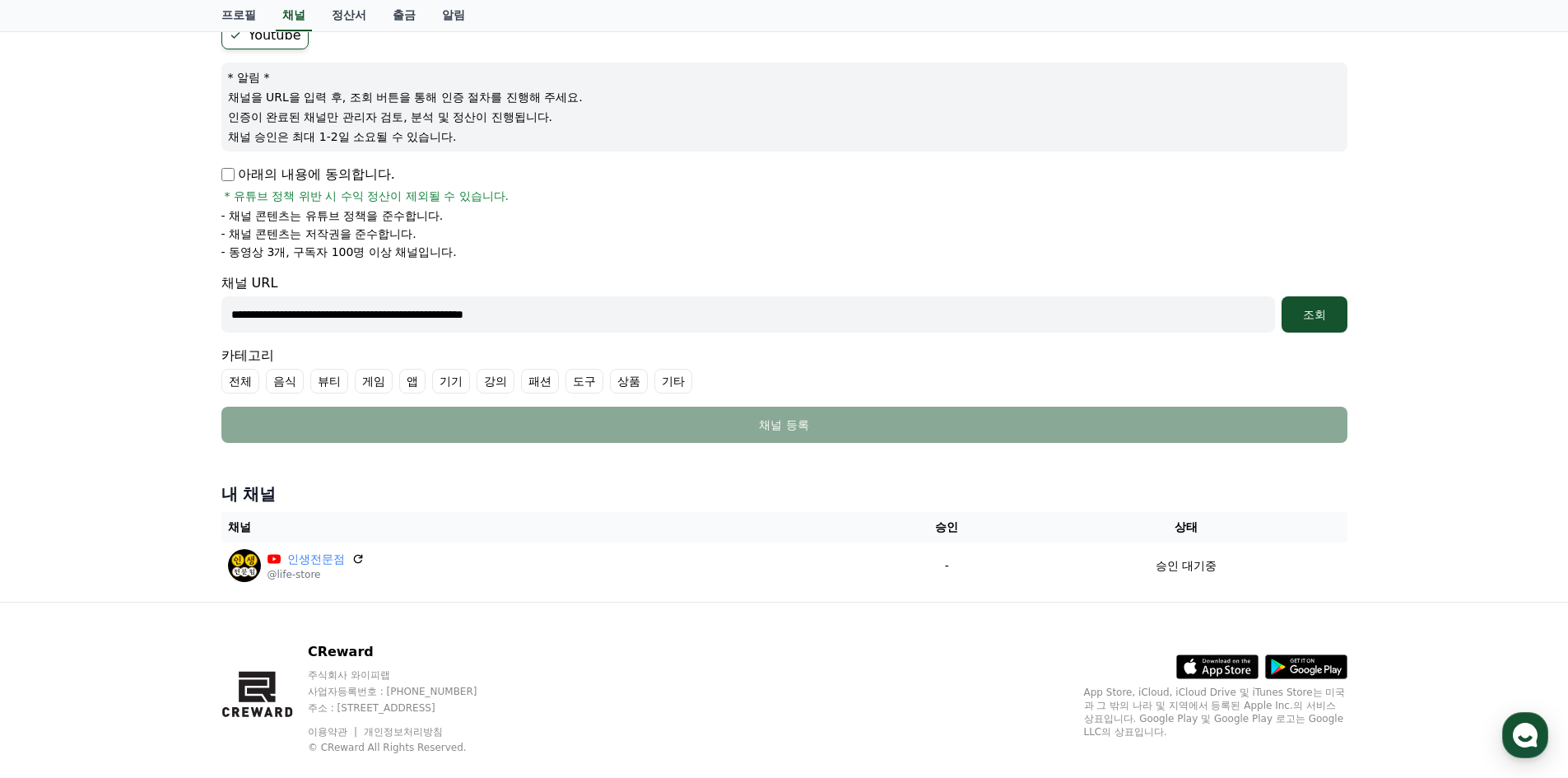
scroll to position [0, 0]
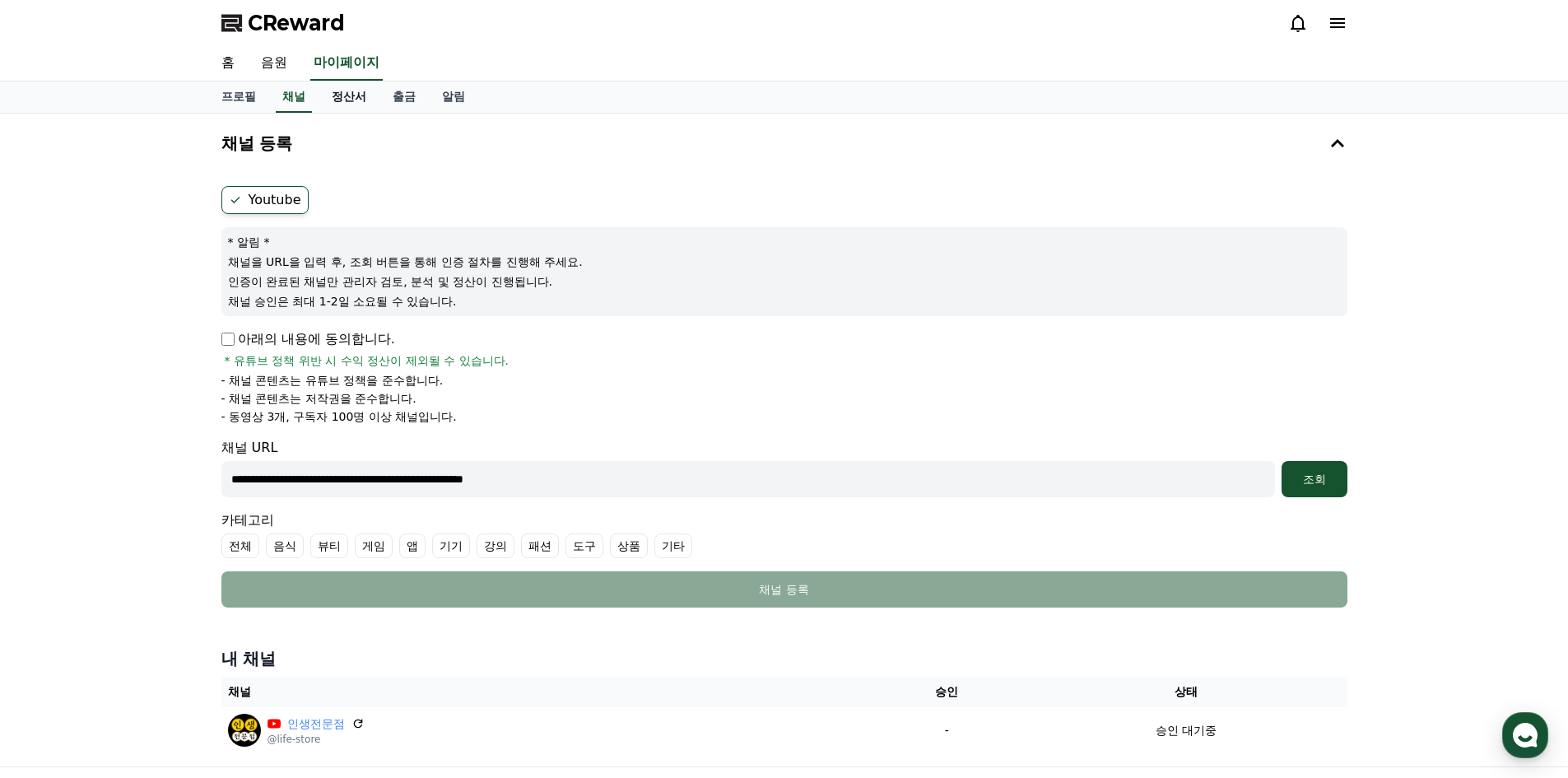
click at [346, 96] on link "정산서" at bounding box center [349, 96] width 61 height 32
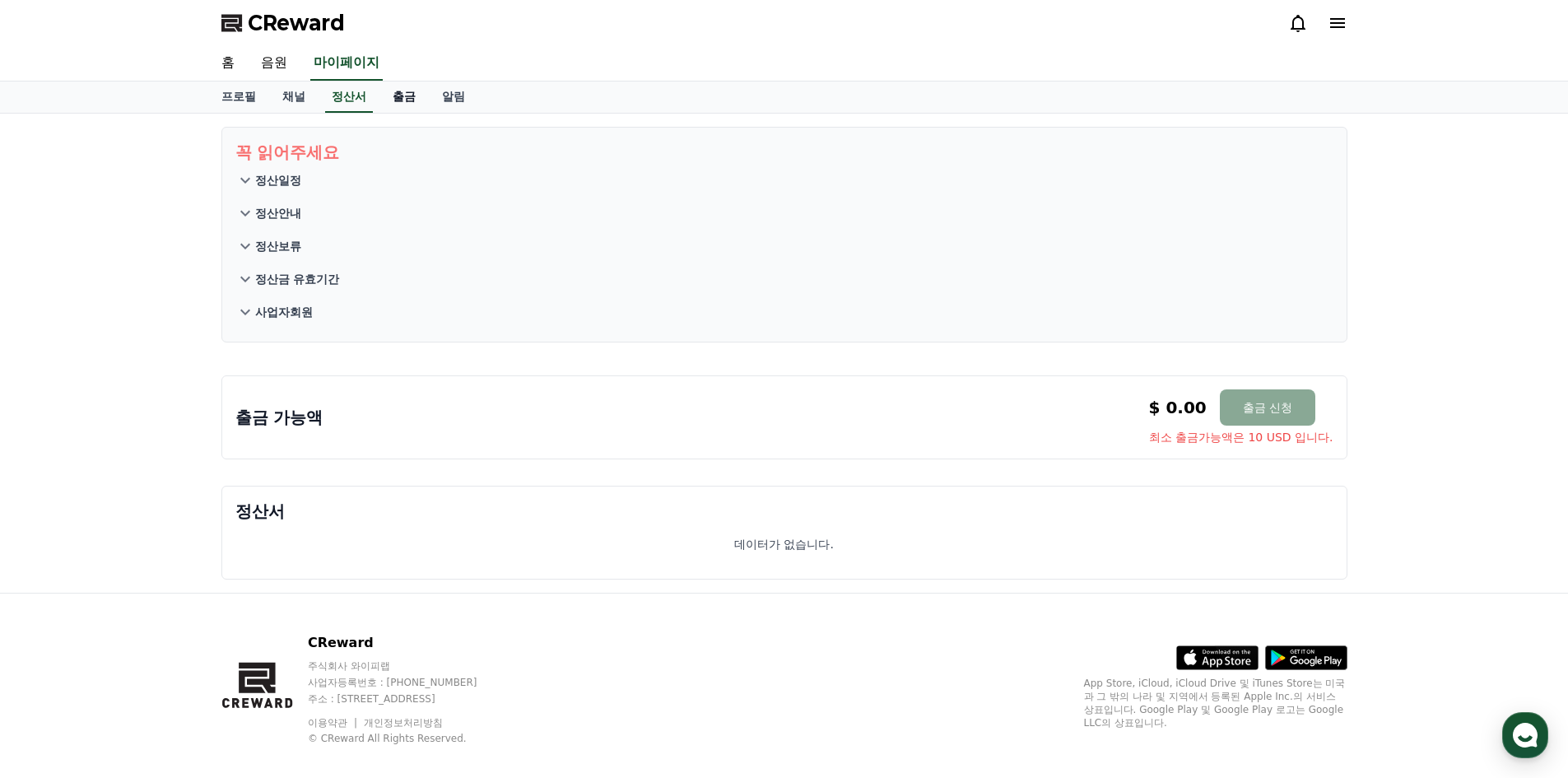
click at [392, 96] on link "출금" at bounding box center [404, 96] width 50 height 32
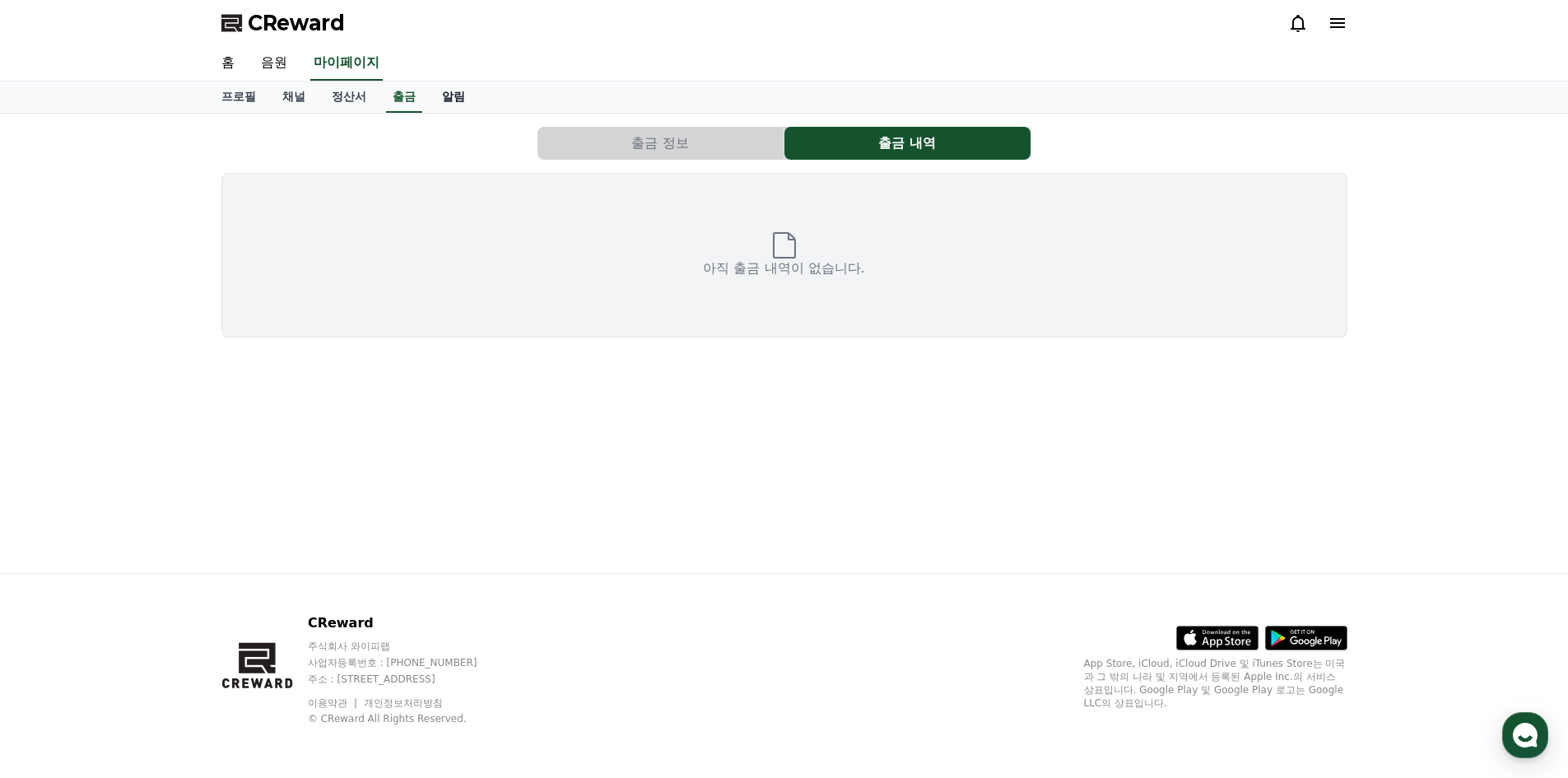
click at [450, 97] on link "알림" at bounding box center [453, 96] width 50 height 32
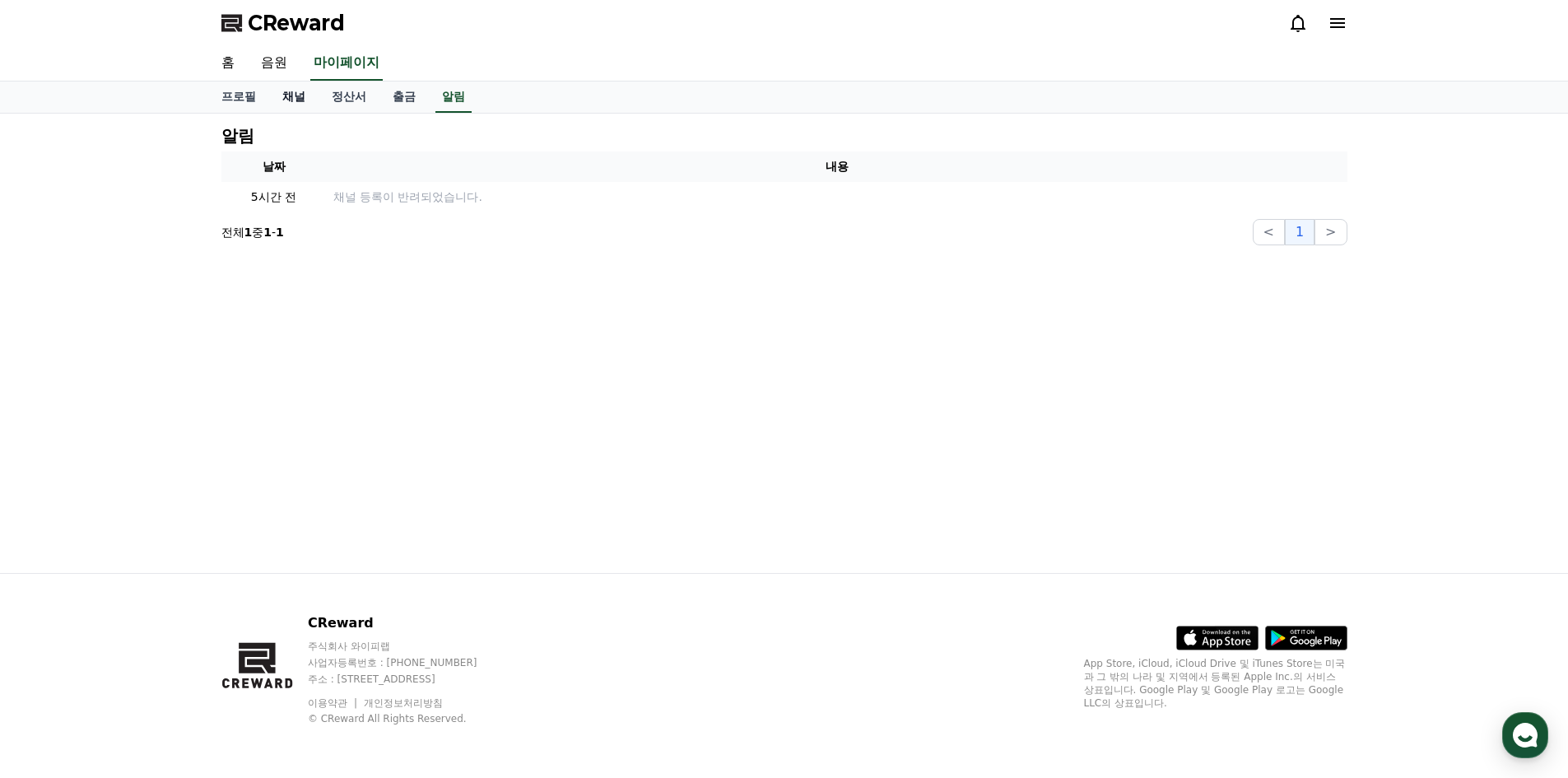
click at [281, 99] on link "채널" at bounding box center [294, 96] width 50 height 32
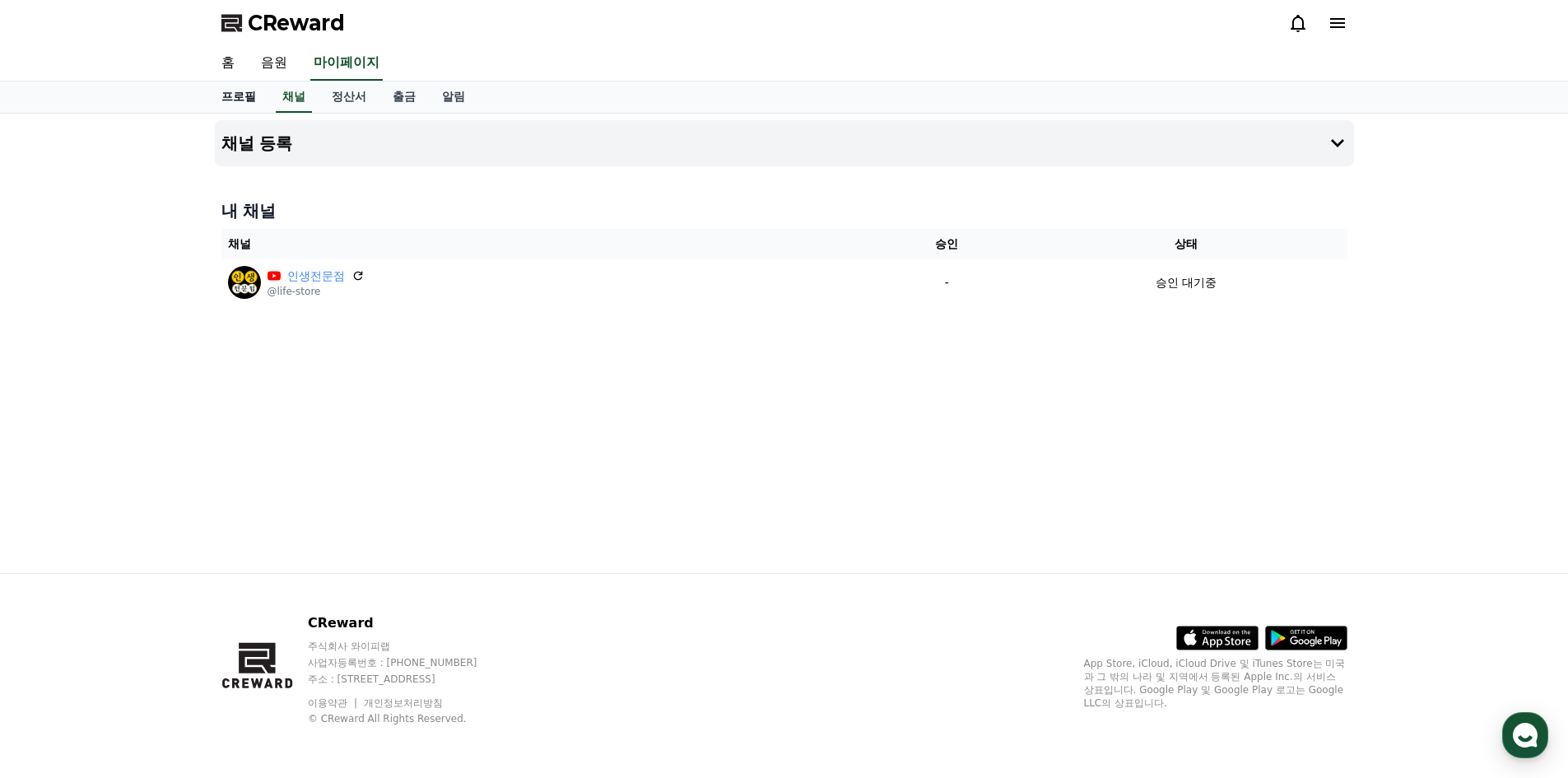
click at [235, 101] on link "프로필" at bounding box center [239, 96] width 61 height 32
select select "**********"
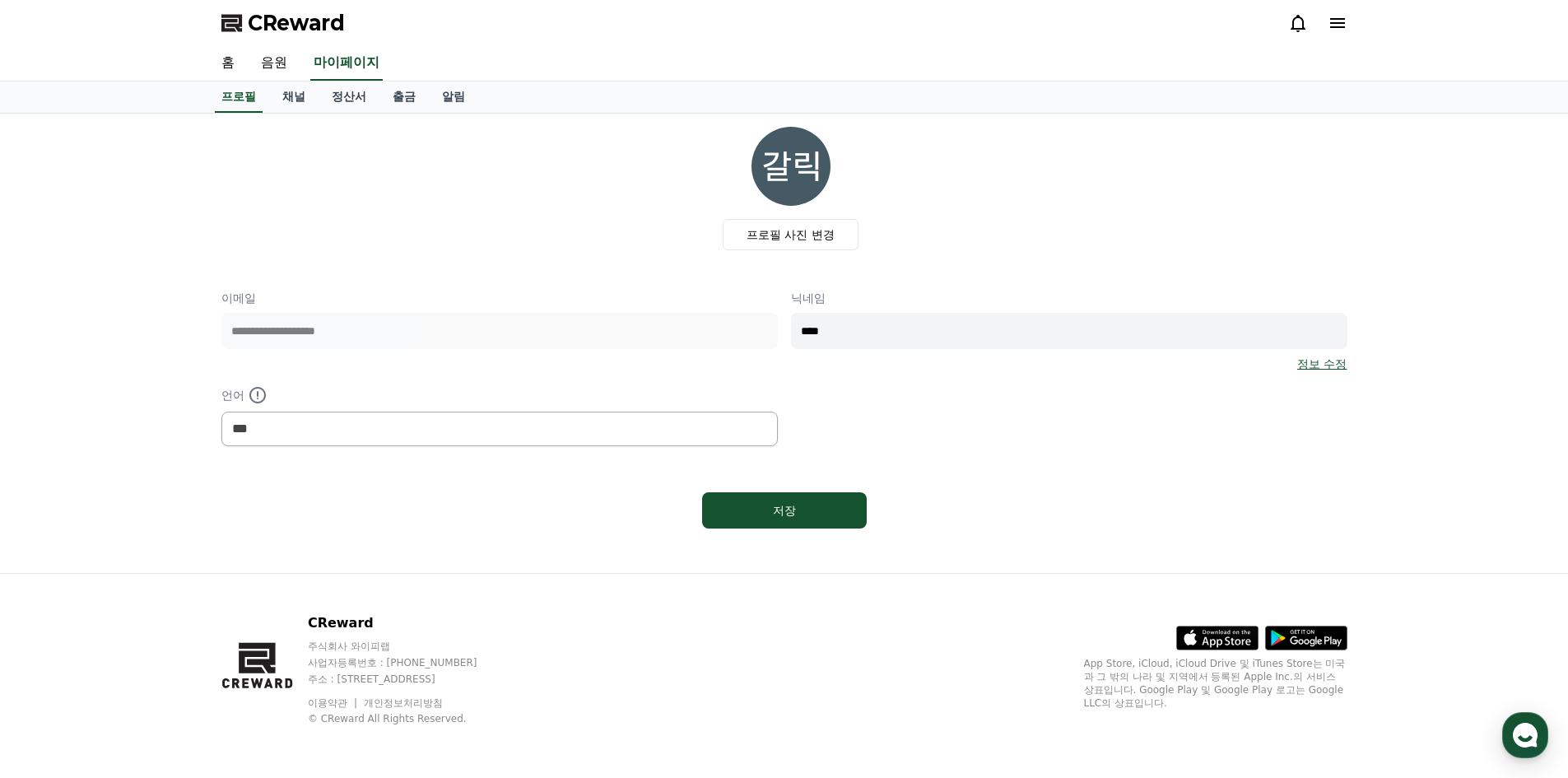
click at [254, 32] on span "CReward" at bounding box center [296, 23] width 97 height 26
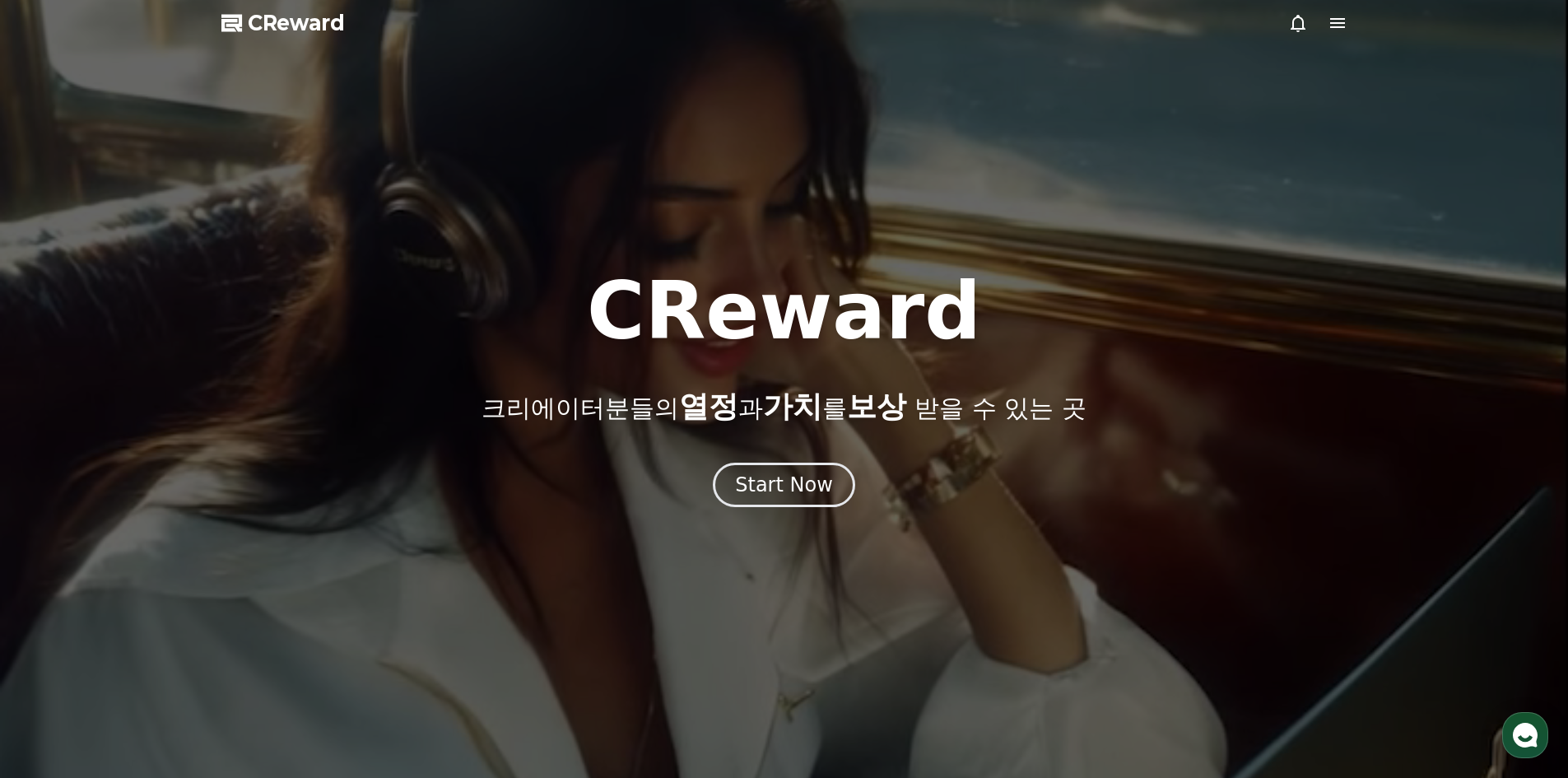
click at [1293, 26] on icon at bounding box center [1298, 23] width 14 height 17
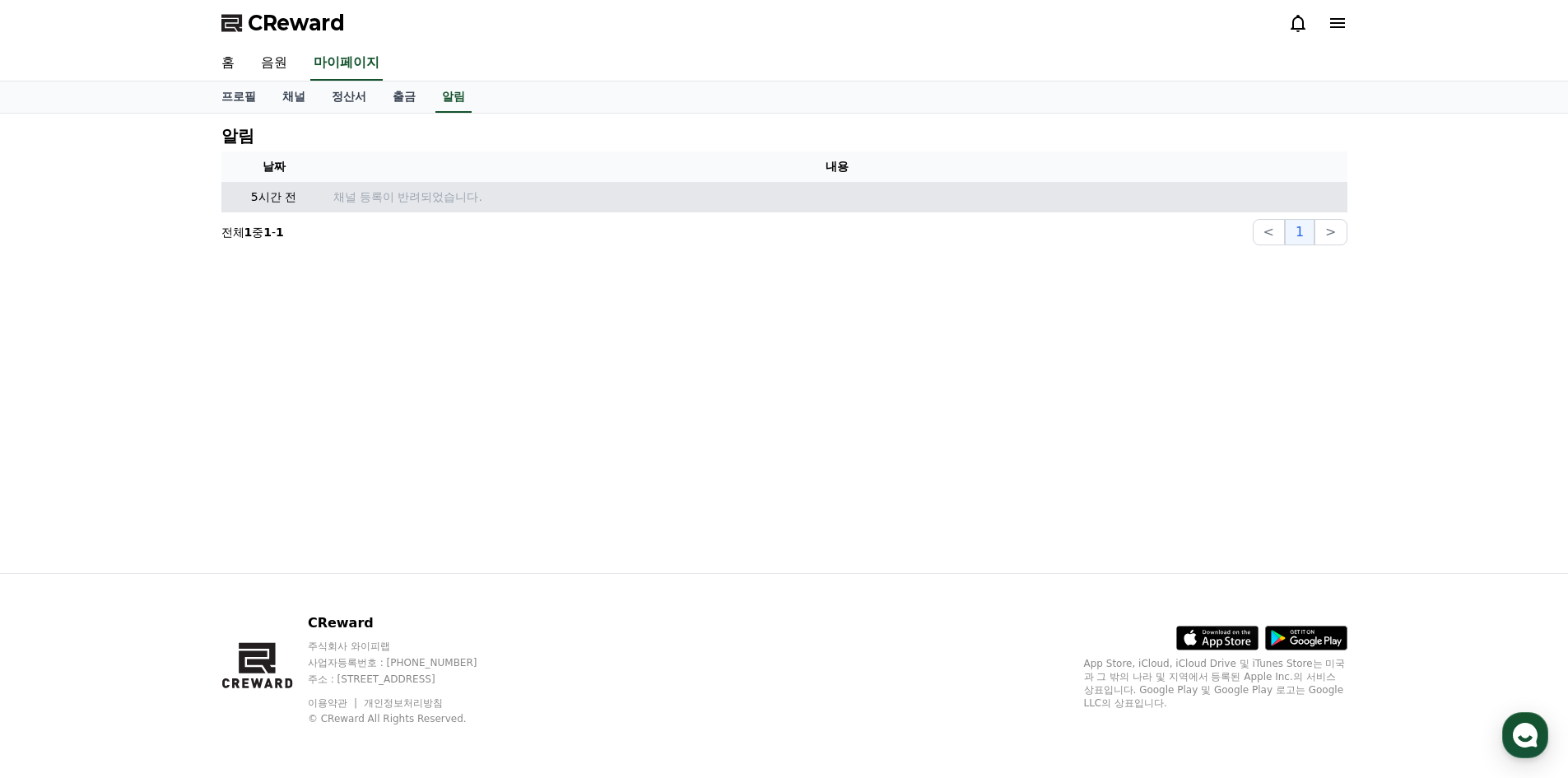
click at [346, 190] on p "채널 등록이 반려되었습니다." at bounding box center [837, 197] width 1007 height 17
click at [634, 208] on td "채널 등록이 반려되었습니다." at bounding box center [837, 197] width 1020 height 31
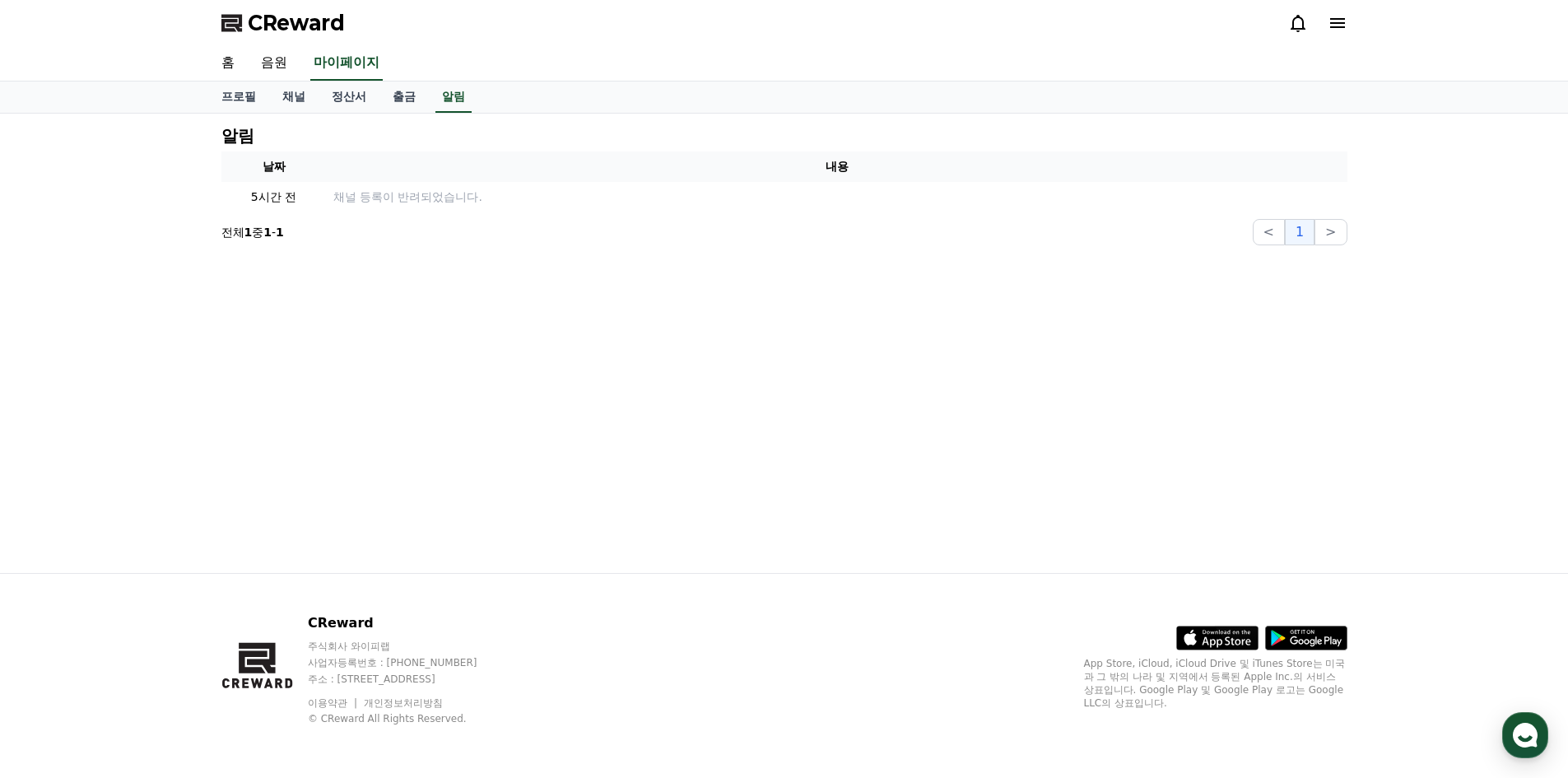
click at [325, 164] on tr "날짜 내용" at bounding box center [784, 167] width 1126 height 31
click at [298, 104] on link "채널" at bounding box center [294, 96] width 50 height 32
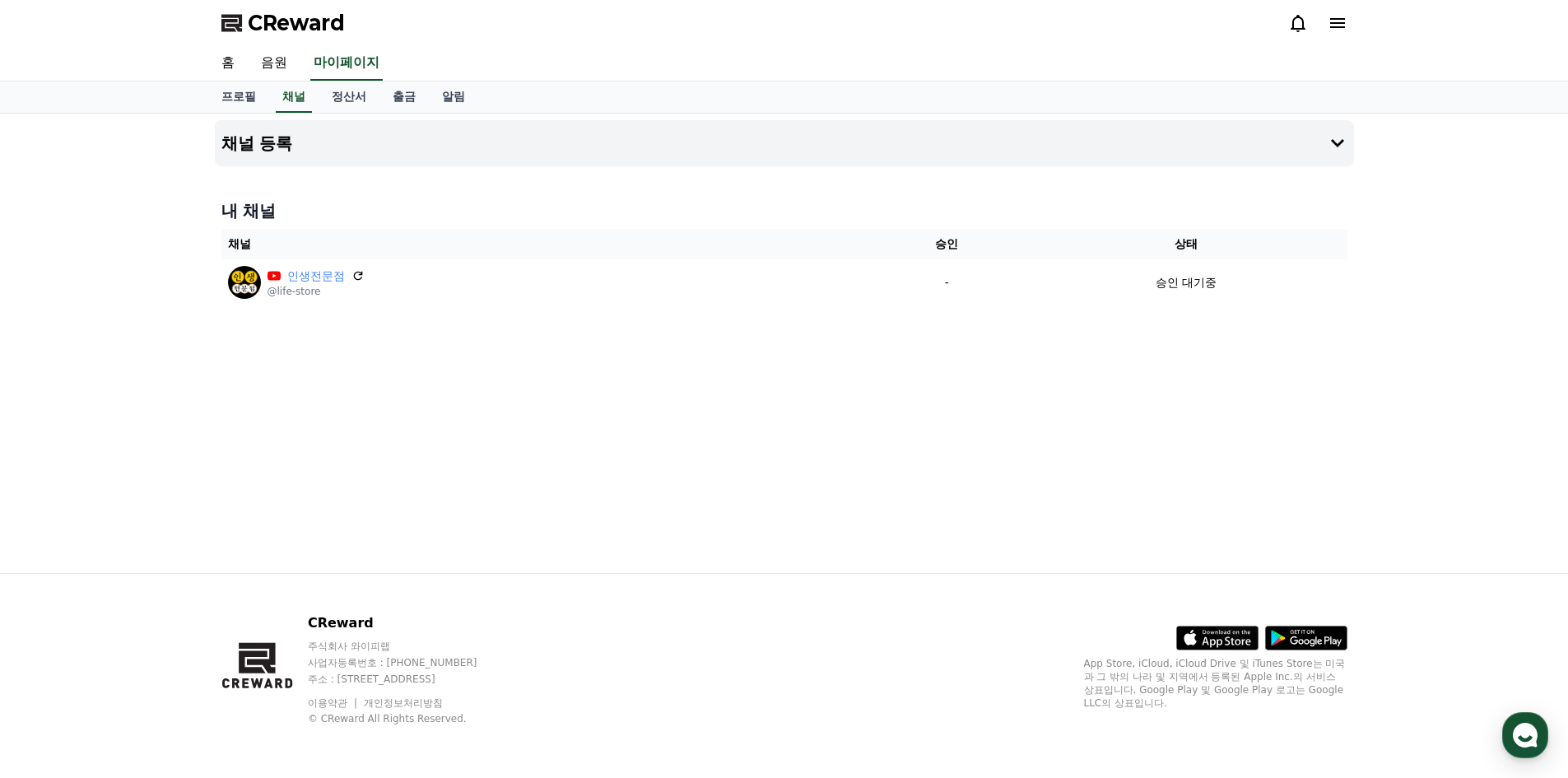
click at [337, 187] on div "채널 등록 내 채널 채널 승인 상태 인생전문점 @life-store - 승인 대기중" at bounding box center [784, 343] width 1153 height 460
click at [1337, 139] on icon at bounding box center [1337, 143] width 20 height 20
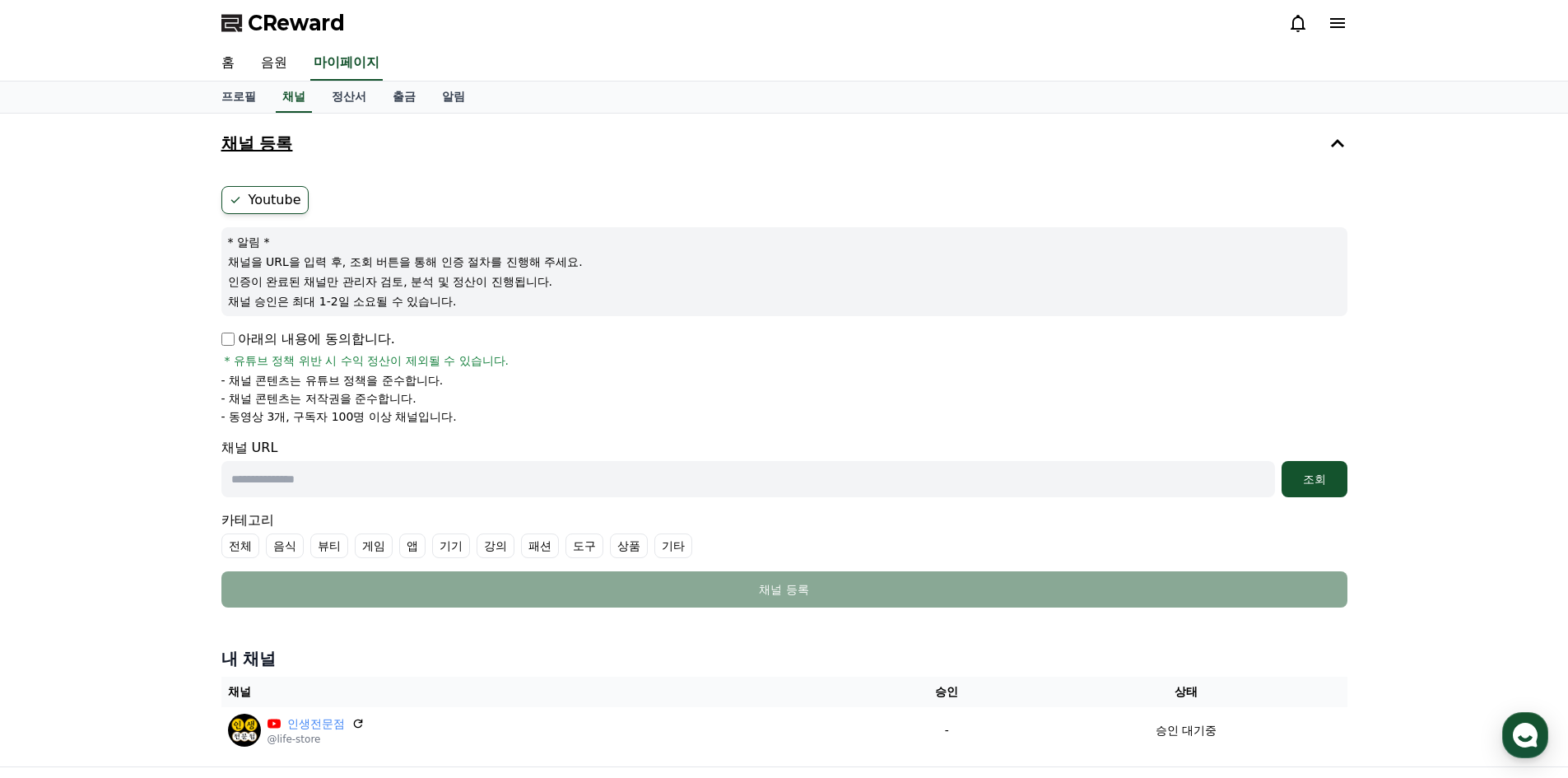
click at [289, 487] on input "text" at bounding box center [748, 479] width 1053 height 36
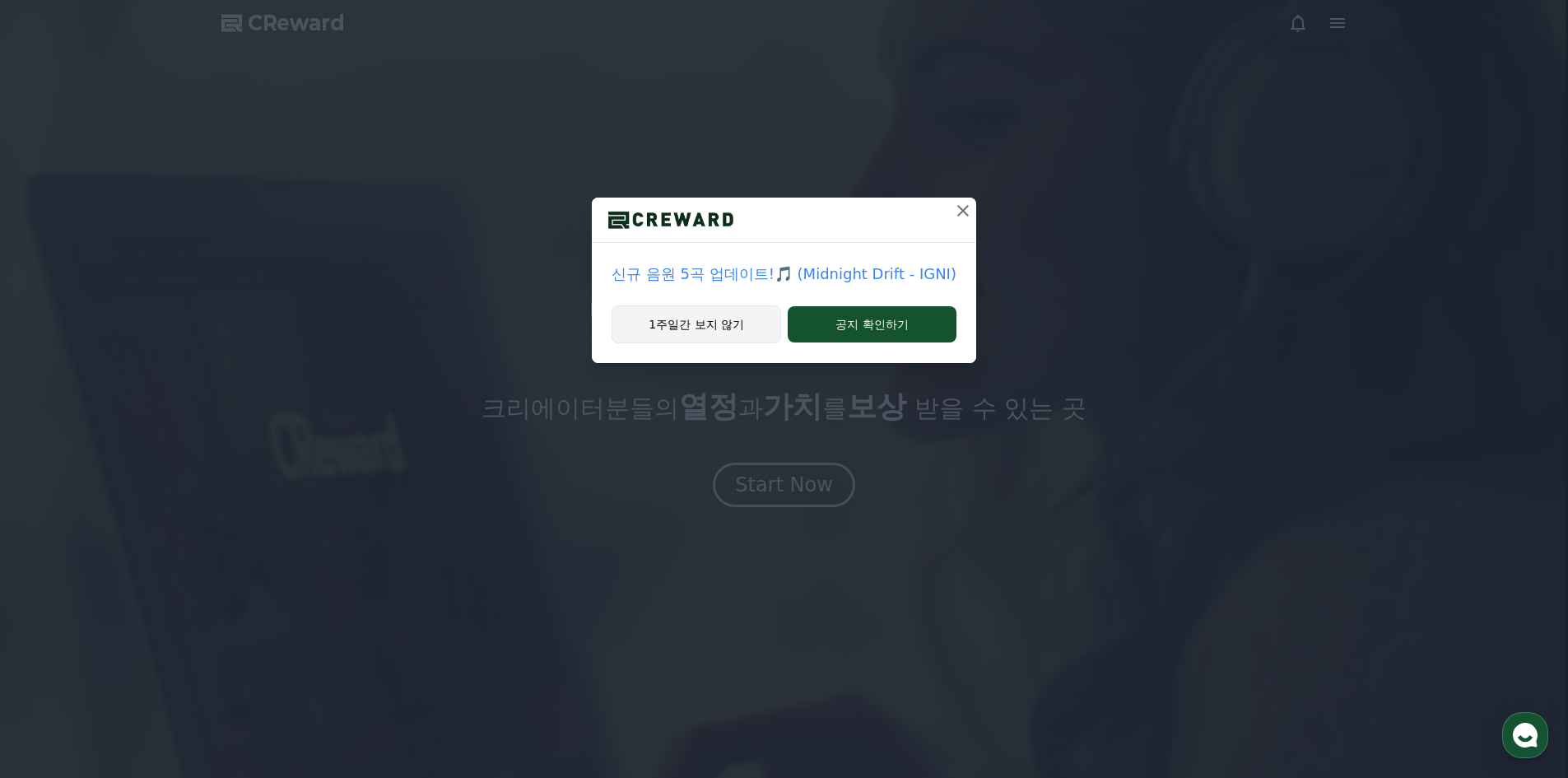
click at [670, 331] on button "1주일간 보지 않기" at bounding box center [697, 325] width 169 height 38
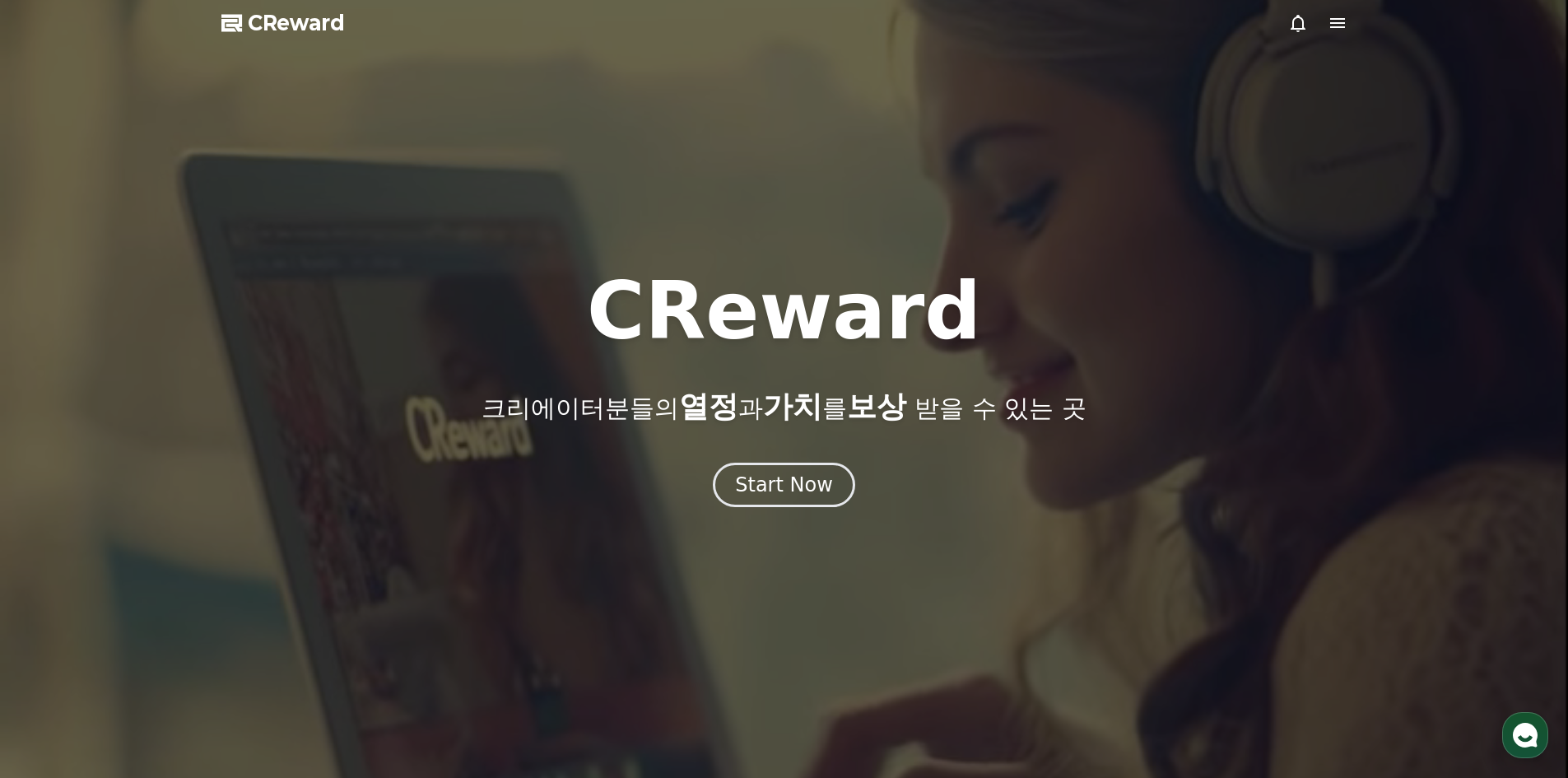
click at [1340, 20] on icon at bounding box center [1337, 23] width 14 height 10
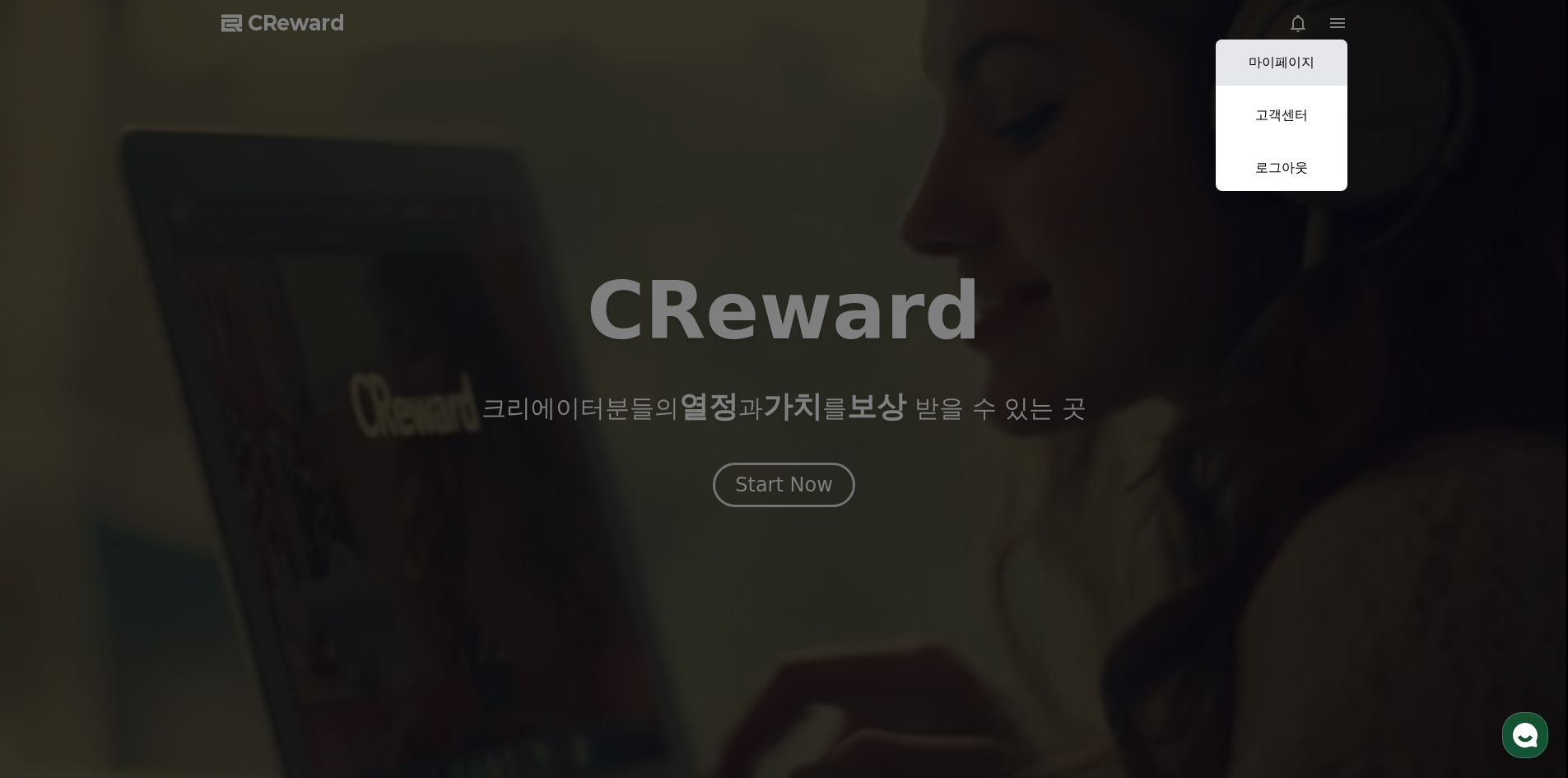
click at [1294, 69] on link "마이페이지" at bounding box center [1281, 62] width 132 height 46
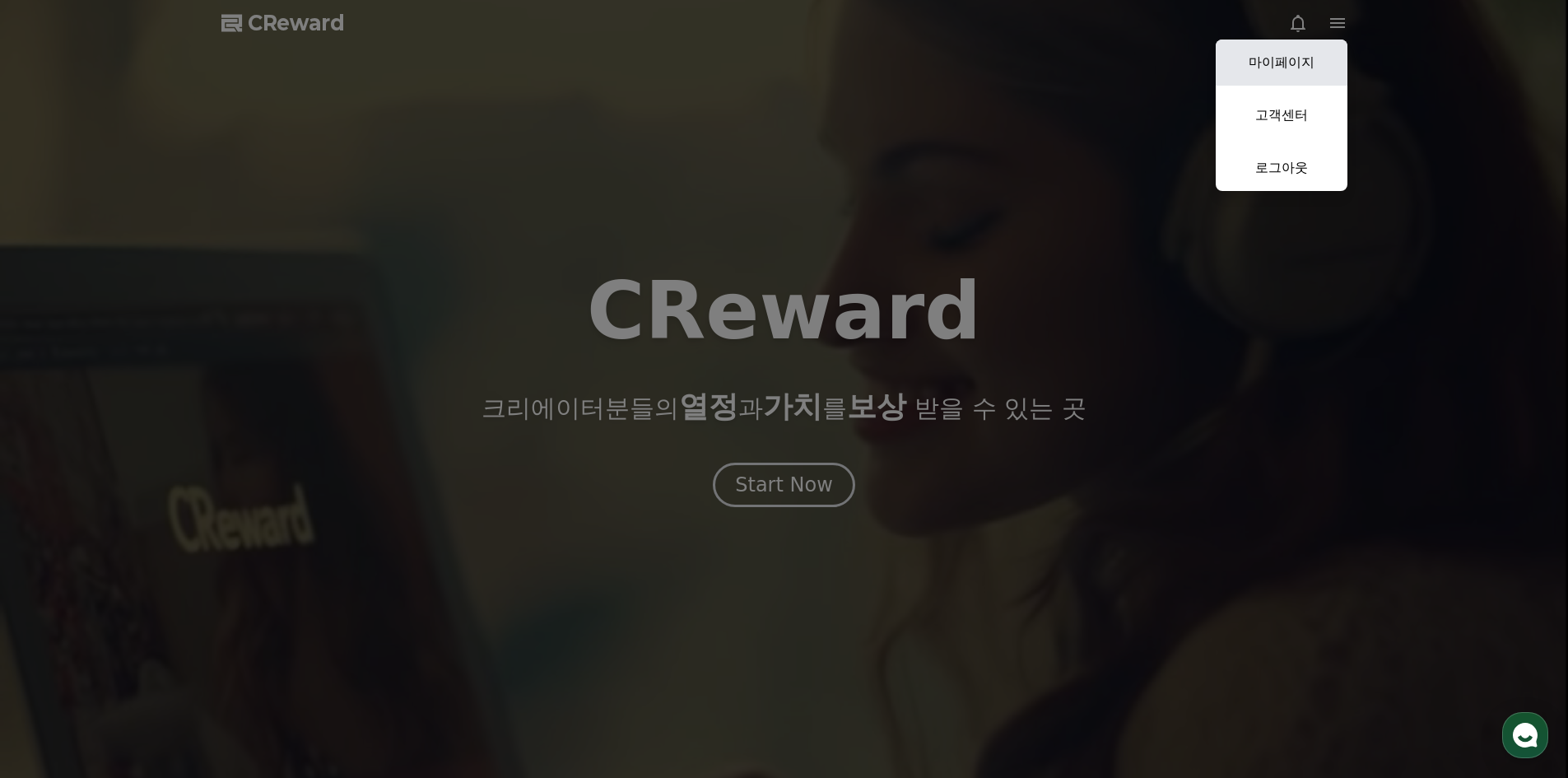
select select "**********"
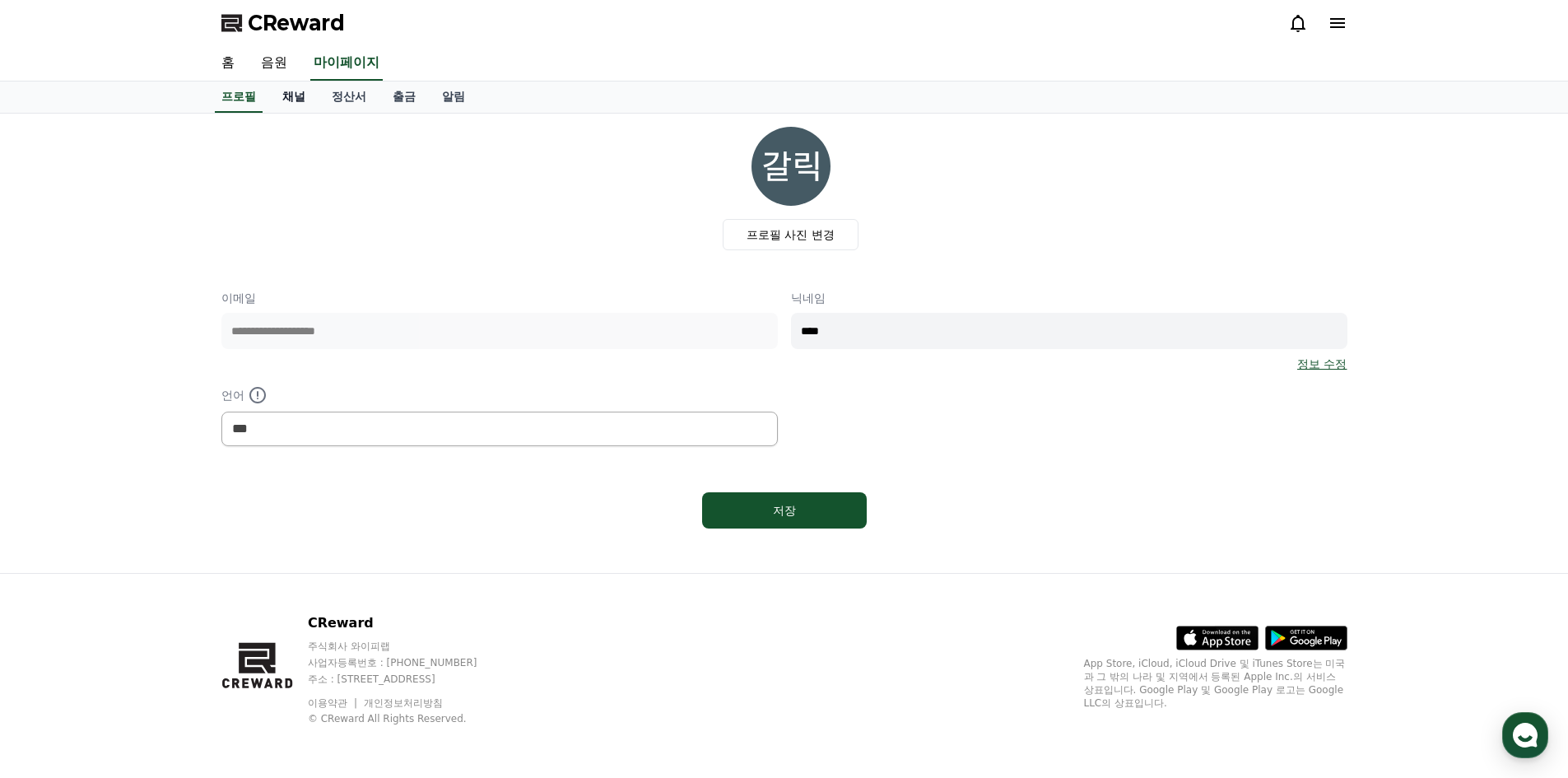
click at [306, 91] on link "채널" at bounding box center [294, 96] width 50 height 32
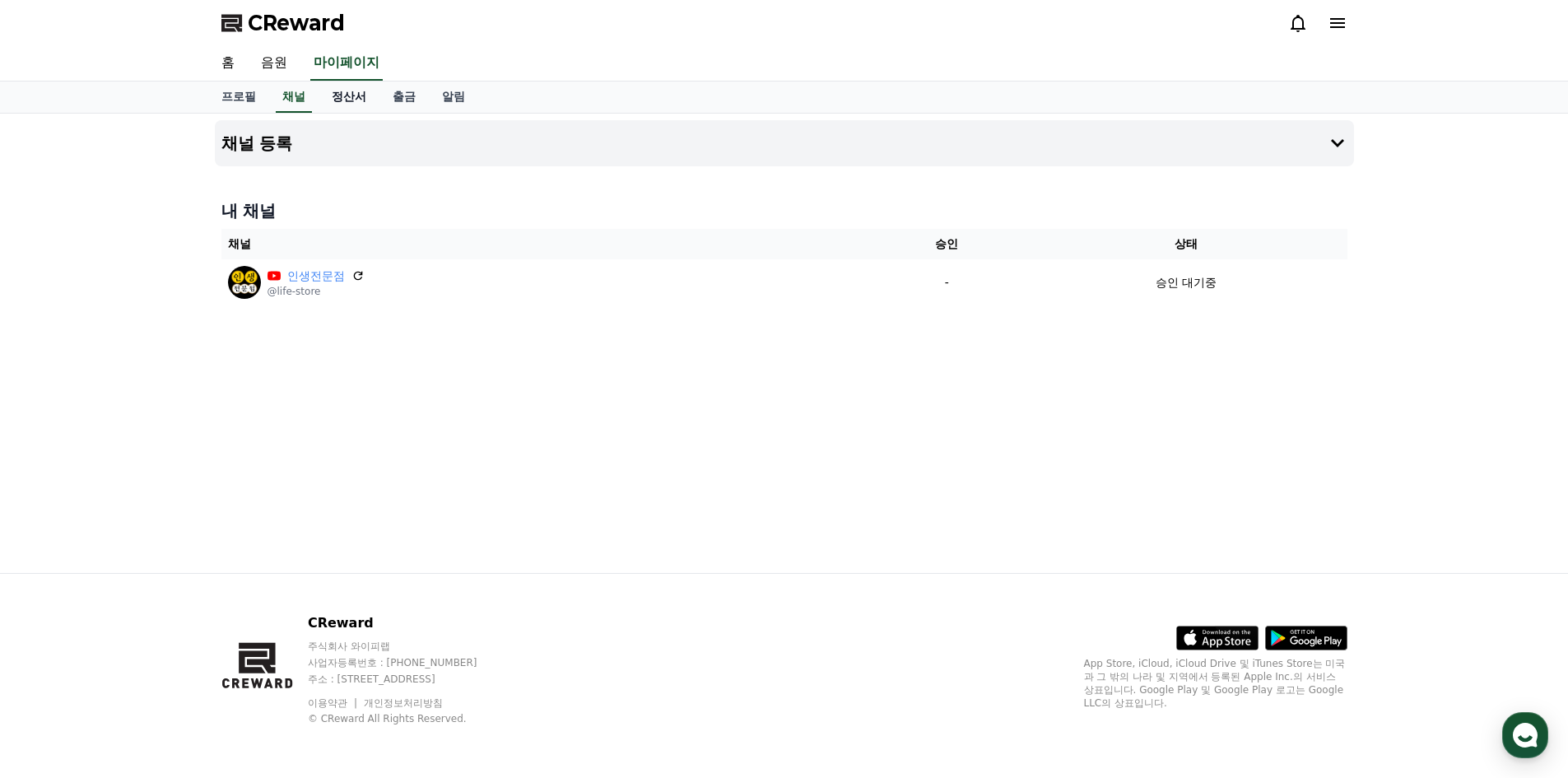
click at [328, 96] on link "정산서" at bounding box center [349, 96] width 61 height 32
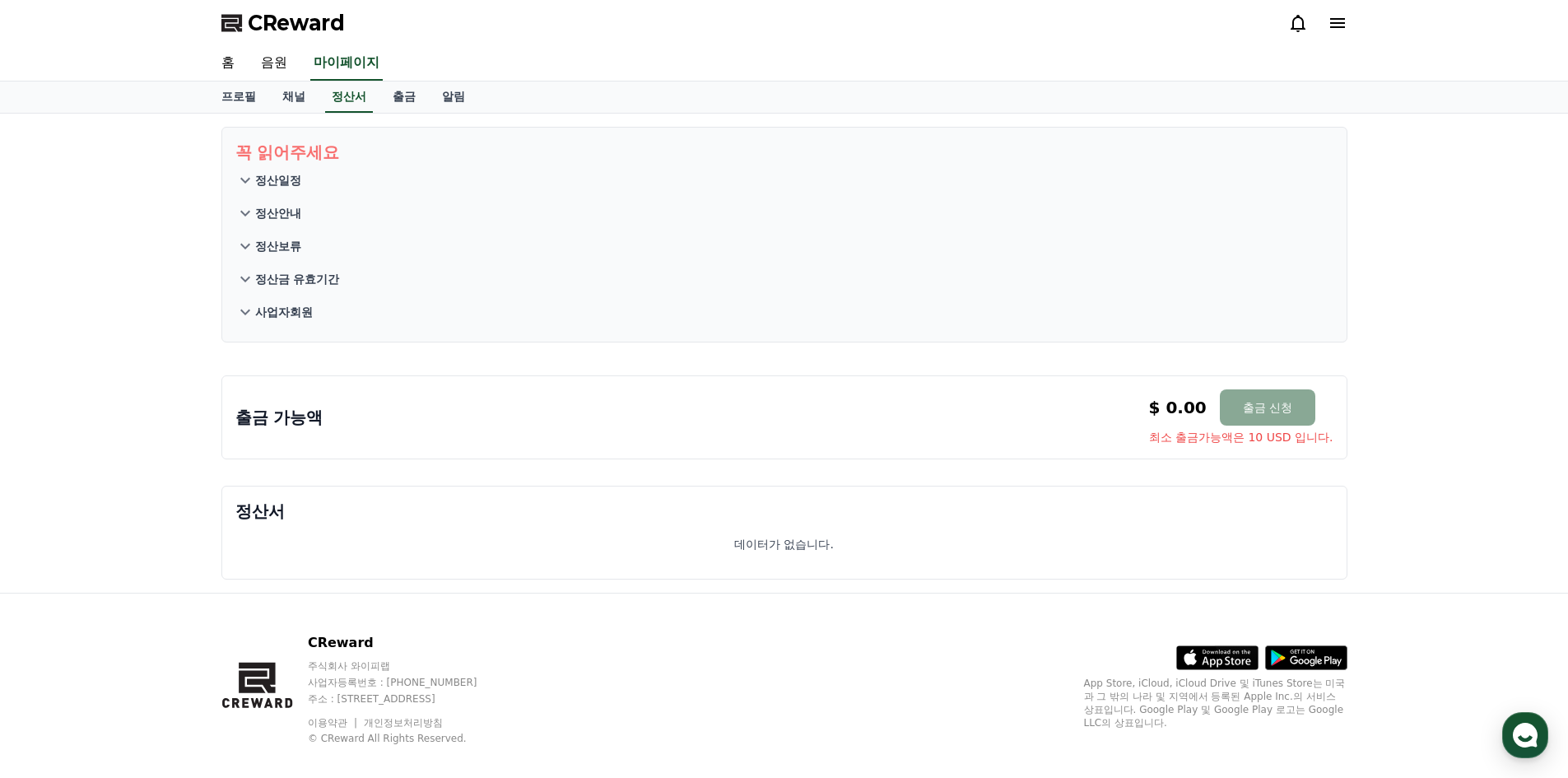
click at [290, 178] on p "정산일정" at bounding box center [278, 180] width 46 height 16
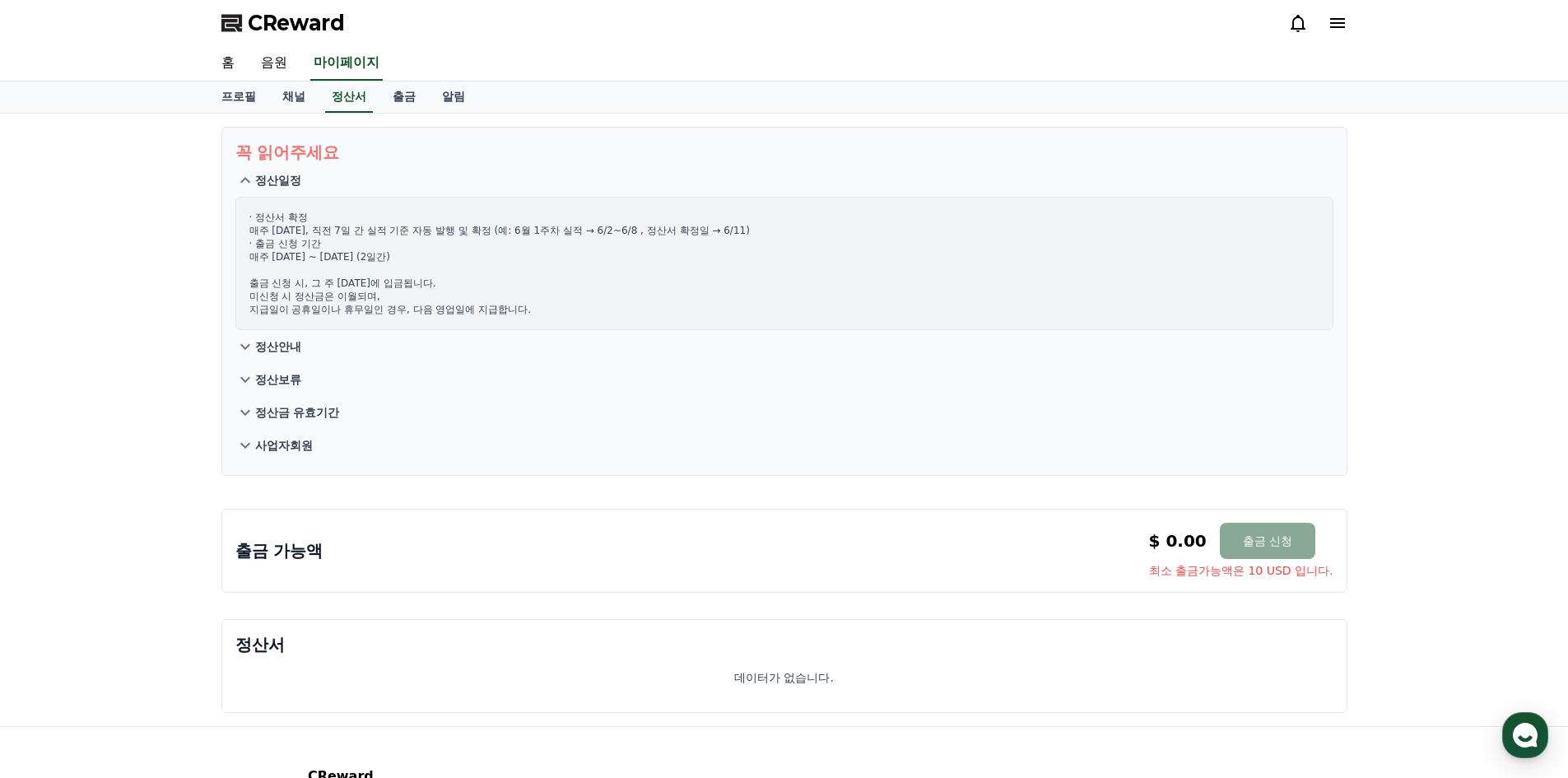
click at [287, 175] on p "정산일정" at bounding box center [278, 180] width 46 height 16
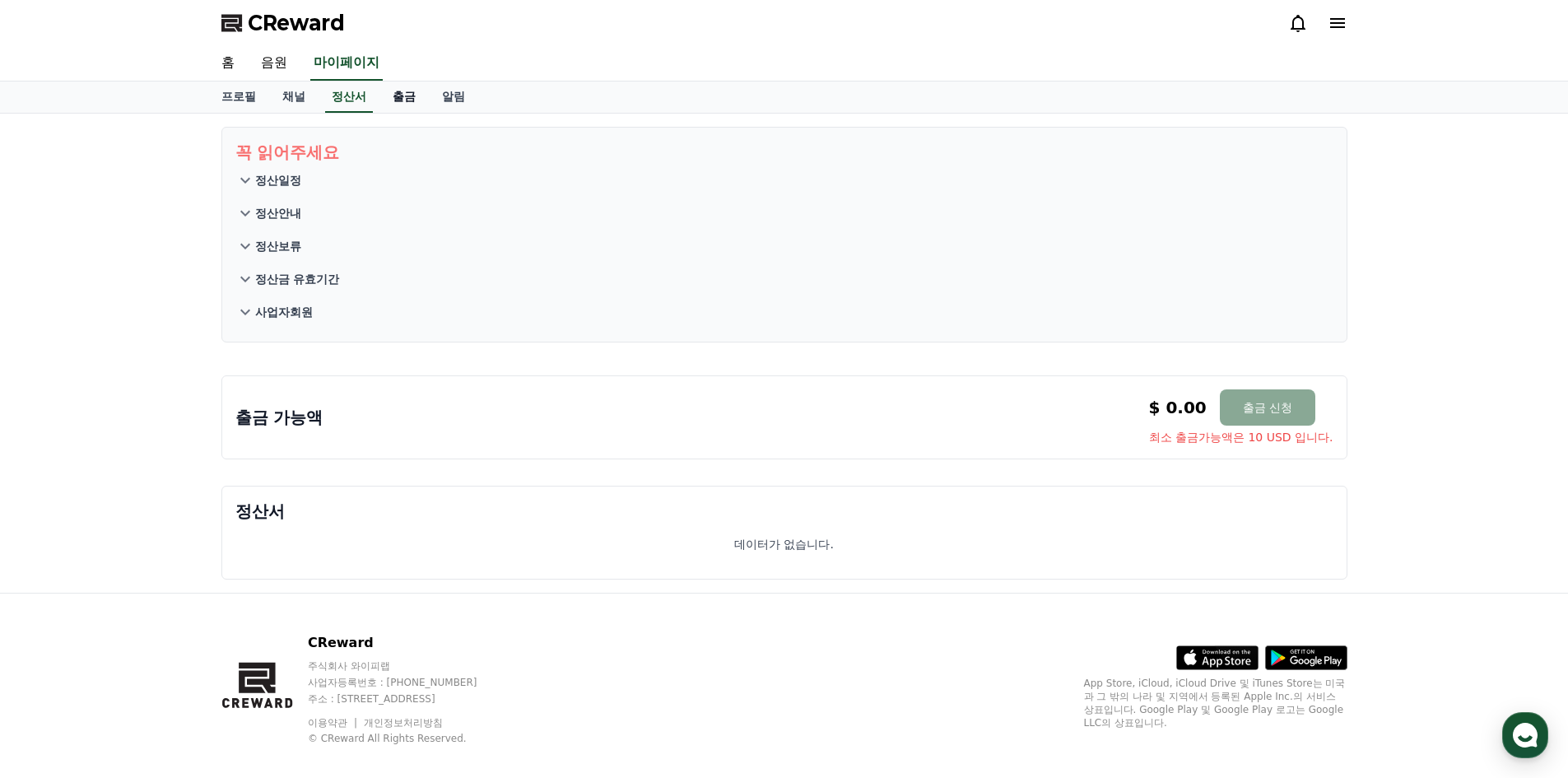
click at [399, 96] on link "출금" at bounding box center [404, 96] width 50 height 32
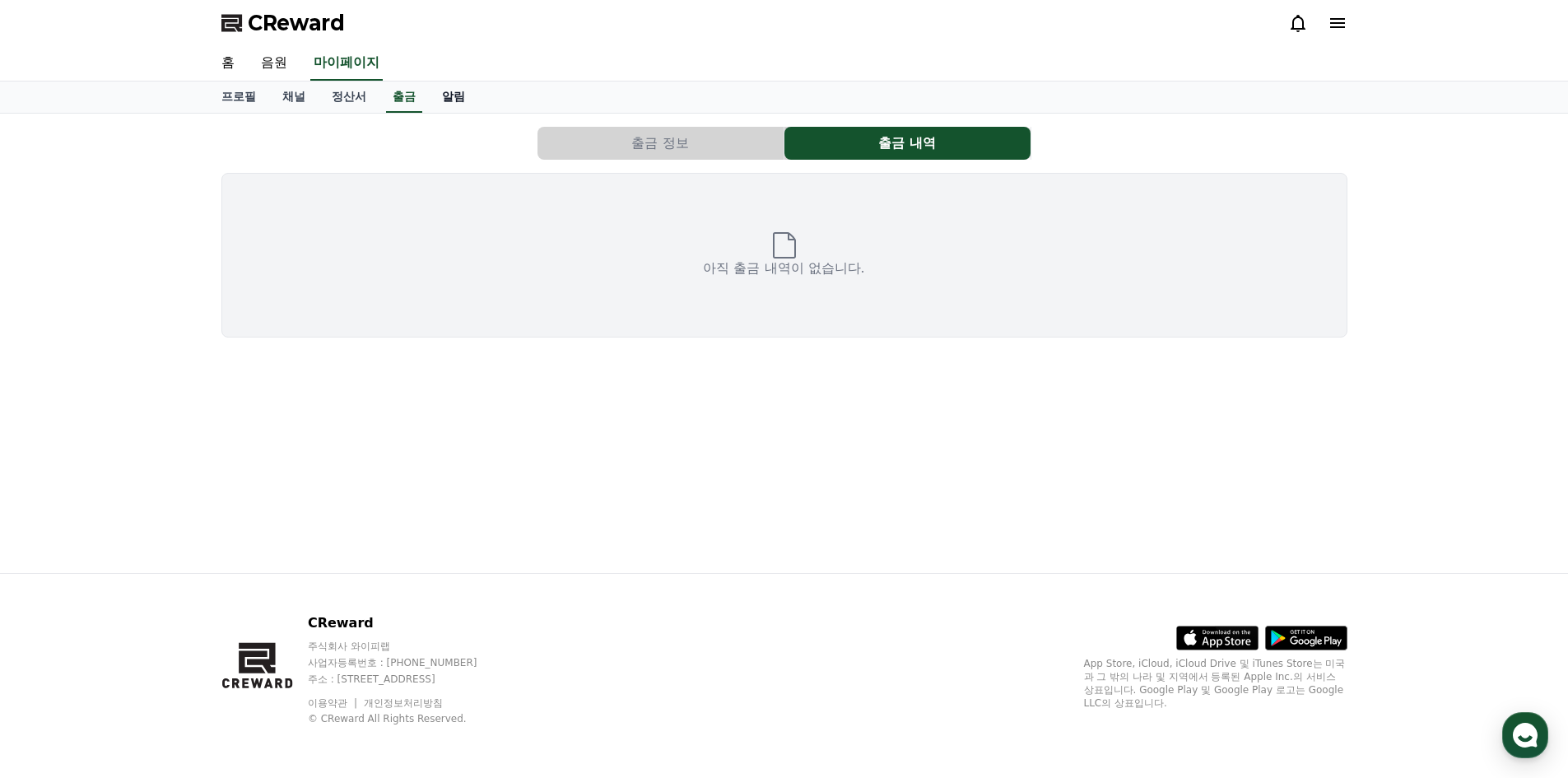
click at [464, 99] on link "알림" at bounding box center [453, 96] width 50 height 32
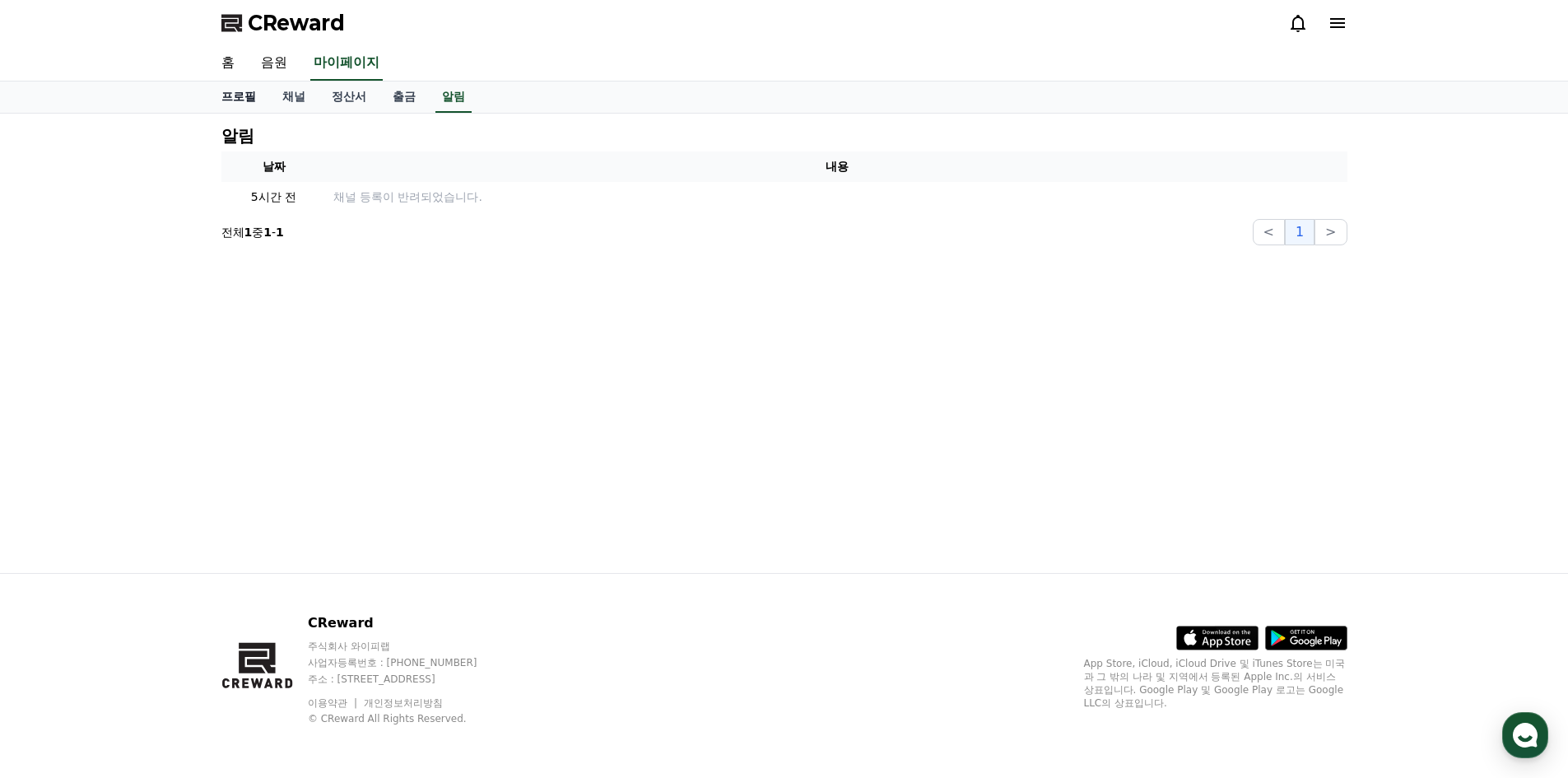
click at [231, 99] on link "프로필" at bounding box center [239, 96] width 61 height 32
select select "**********"
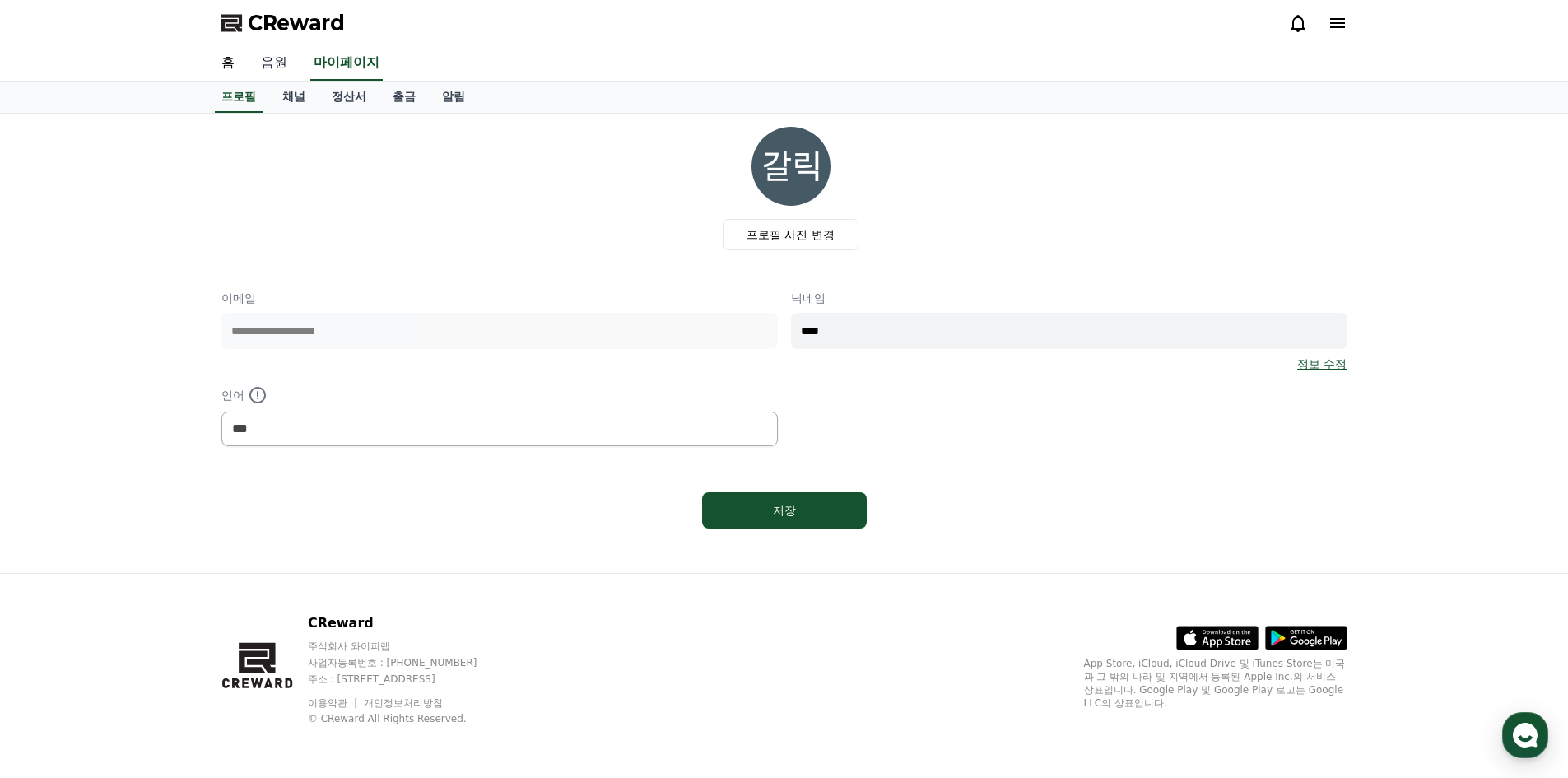
click at [284, 59] on link "음원" at bounding box center [274, 63] width 52 height 34
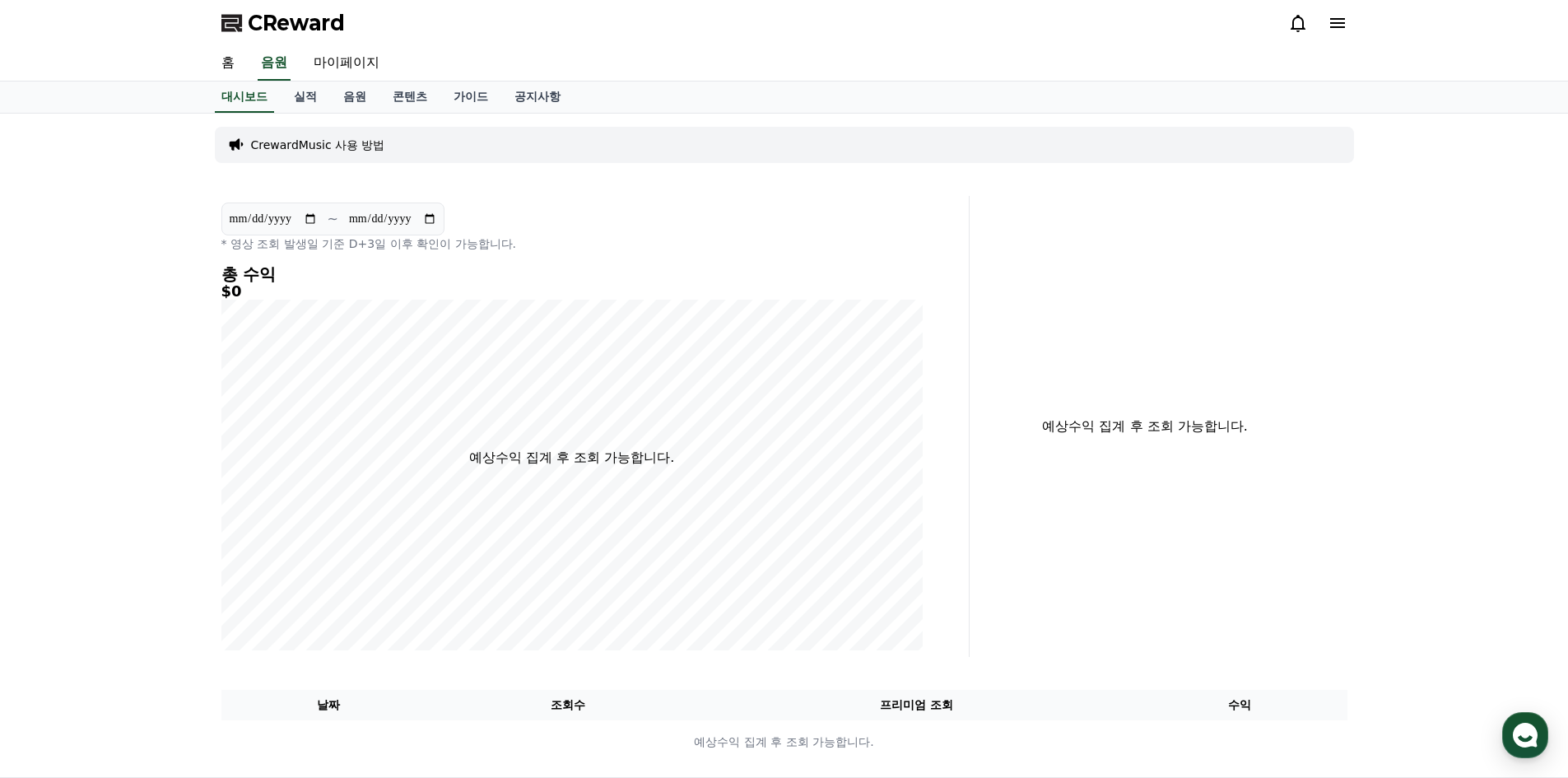
click at [321, 142] on p "CrewardMusic 사용 방법" at bounding box center [318, 145] width 134 height 16
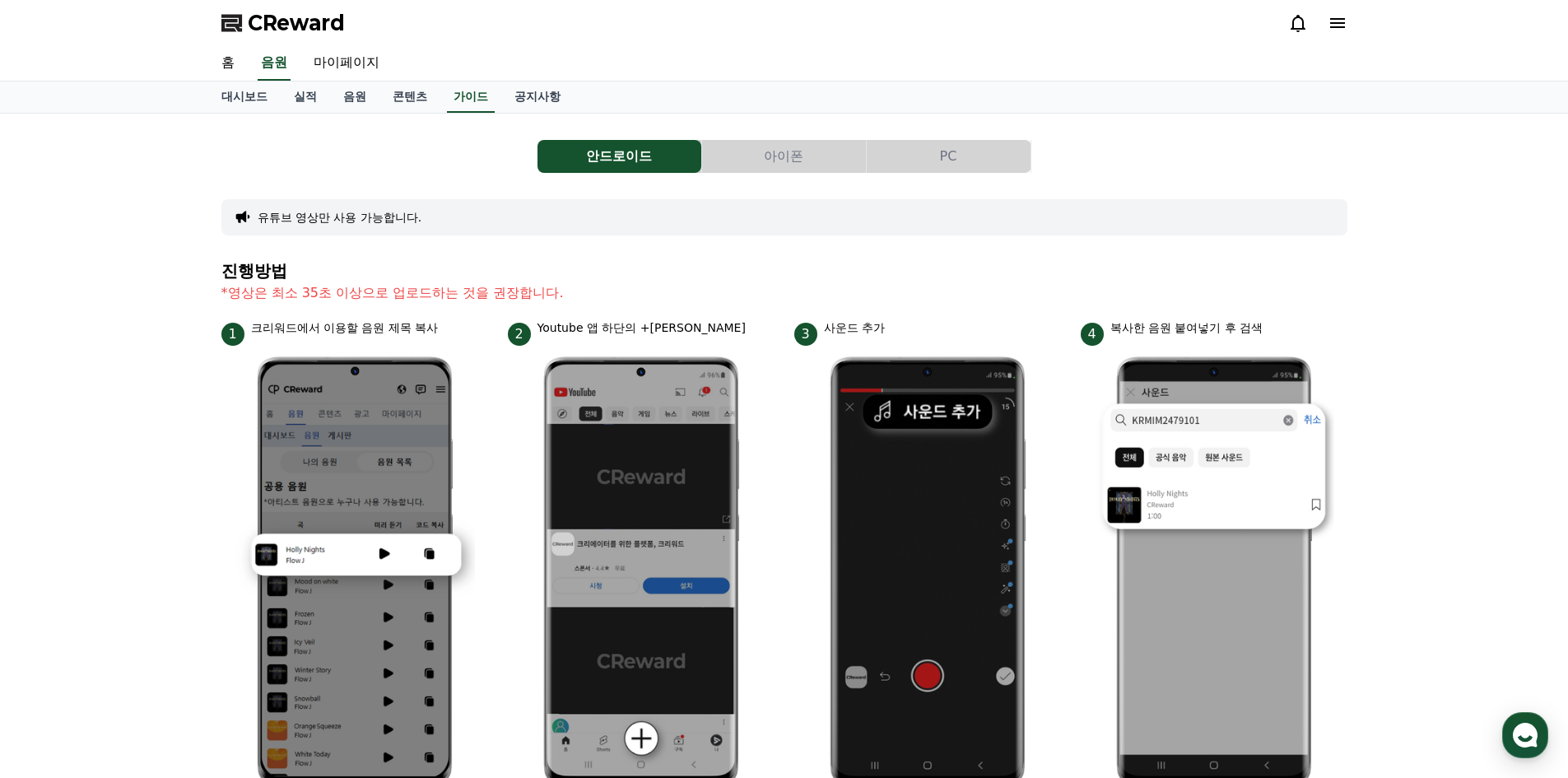
click at [957, 150] on button "PC" at bounding box center [949, 156] width 164 height 33
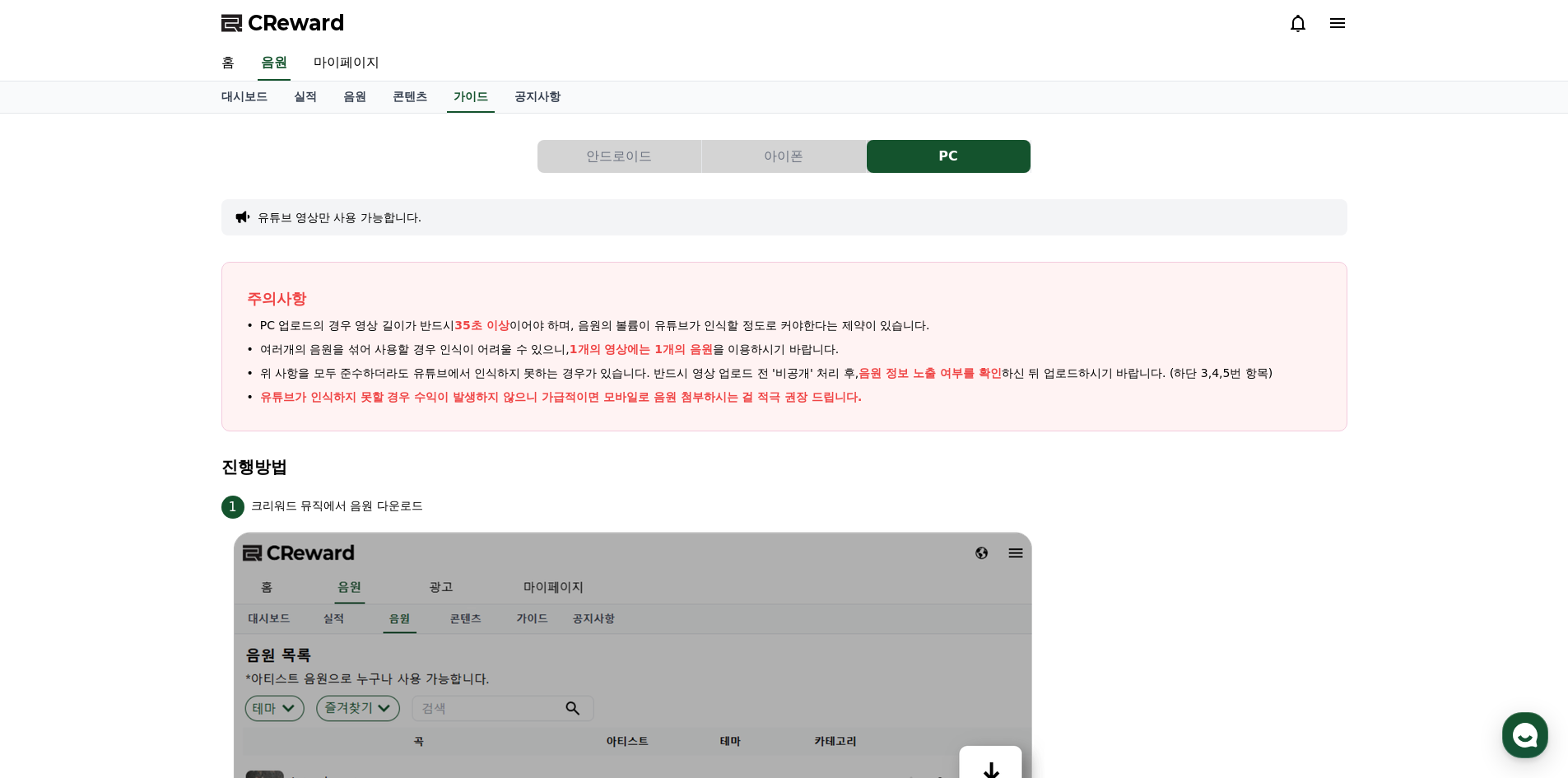
click at [653, 167] on button "안드로이드" at bounding box center [619, 156] width 164 height 33
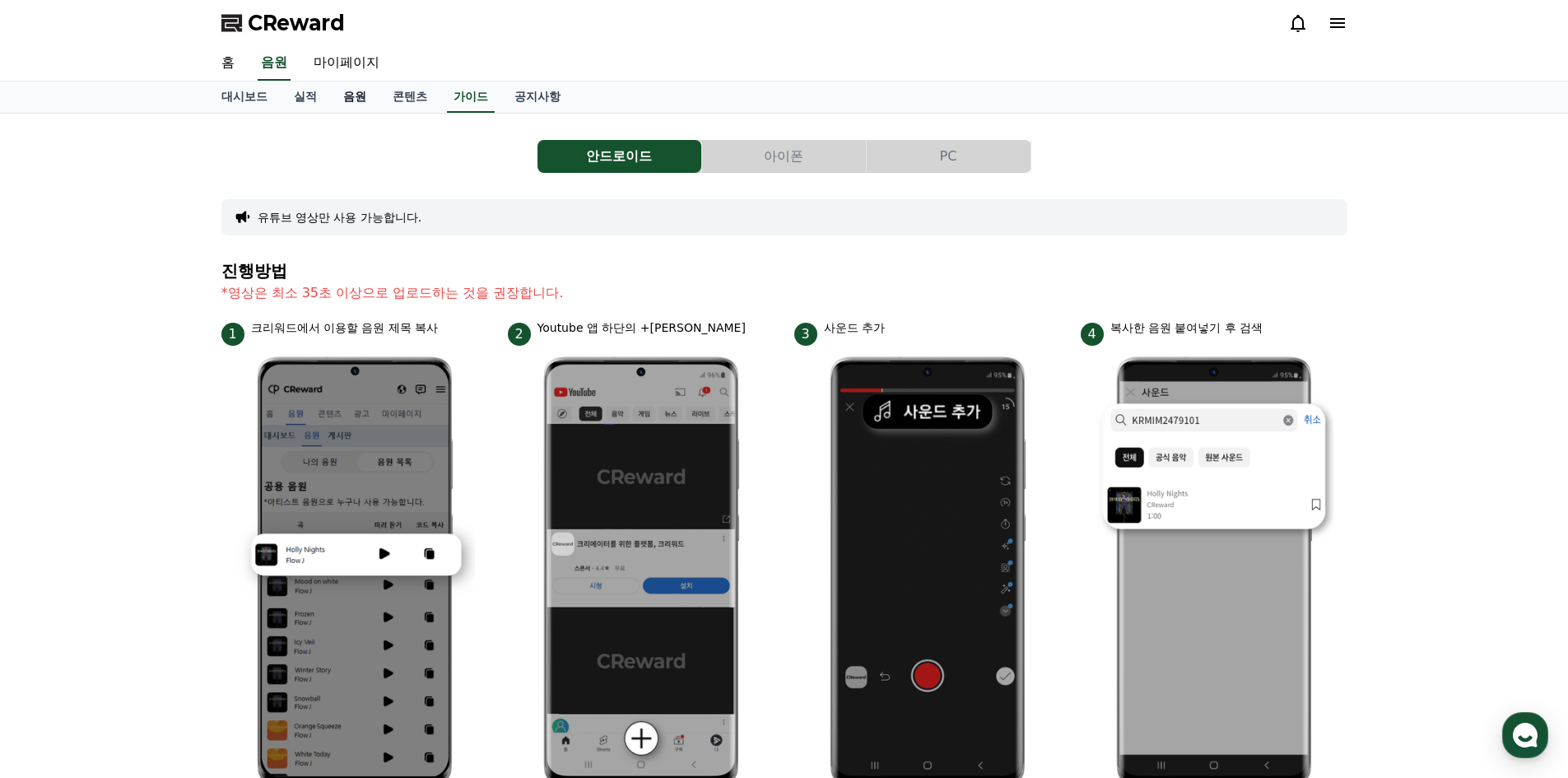
click at [362, 97] on link "음원" at bounding box center [354, 96] width 50 height 32
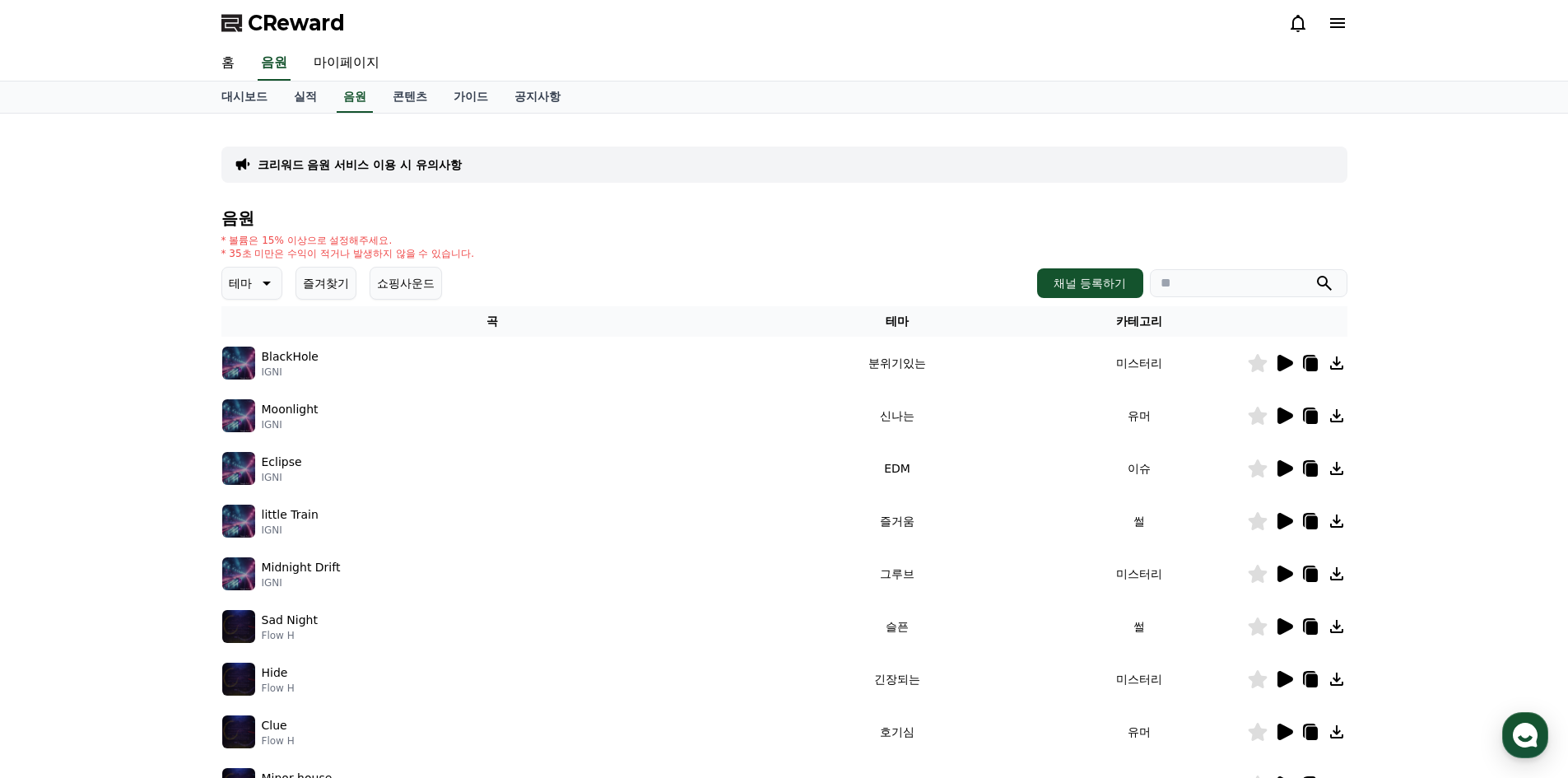
click at [403, 289] on button "쇼핑사운드" at bounding box center [406, 283] width 72 height 33
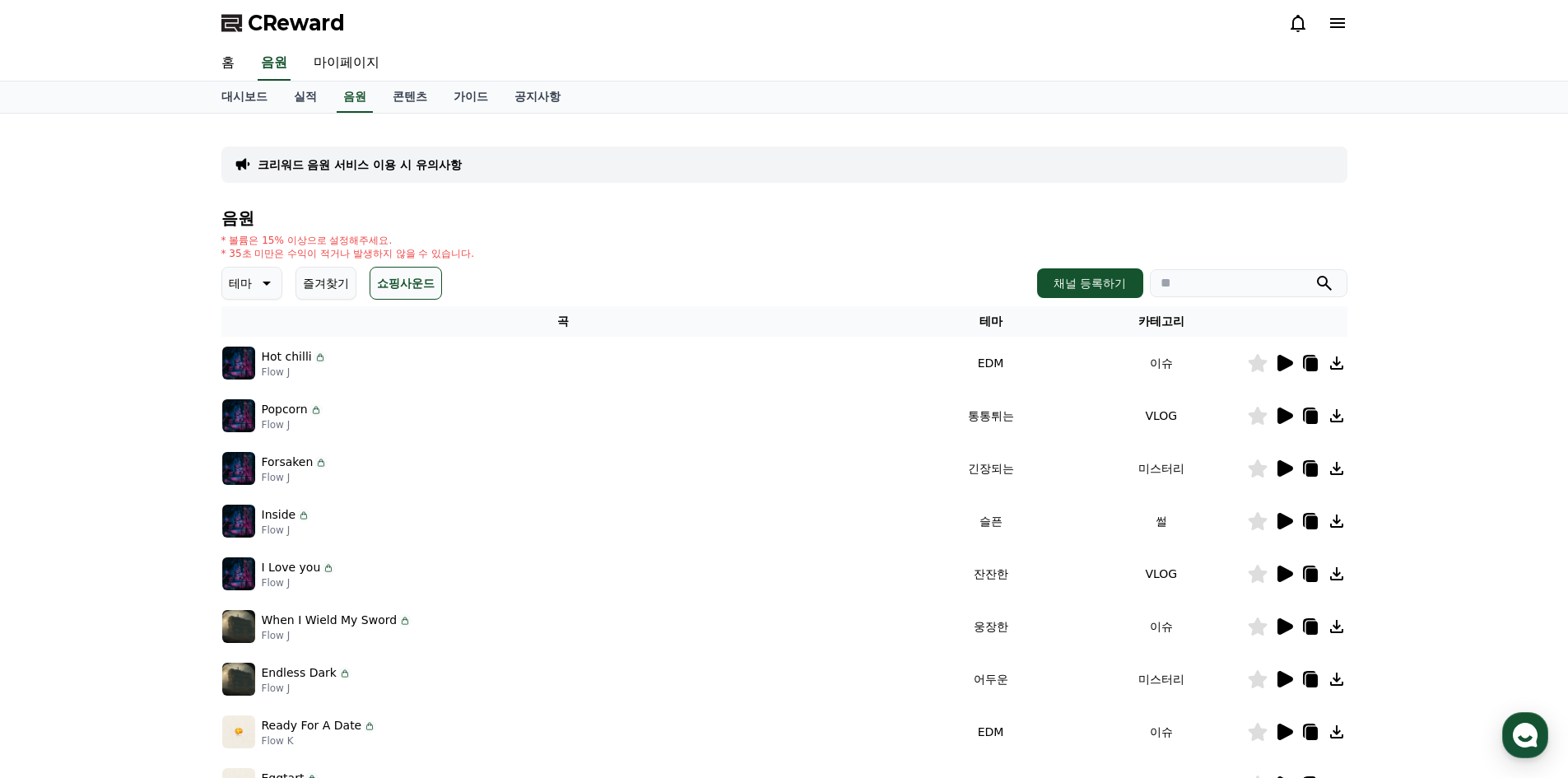
click at [1313, 362] on icon at bounding box center [1310, 364] width 12 height 14
click at [302, 97] on link "실적" at bounding box center [305, 96] width 50 height 32
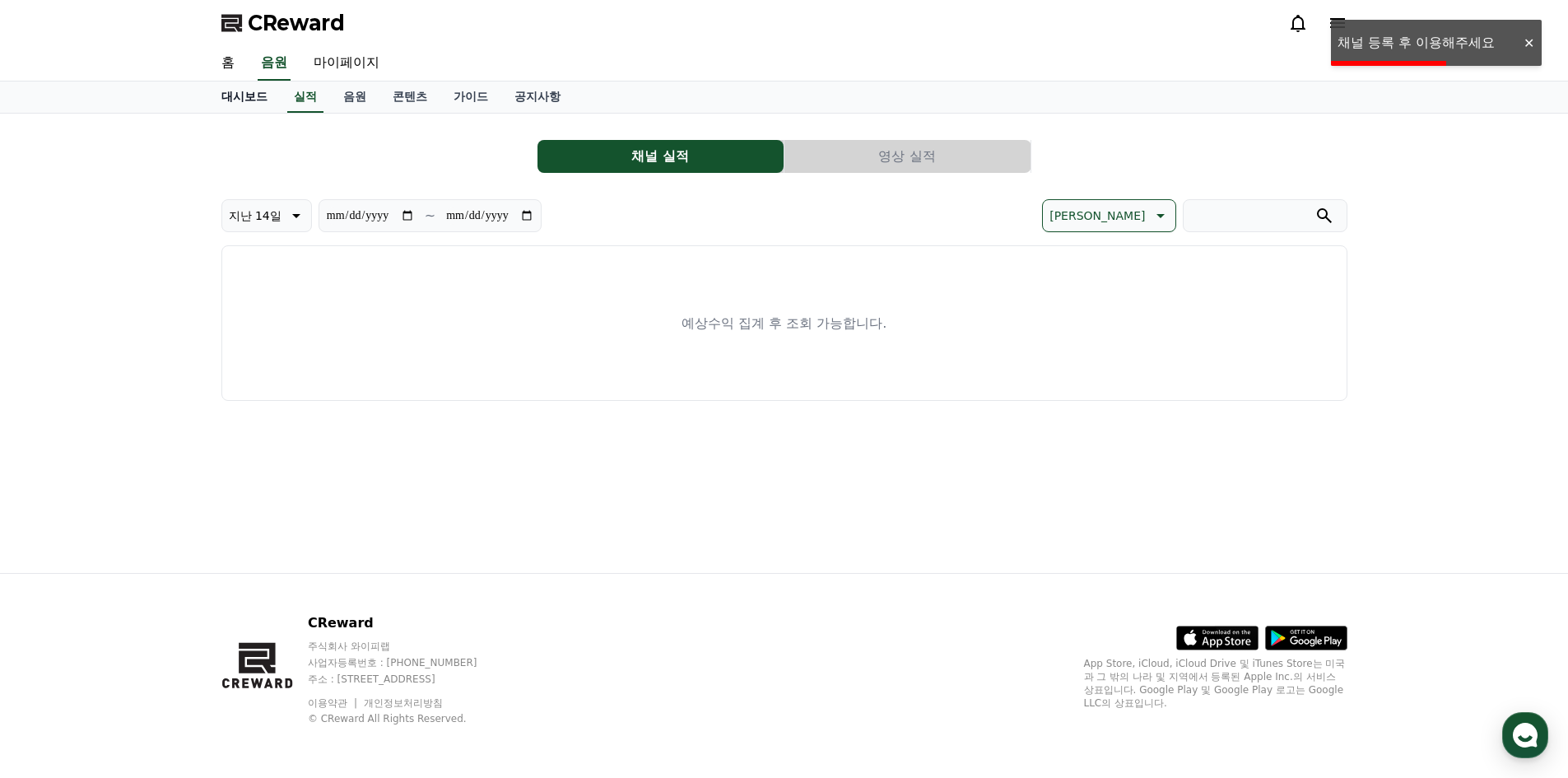
click at [242, 101] on link "대시보드" at bounding box center [244, 96] width 72 height 32
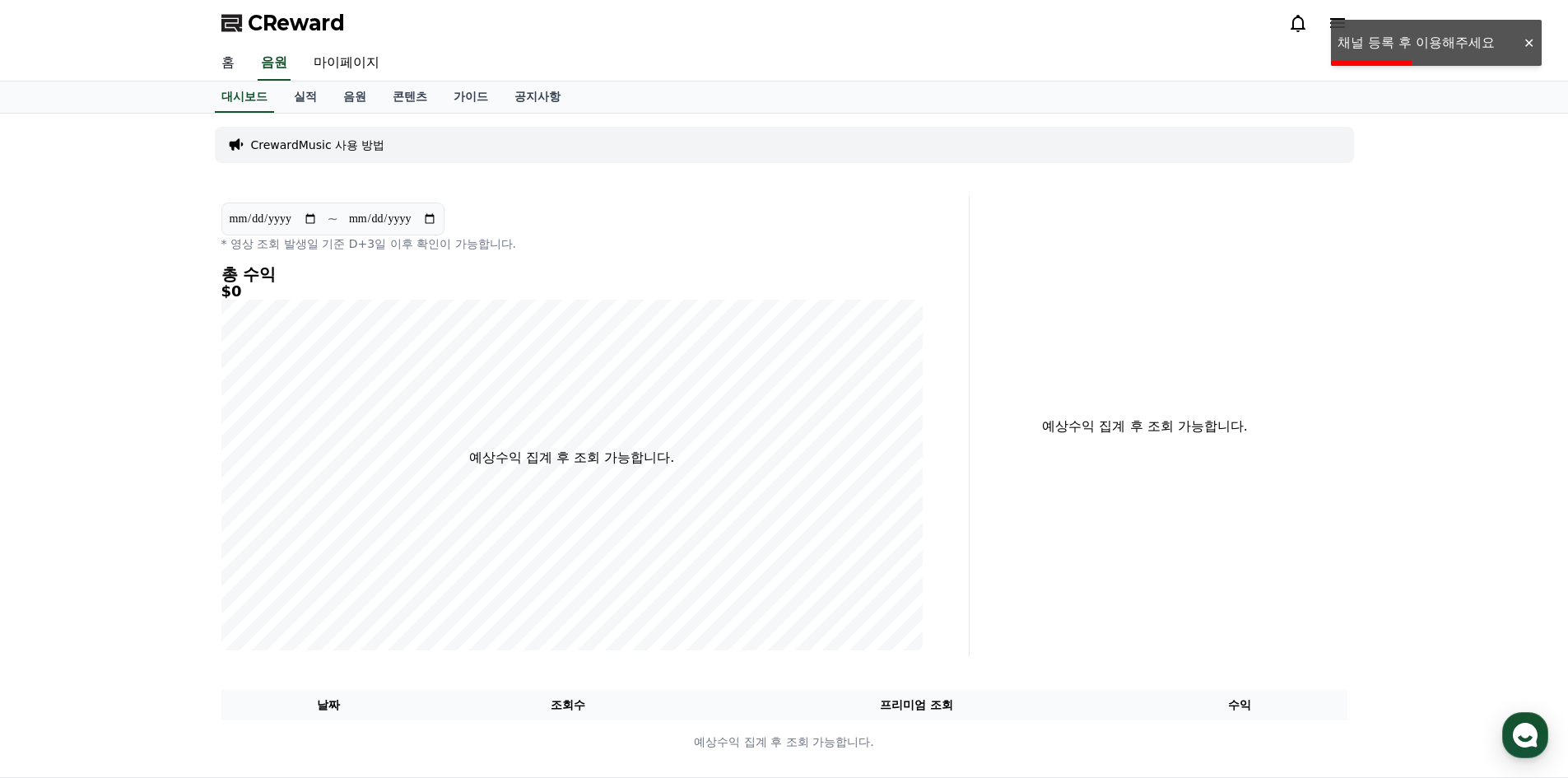
click at [231, 65] on link "홈" at bounding box center [228, 63] width 40 height 34
